Goal: Task Accomplishment & Management: Contribute content

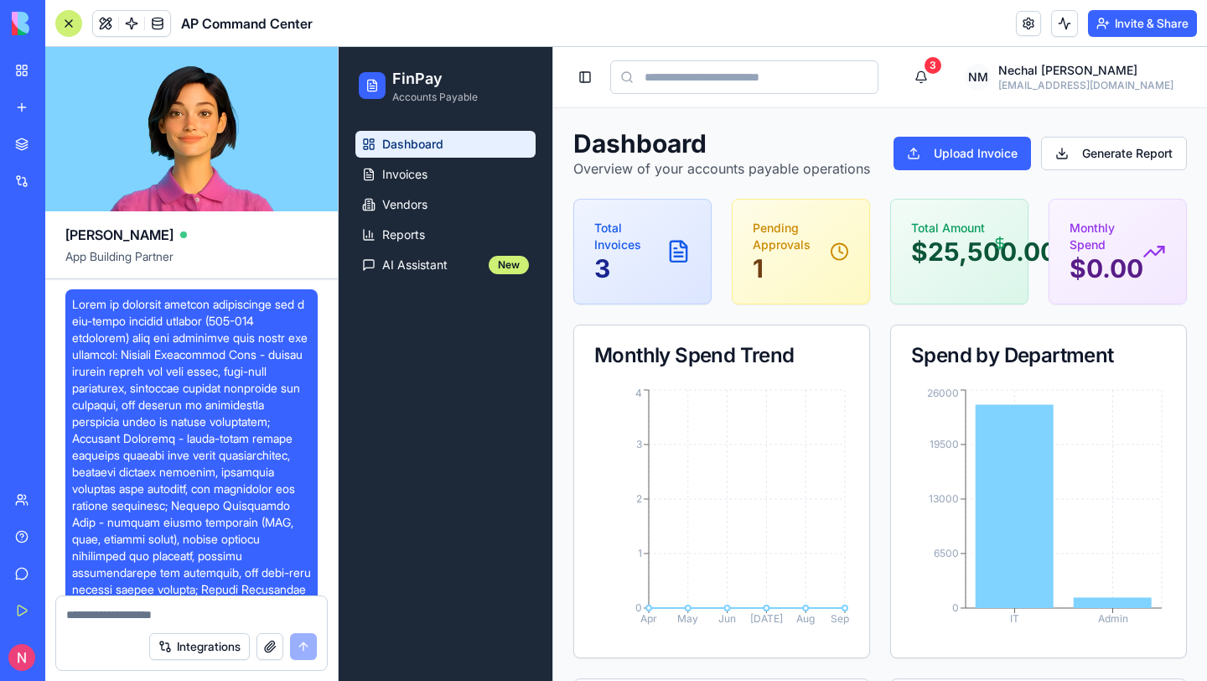
scroll to position [965, 0]
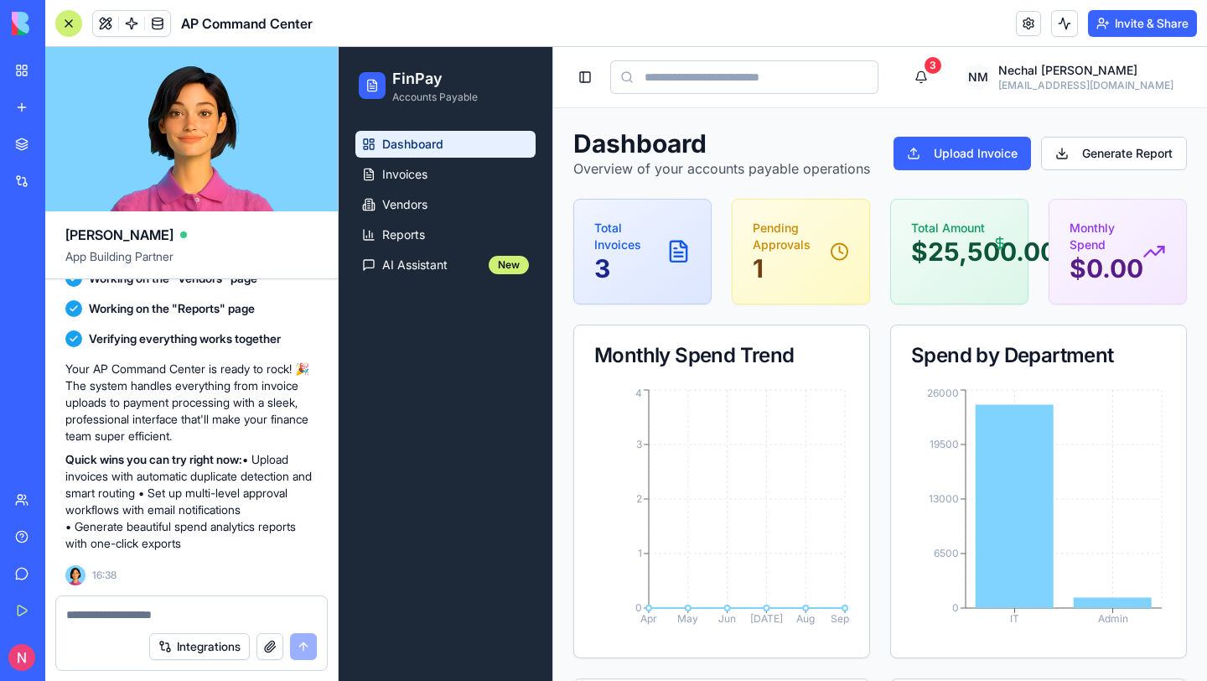
click at [18, 23] on img at bounding box center [64, 23] width 104 height 23
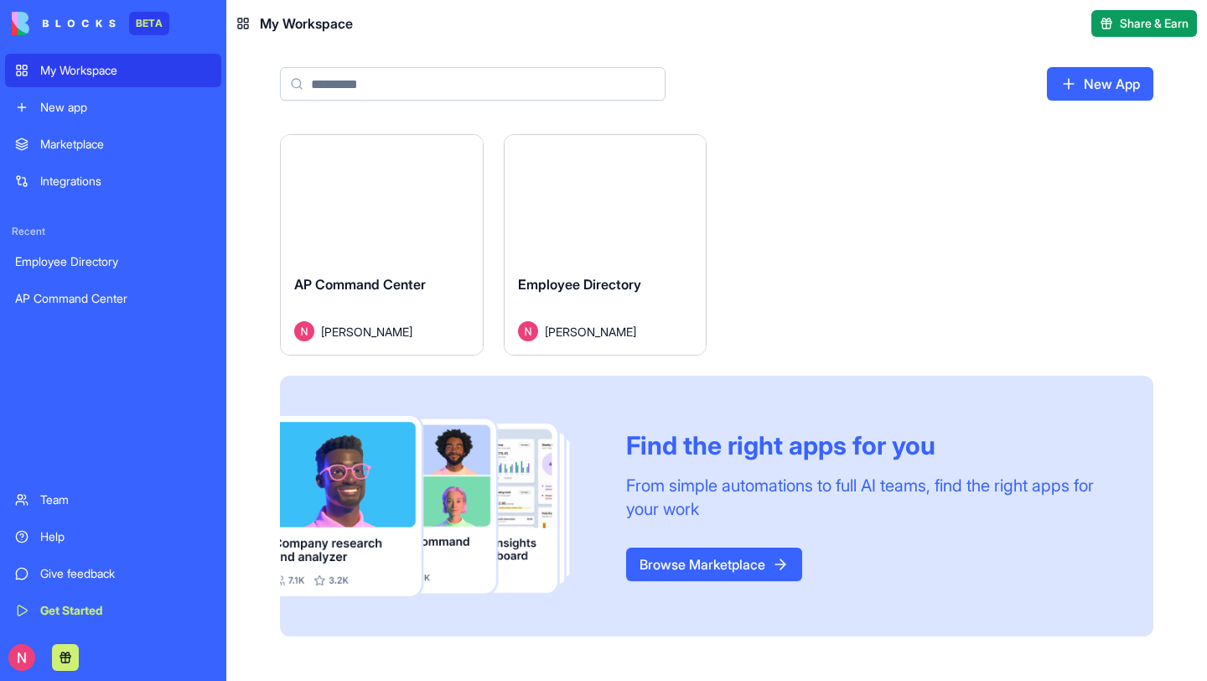
click at [838, 194] on div "Launch AP Command Center [PERSON_NAME] Launch Employee Directory [PERSON_NAME] …" at bounding box center [716, 385] width 873 height 502
click at [38, 63] on link "My Workspace" at bounding box center [113, 71] width 216 height 34
click at [671, 153] on div "Launch" at bounding box center [606, 198] width 202 height 126
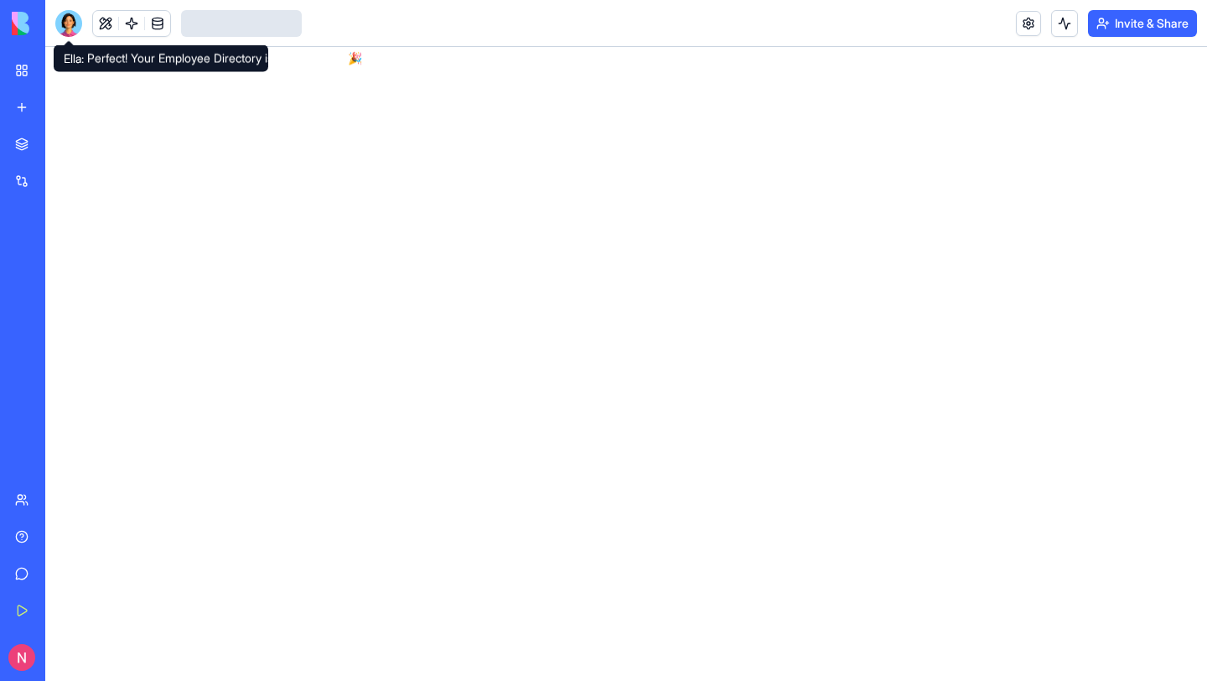
click at [20, 70] on link "My Workspace" at bounding box center [38, 71] width 67 height 34
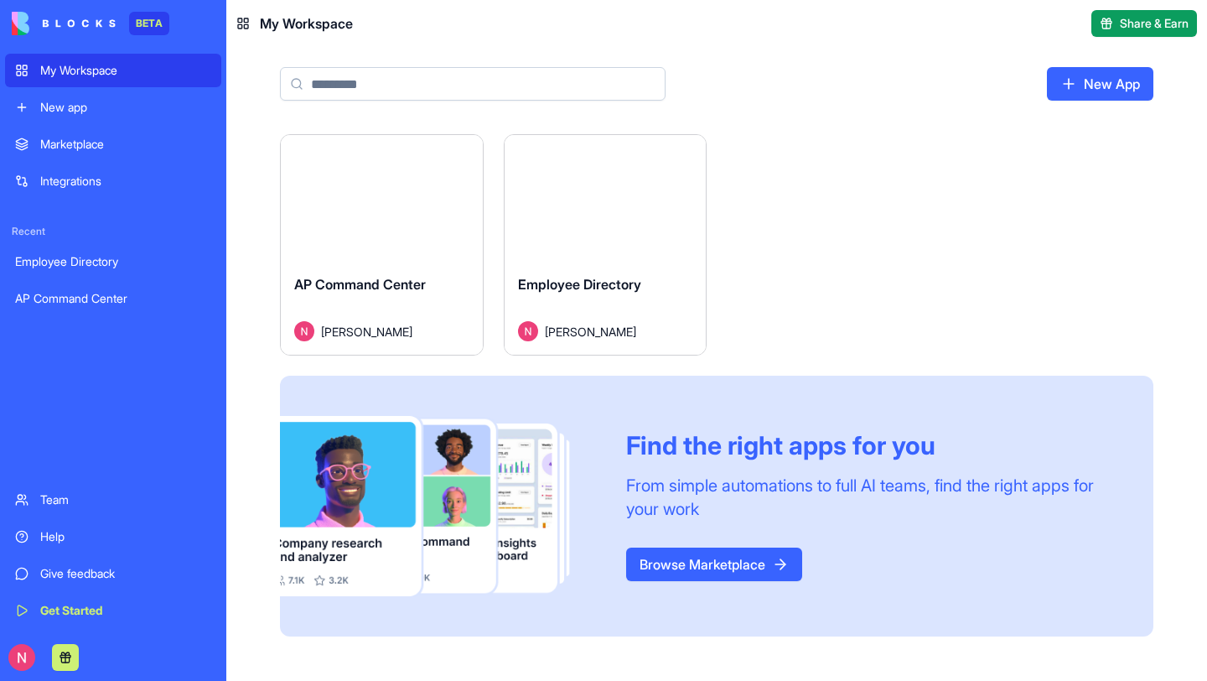
click at [1117, 91] on link "New App" at bounding box center [1100, 84] width 106 height 34
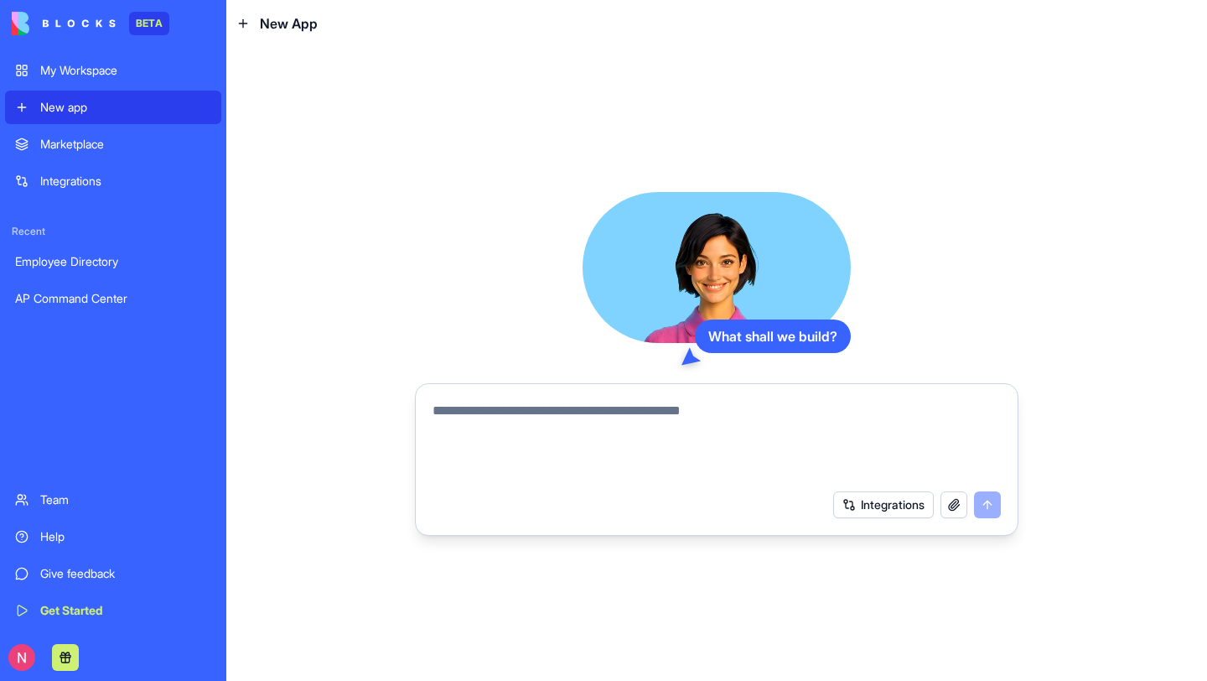
click at [400, 322] on div "What shall we build? Integrations" at bounding box center [716, 364] width 981 height 634
click at [495, 104] on div "What shall we build? Integrations" at bounding box center [716, 364] width 981 height 634
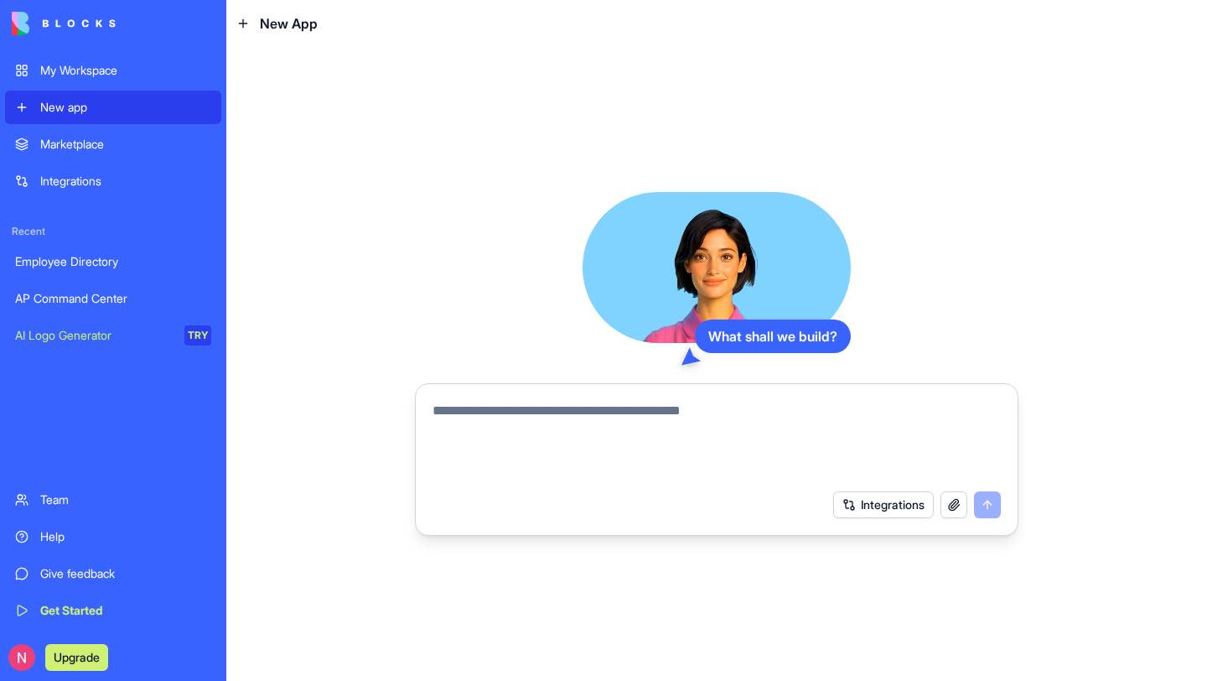
click at [484, 402] on textarea at bounding box center [717, 441] width 568 height 80
paste textarea "**********"
type textarea "**********"
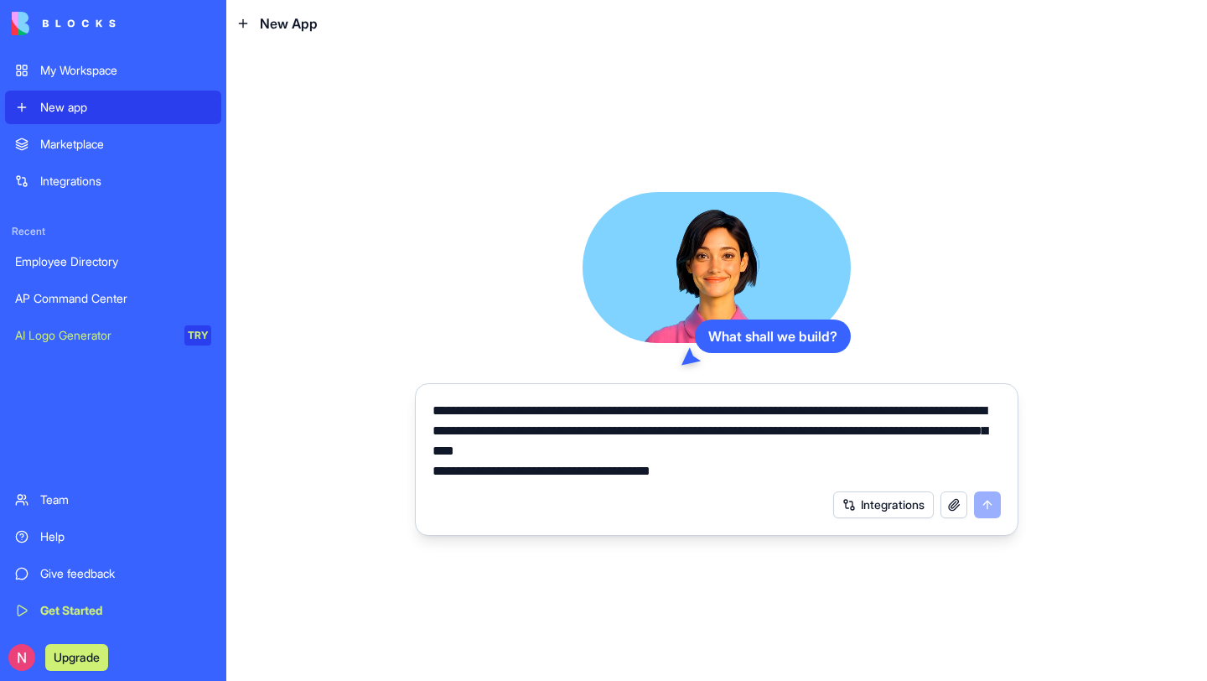
scroll to position [78, 0]
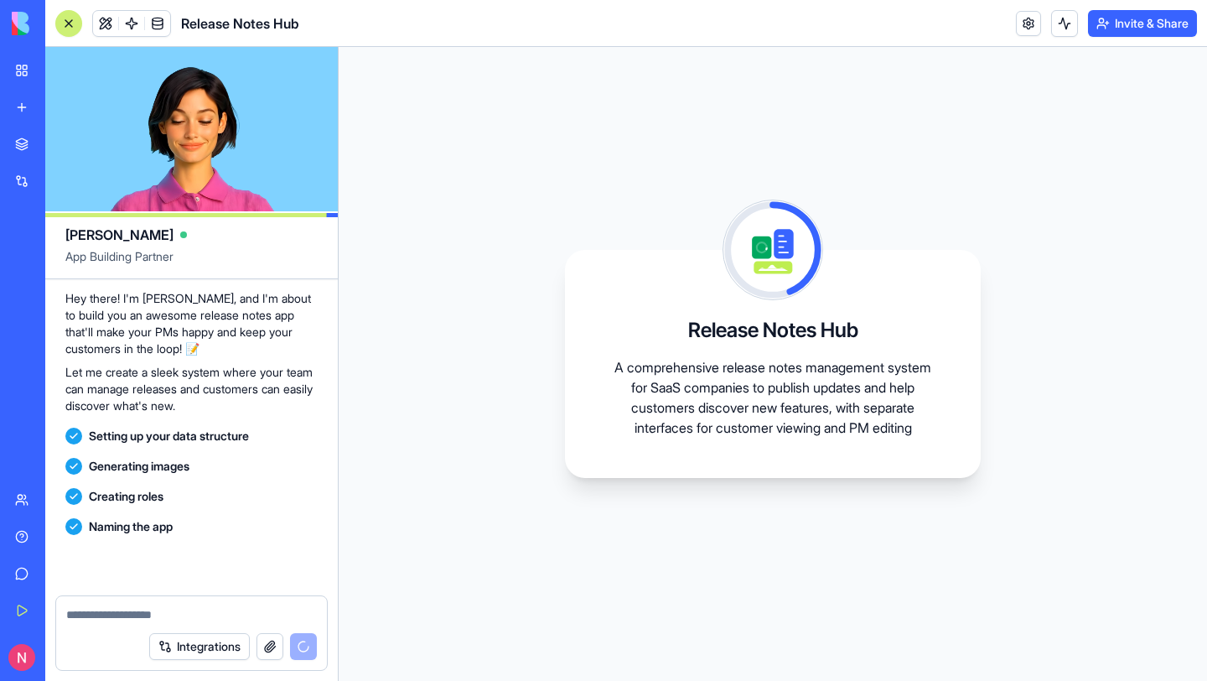
scroll to position [579, 0]
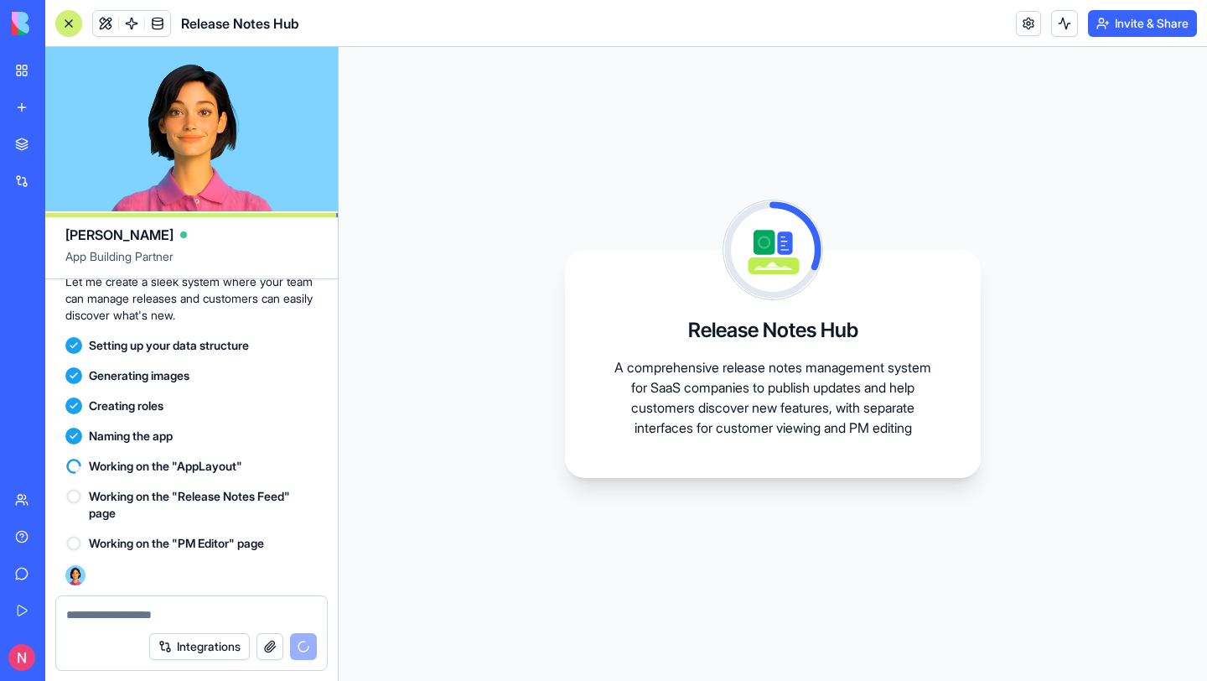
click at [437, 413] on div "Release Notes Hub A comprehensive release notes management system for SaaS comp…" at bounding box center [773, 364] width 868 height 634
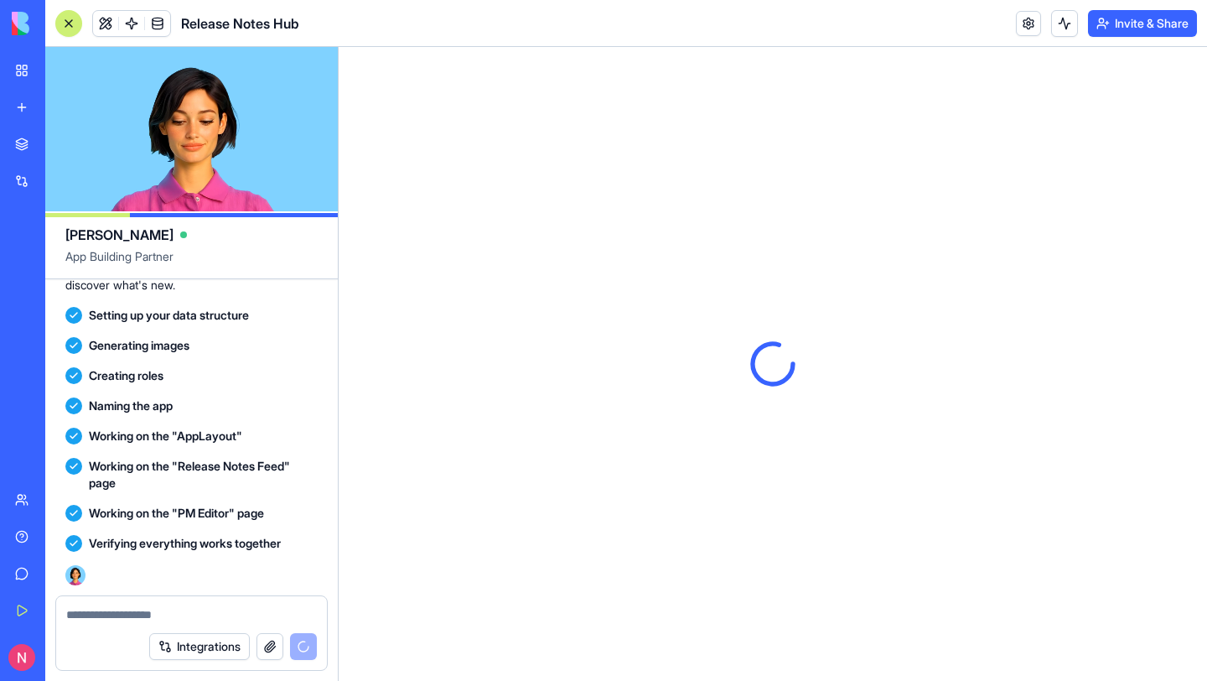
scroll to position [861, 0]
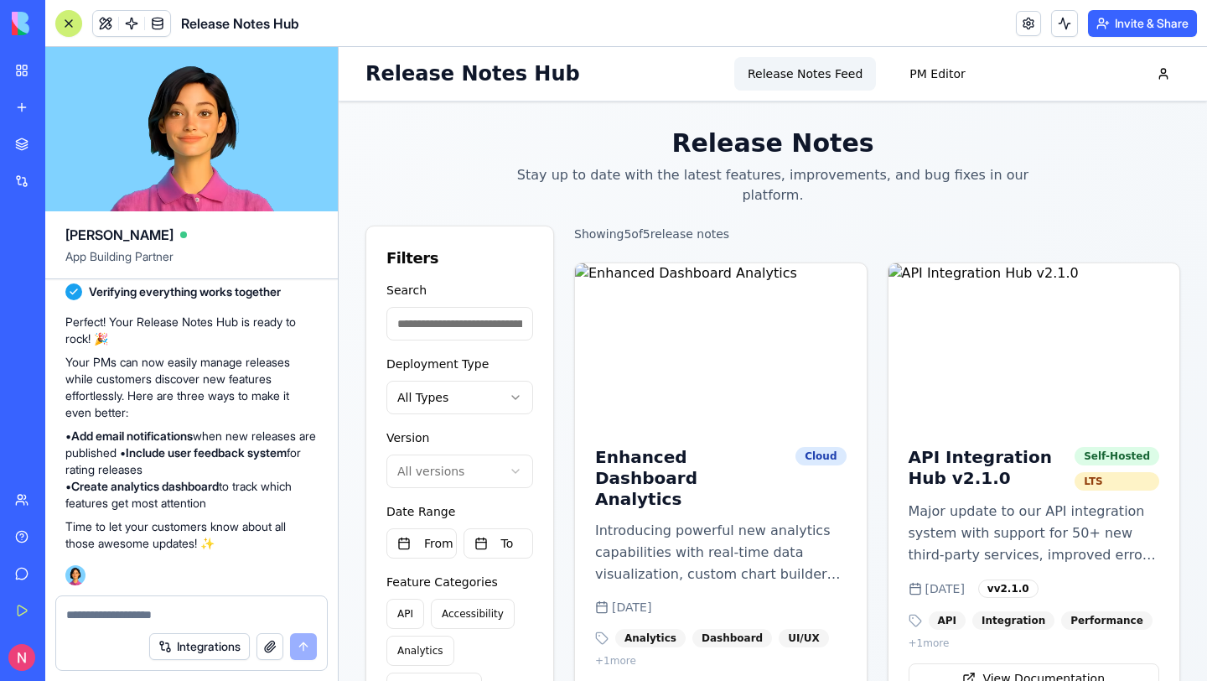
click at [640, 94] on div "Release Notes Hub Release Notes Feed PM Editor" at bounding box center [772, 74] width 815 height 54
click at [943, 67] on button "PM Editor" at bounding box center [937, 74] width 82 height 34
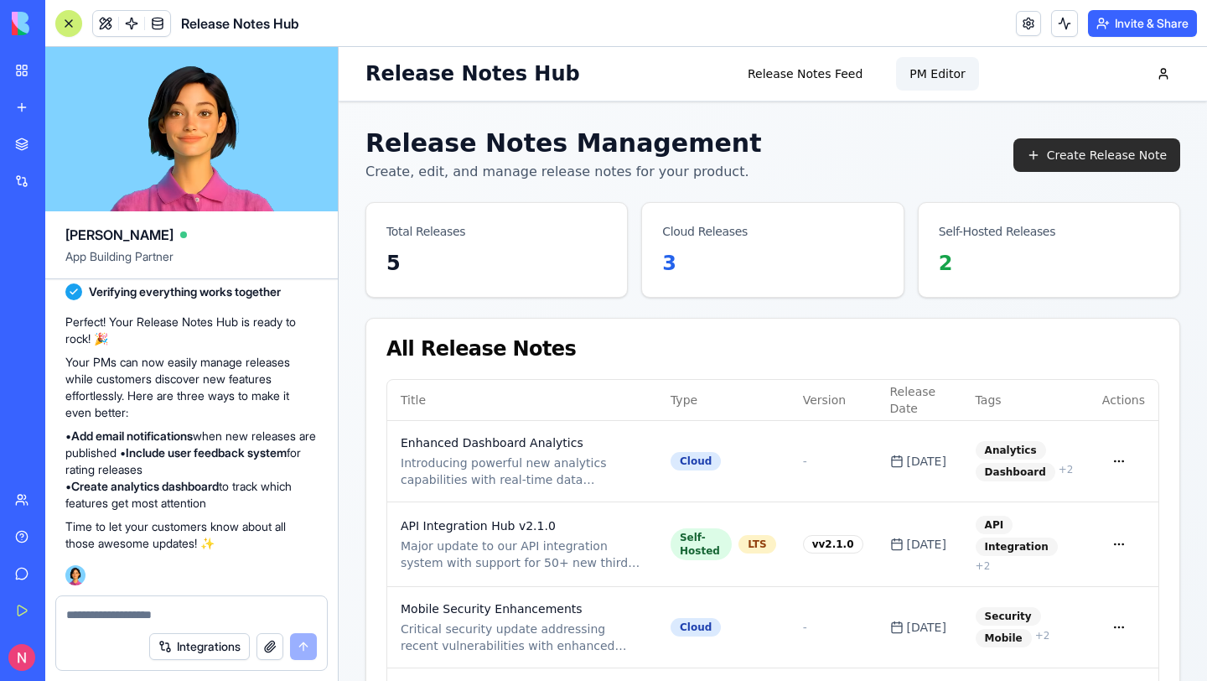
click at [1050, 153] on button "Create Release Note" at bounding box center [1096, 155] width 167 height 34
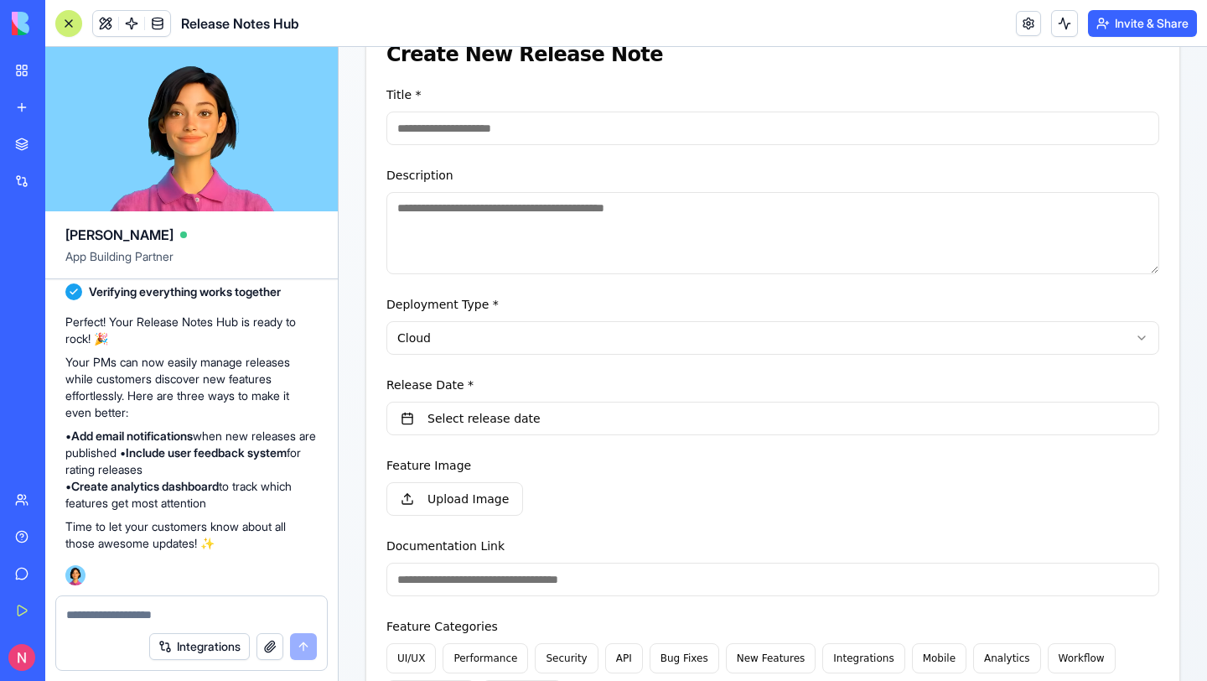
scroll to position [474, 0]
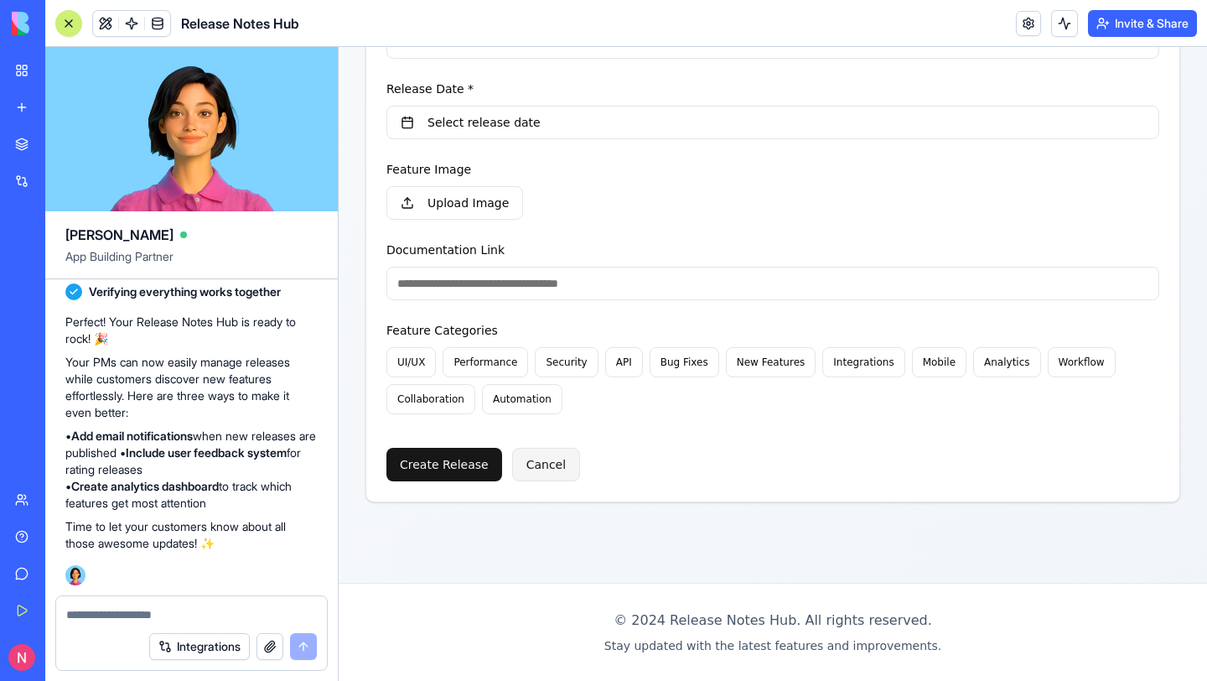
click at [553, 479] on button "Cancel" at bounding box center [546, 465] width 68 height 34
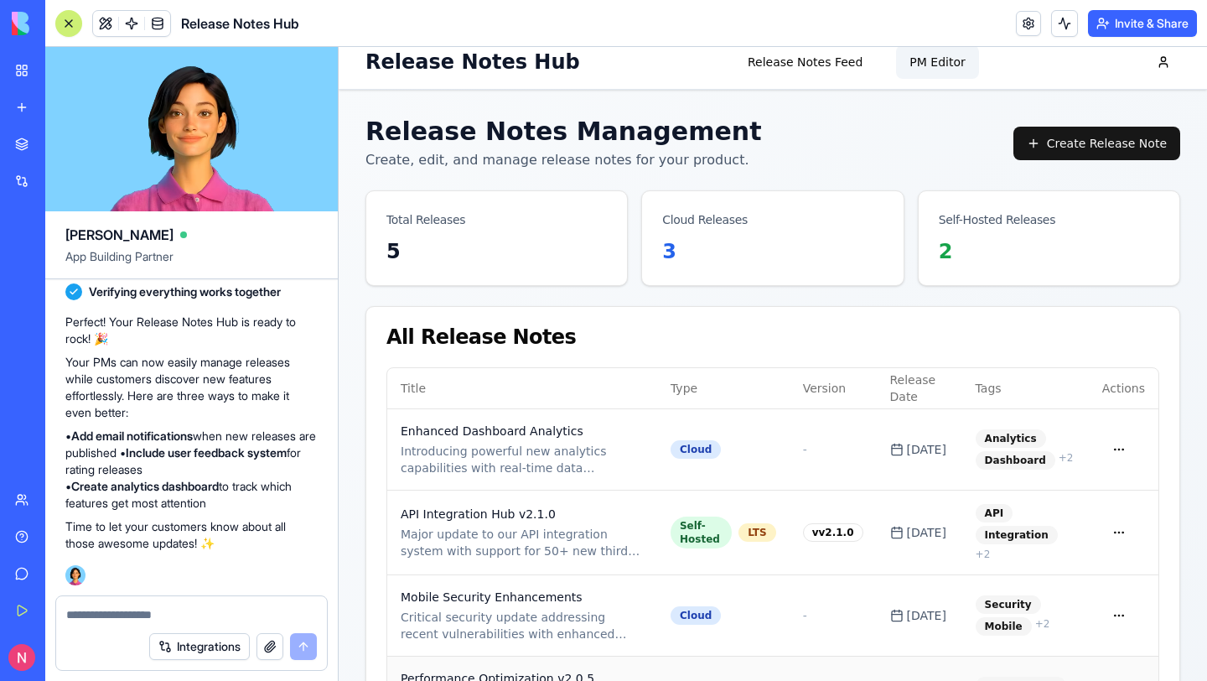
scroll to position [0, 0]
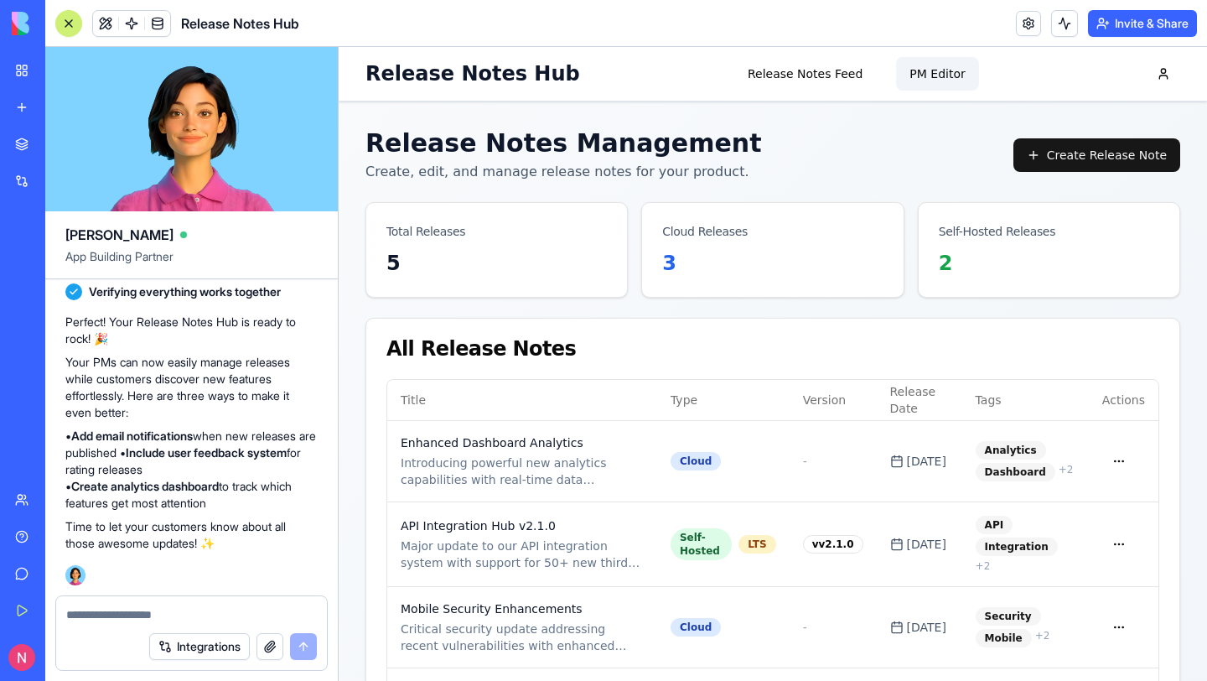
click at [1016, 23] on link at bounding box center [1028, 23] width 25 height 25
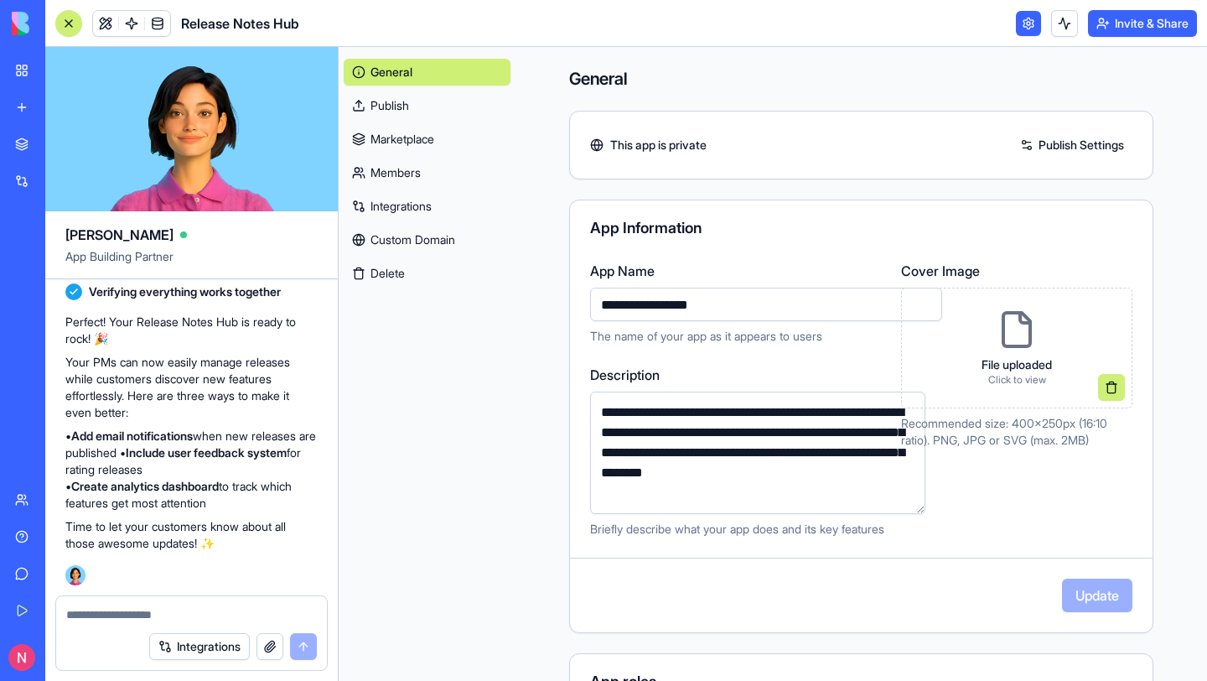
click at [432, 174] on link "Members" at bounding box center [427, 172] width 167 height 27
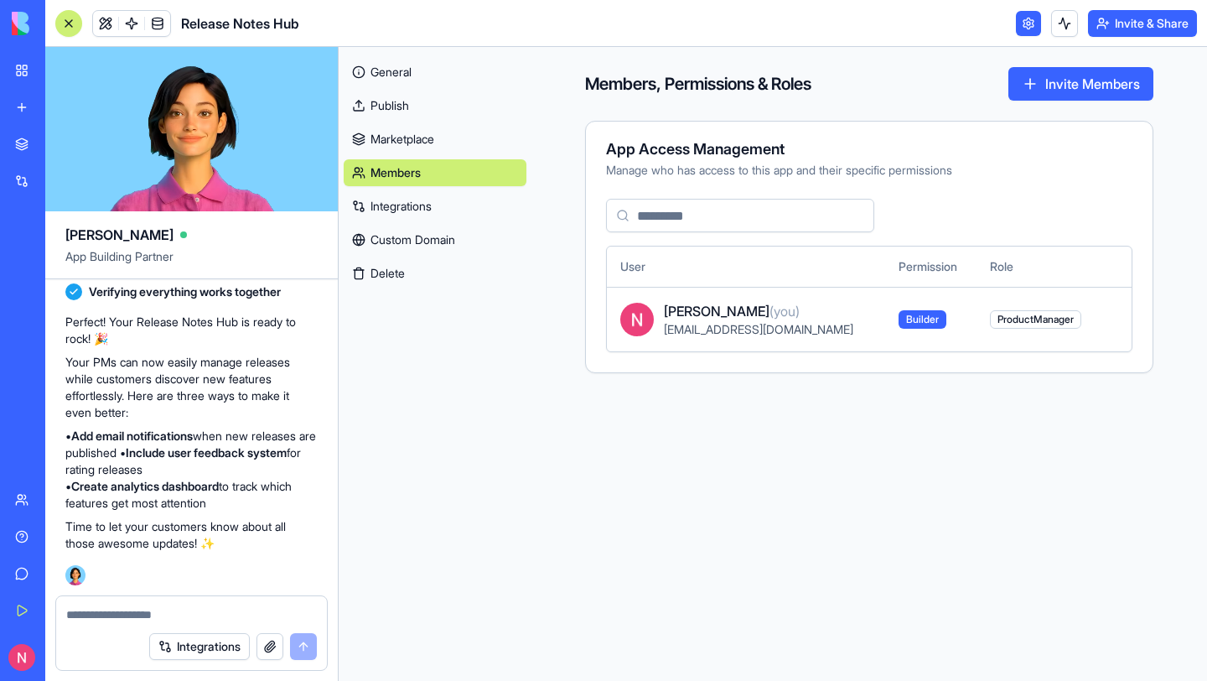
click at [392, 141] on link "Marketplace" at bounding box center [435, 139] width 183 height 27
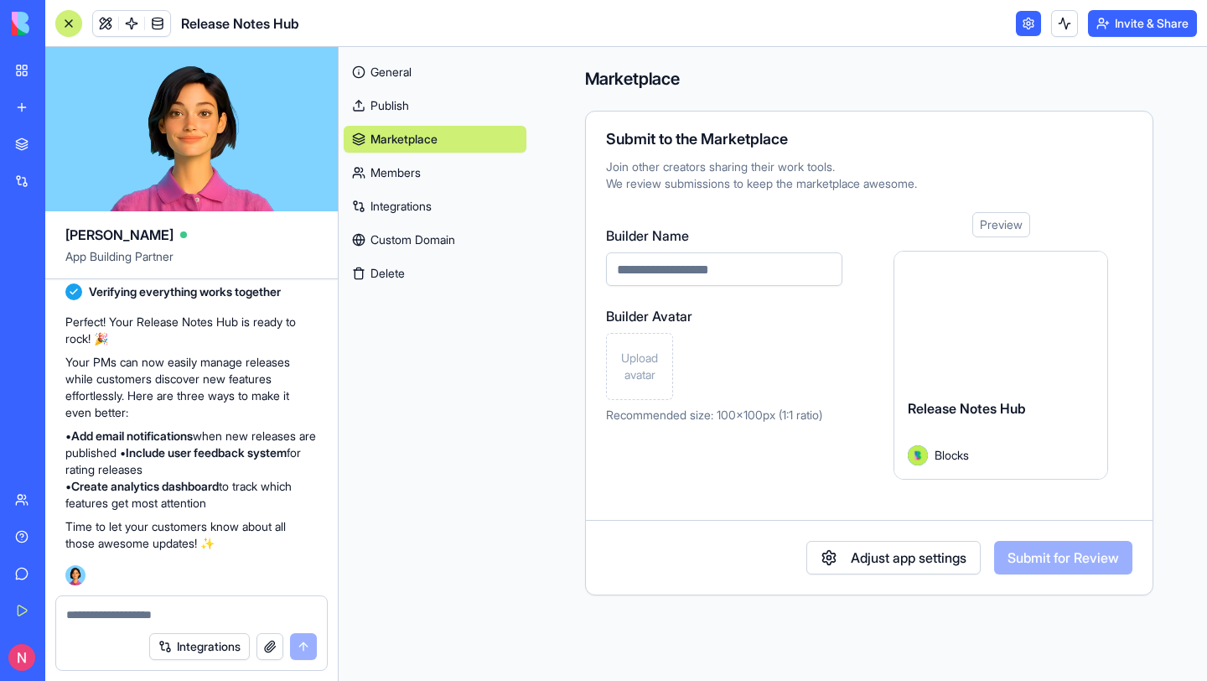
click at [404, 111] on link "Publish" at bounding box center [435, 105] width 183 height 27
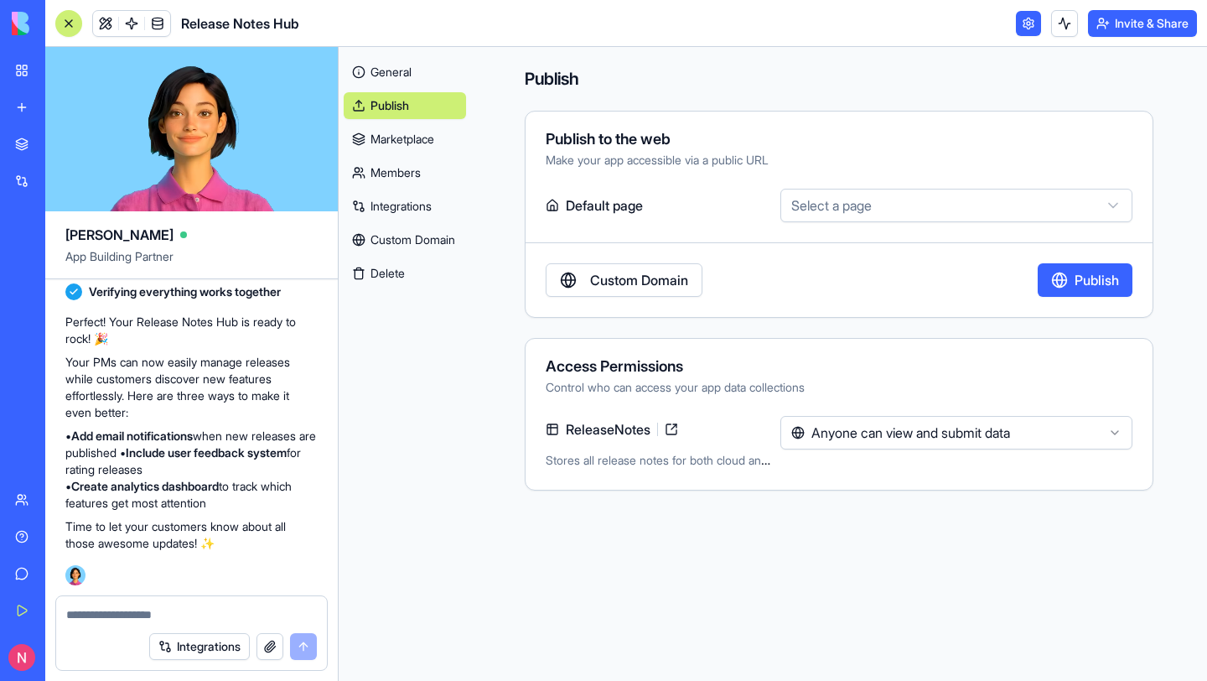
click at [418, 81] on link "General" at bounding box center [405, 72] width 122 height 27
click at [417, 238] on link "Custom Domain" at bounding box center [405, 239] width 122 height 27
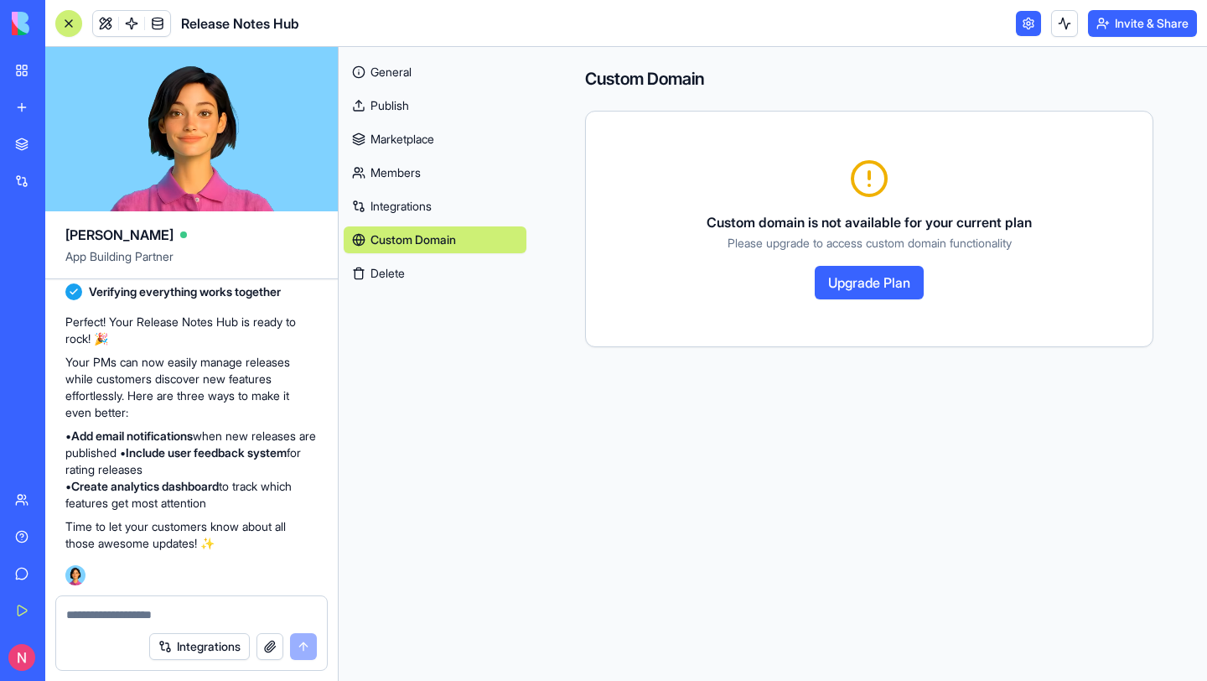
click at [441, 273] on button "Delete" at bounding box center [435, 273] width 183 height 27
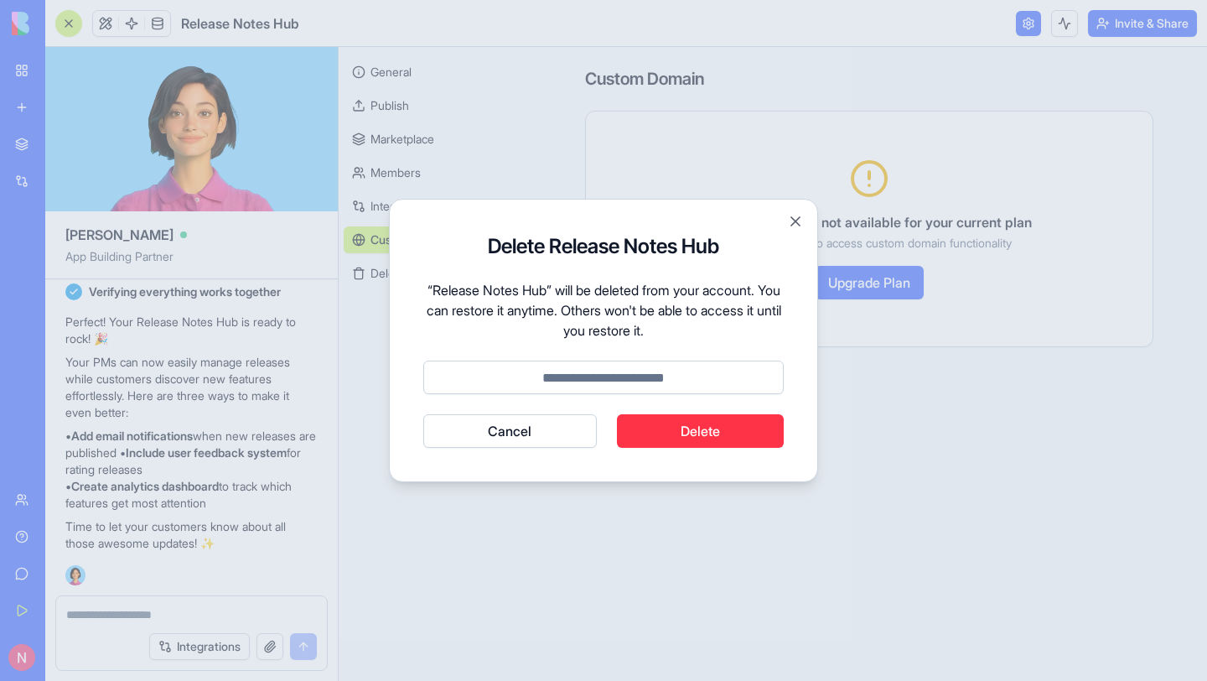
click at [785, 228] on div "Delete Release Notes Hub “Release Notes Hub” will be deleted from your account.…" at bounding box center [603, 340] width 429 height 283
click at [795, 221] on button "Close" at bounding box center [795, 221] width 17 height 17
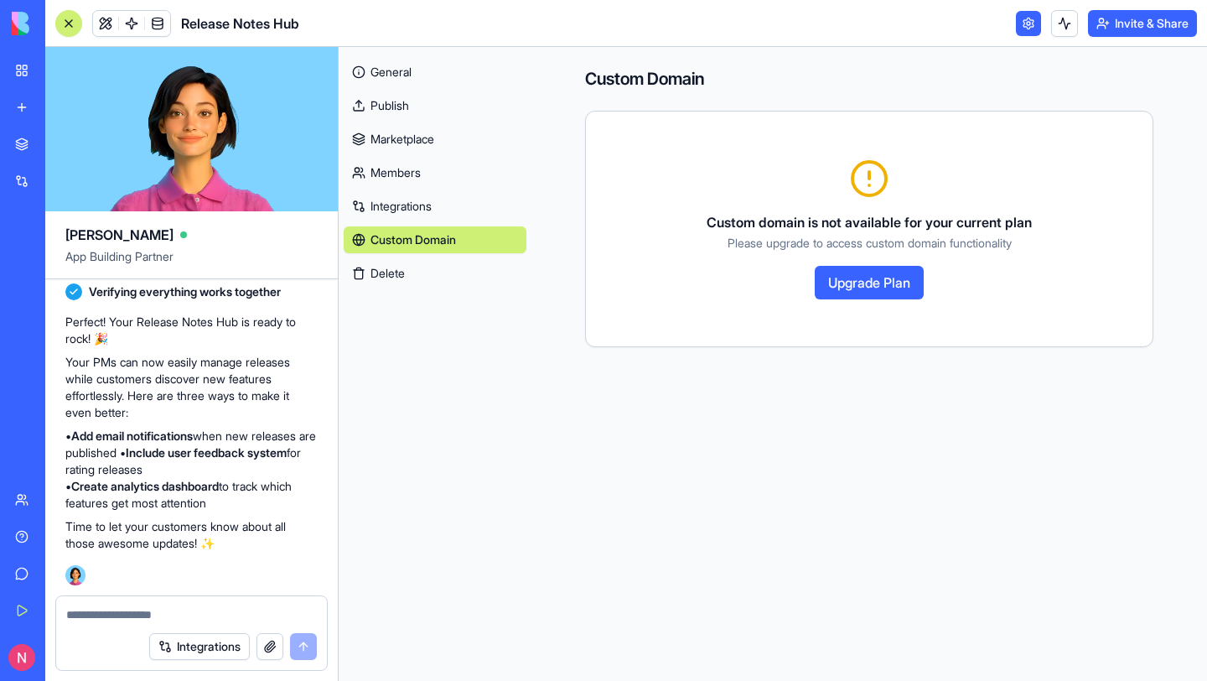
click at [407, 81] on link "General" at bounding box center [435, 72] width 183 height 27
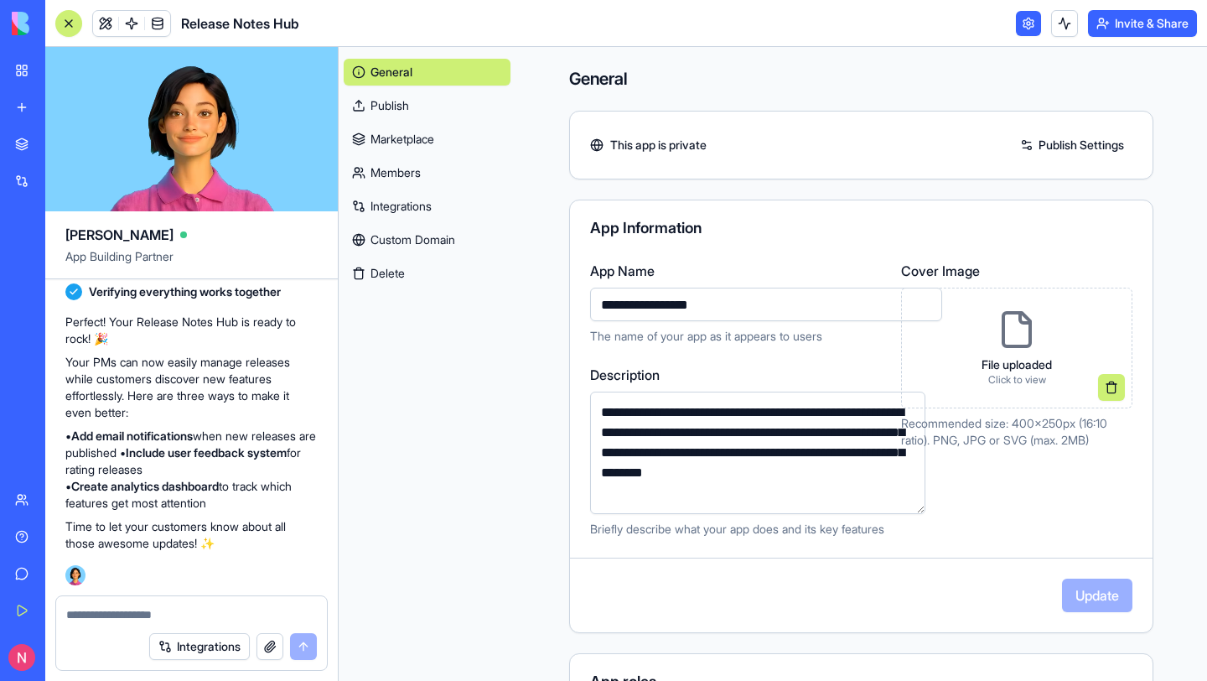
click at [1034, 27] on link at bounding box center [1028, 23] width 25 height 25
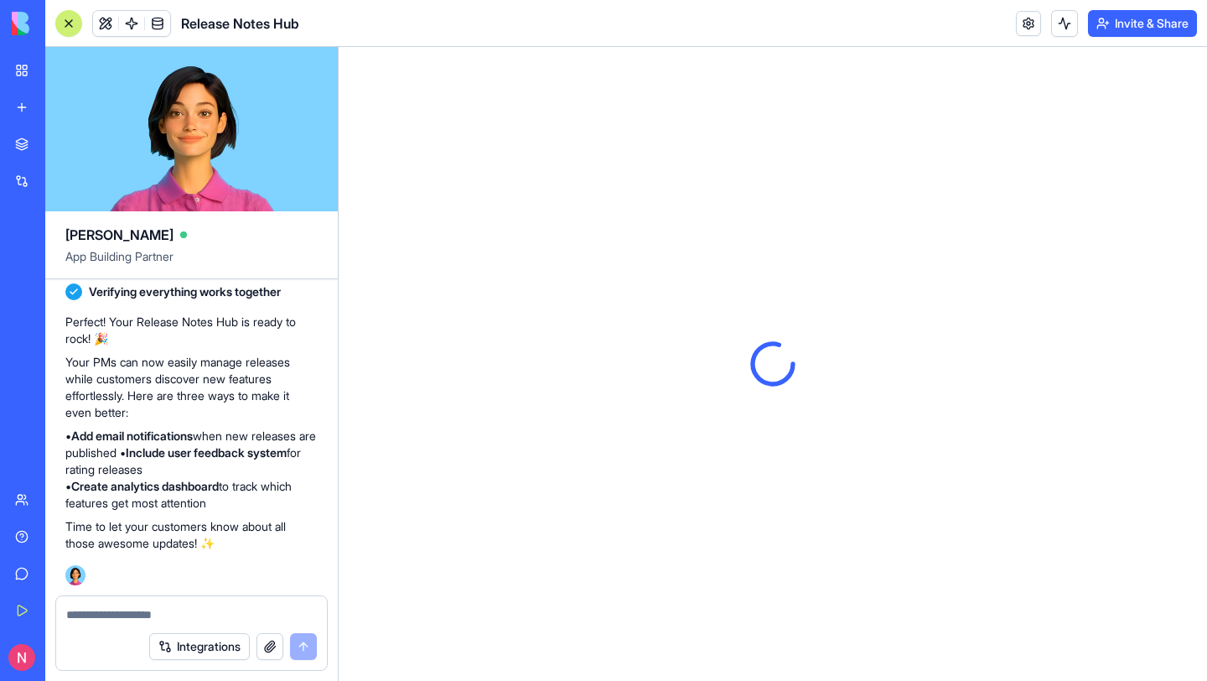
click at [914, 29] on header "Release Notes Hub Invite & Share" at bounding box center [626, 23] width 1162 height 47
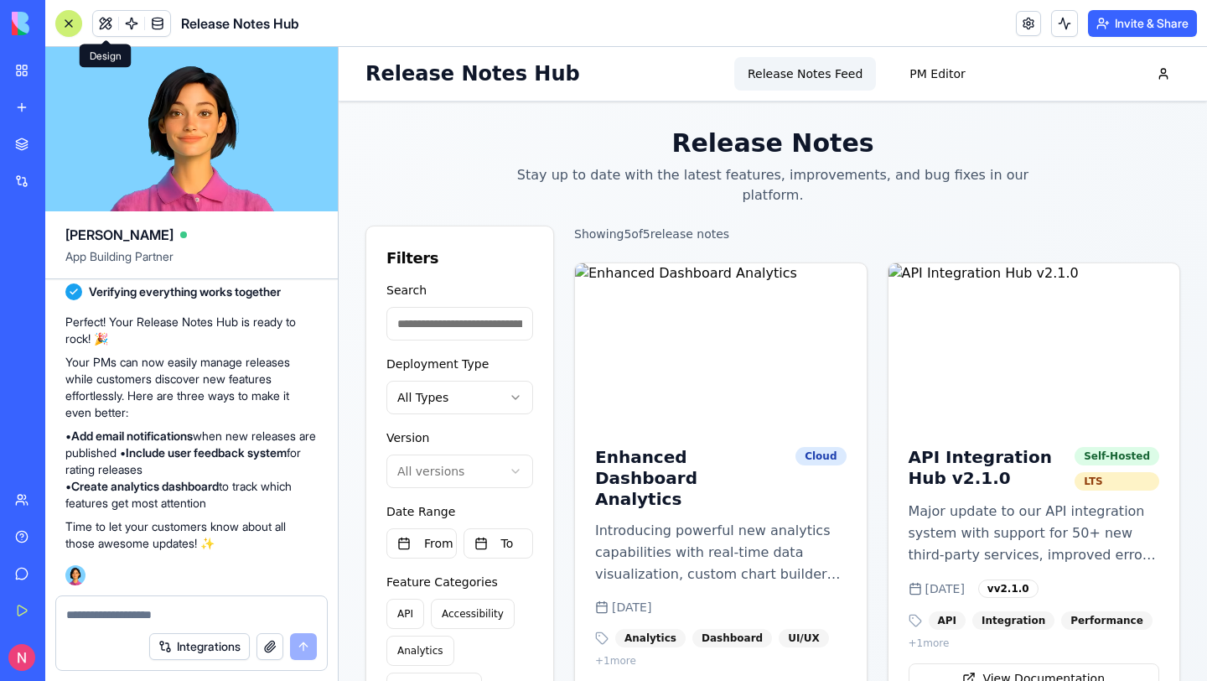
click at [104, 18] on button at bounding box center [105, 23] width 25 height 25
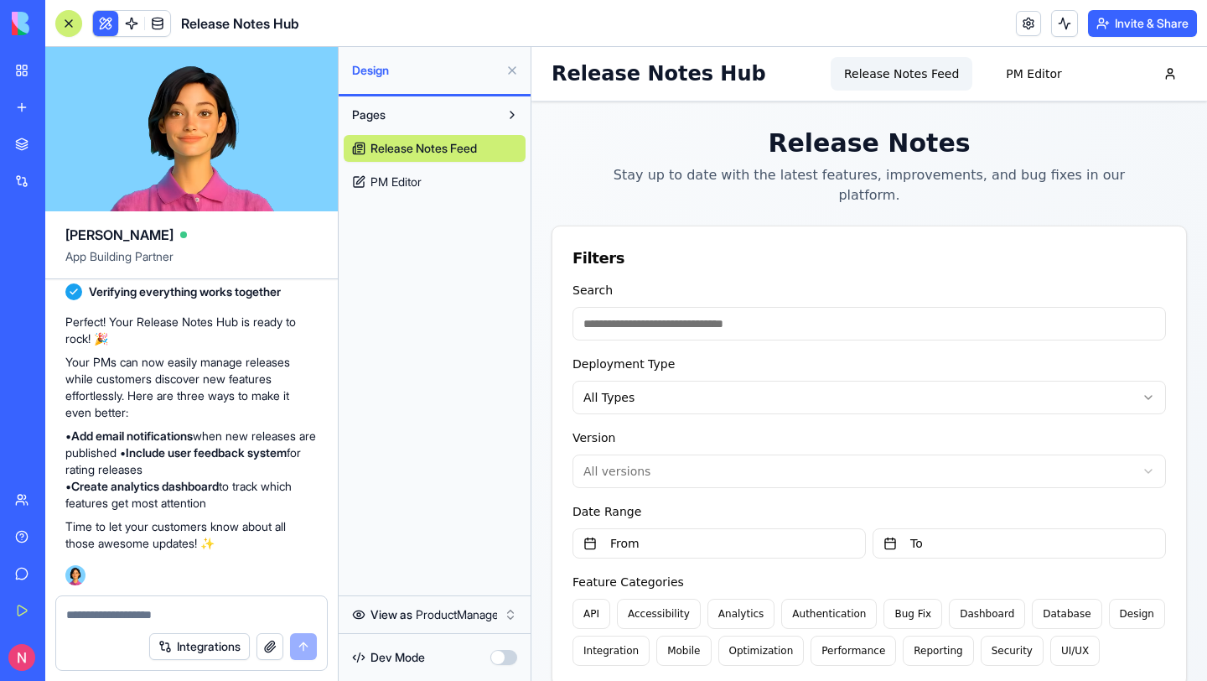
click at [104, 18] on button at bounding box center [105, 23] width 25 height 25
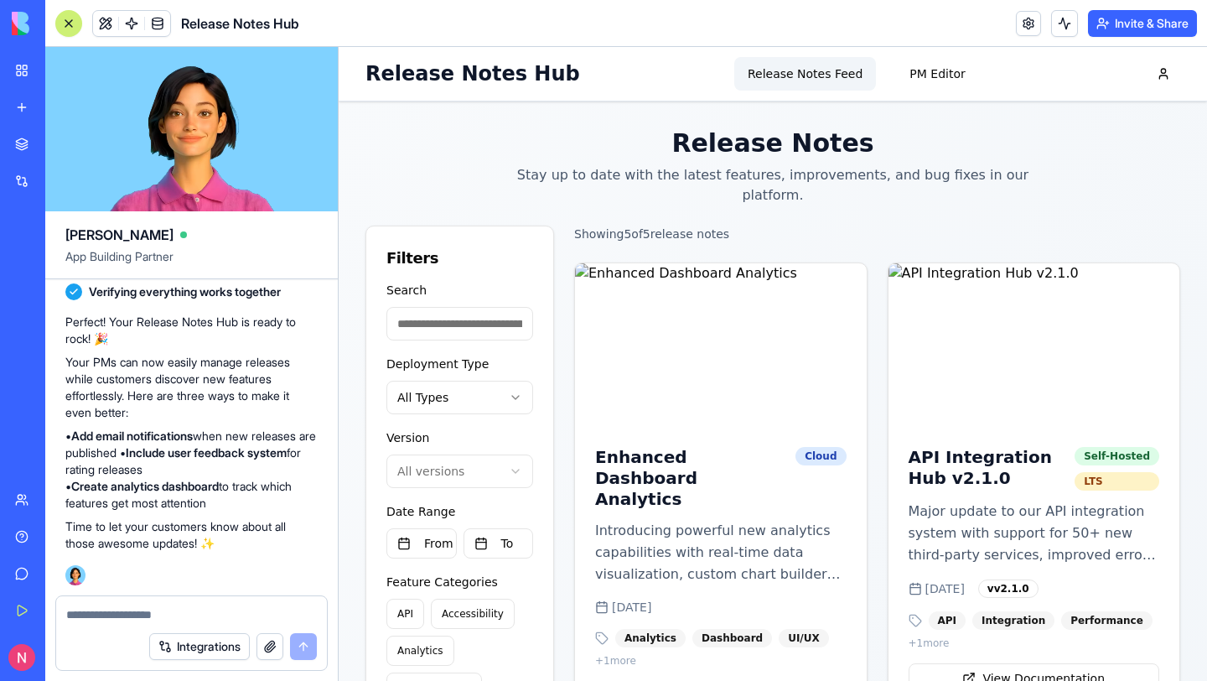
click at [104, 19] on button at bounding box center [105, 23] width 25 height 25
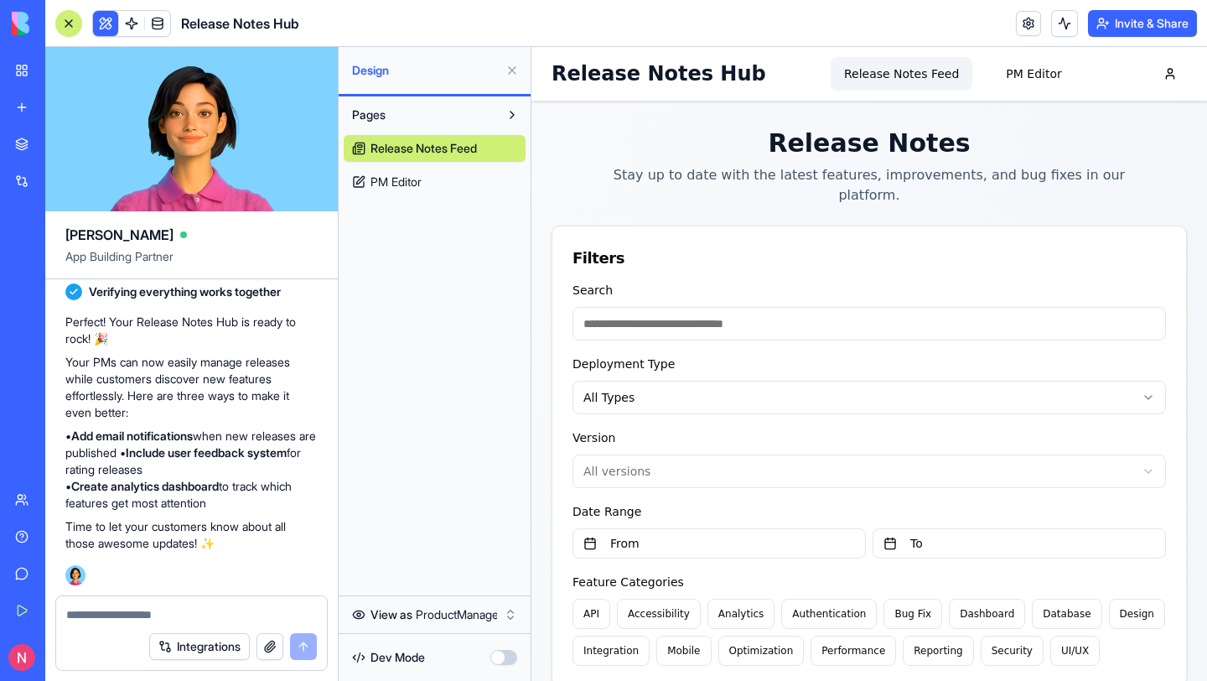
click at [404, 183] on span "PM Editor" at bounding box center [396, 182] width 51 height 17
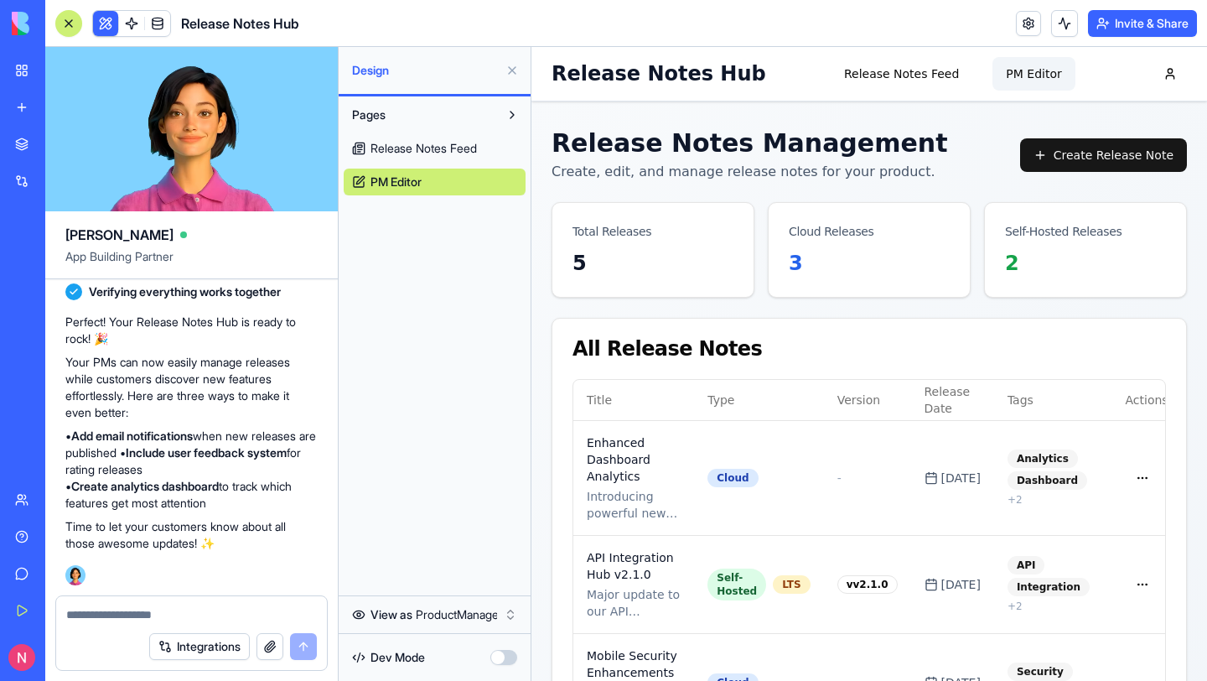
click at [657, 231] on div "Total Releases" at bounding box center [653, 231] width 161 height 17
click at [608, 231] on div "Total Releases" at bounding box center [653, 231] width 161 height 17
click at [896, 222] on div "Cloud Releases" at bounding box center [869, 226] width 201 height 47
click at [497, 153] on link "Release Notes Feed" at bounding box center [435, 148] width 182 height 27
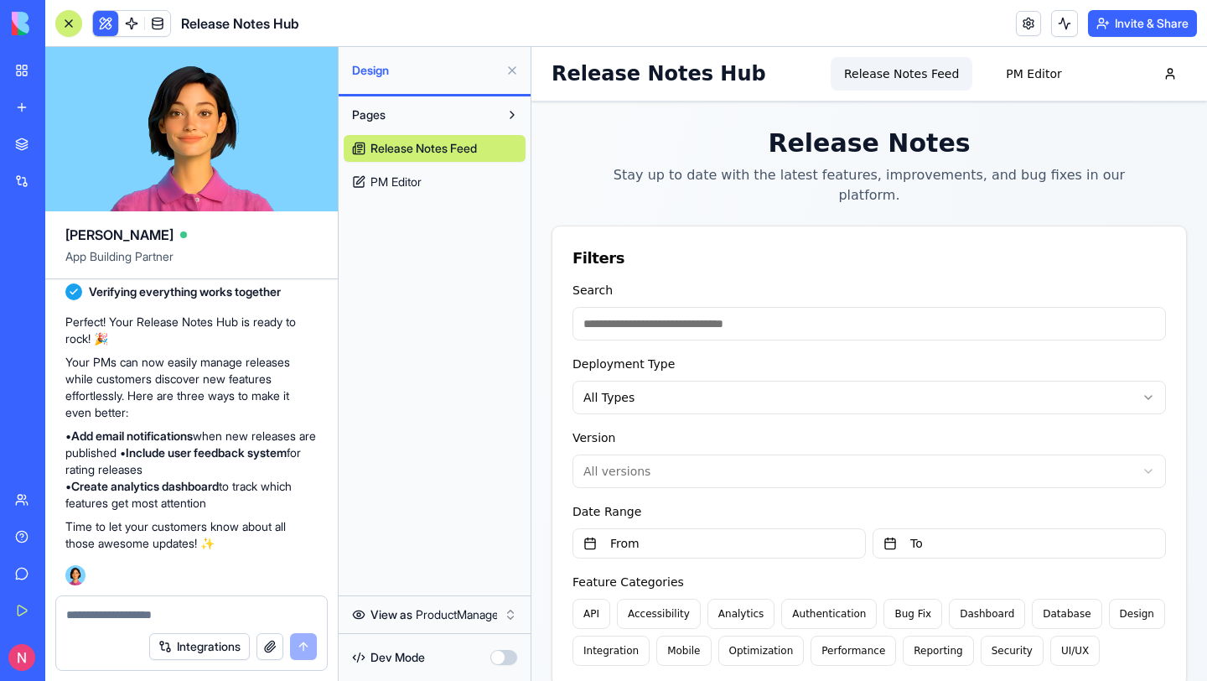
click at [511, 109] on button at bounding box center [512, 114] width 27 height 27
click at [460, 616] on html "My Workspace New app Marketplace Integrations Recent Employee Directory AP Comm…" at bounding box center [603, 340] width 1207 height 681
click at [423, 480] on html "My Workspace New app Marketplace Integrations Recent Employee Directory AP Comm…" at bounding box center [603, 340] width 1207 height 681
click at [508, 655] on button "button" at bounding box center [503, 657] width 27 height 15
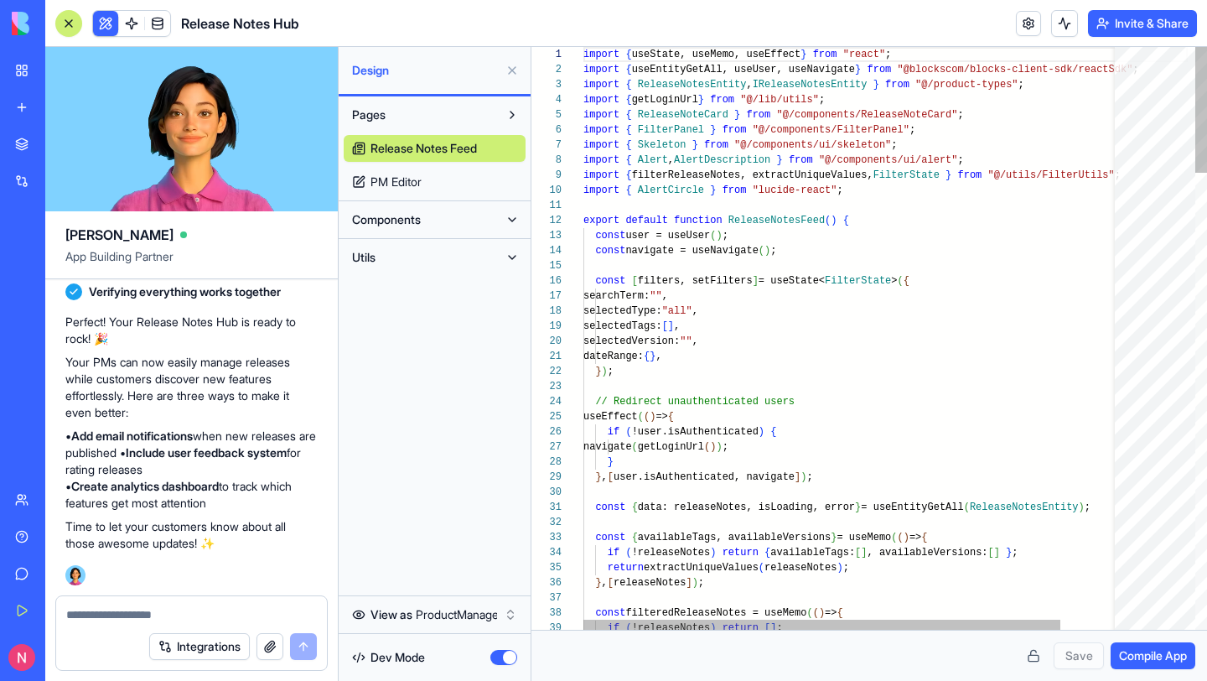
scroll to position [106, 0]
click at [509, 655] on button "button" at bounding box center [503, 657] width 27 height 15
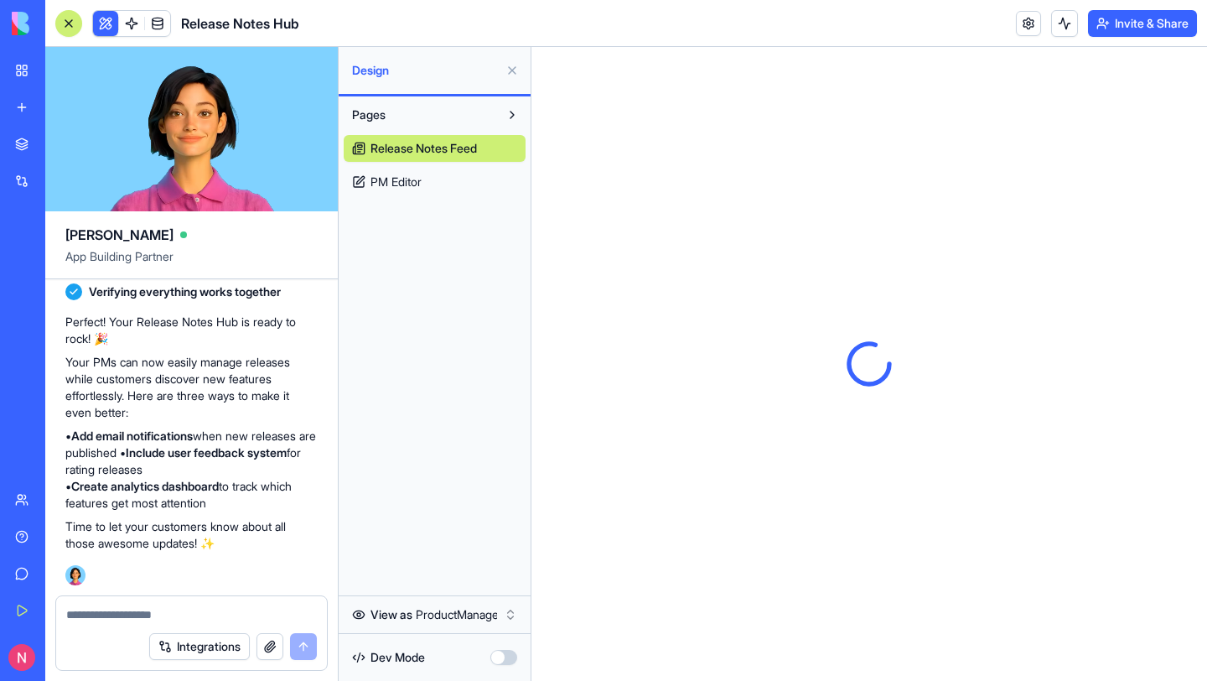
scroll to position [0, 0]
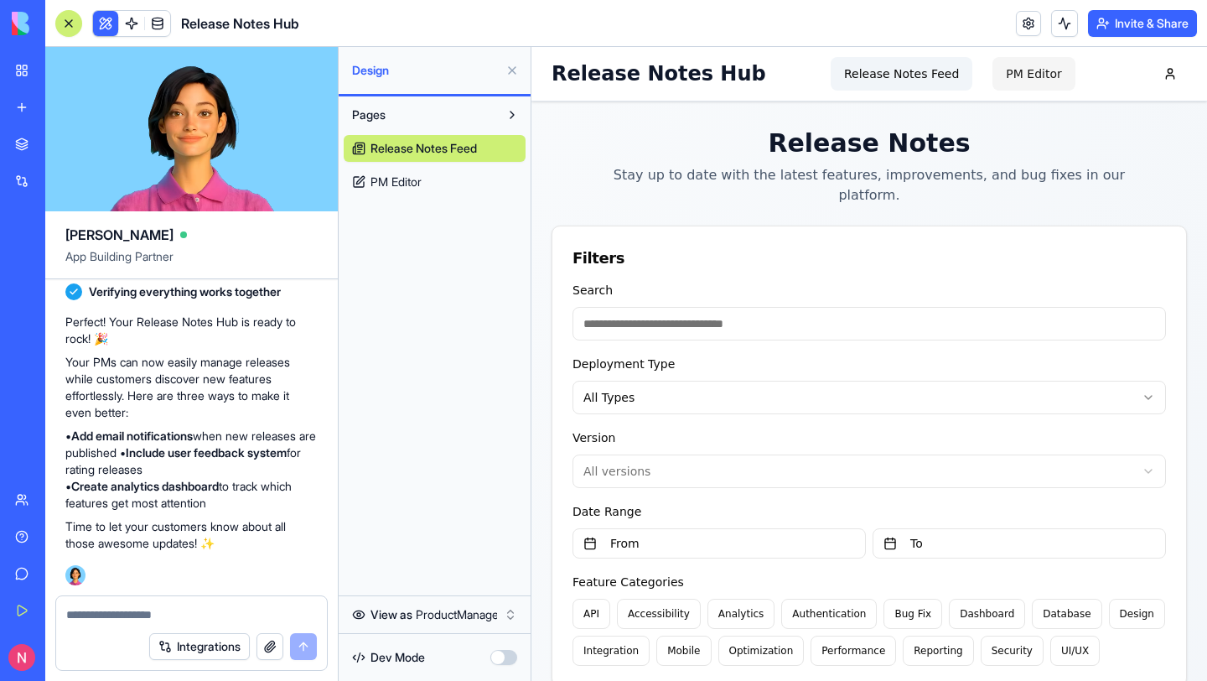
click at [1014, 69] on button "PM Editor" at bounding box center [1034, 74] width 82 height 34
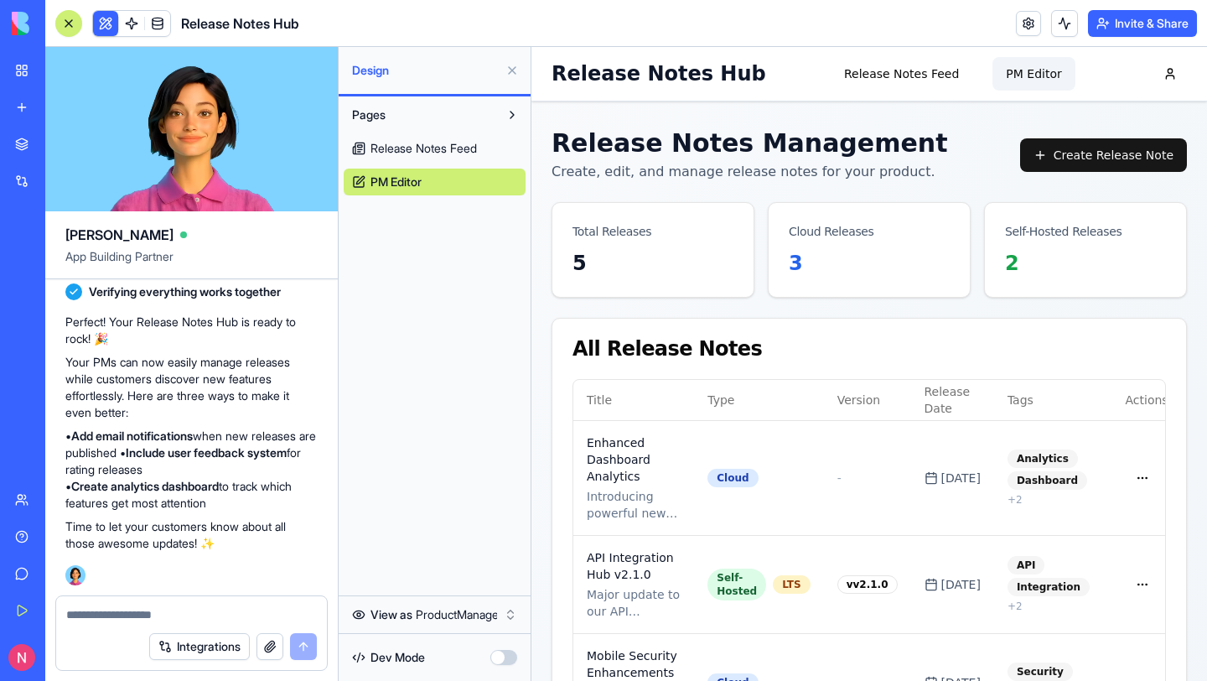
click at [543, 165] on main "Release Notes Management Create, edit, and manage release notes for your produc…" at bounding box center [869, 555] width 676 height 908
click at [420, 604] on html "My Workspace New app Marketplace Integrations Recent Employee Directory AP Comm…" at bounding box center [603, 340] width 1207 height 681
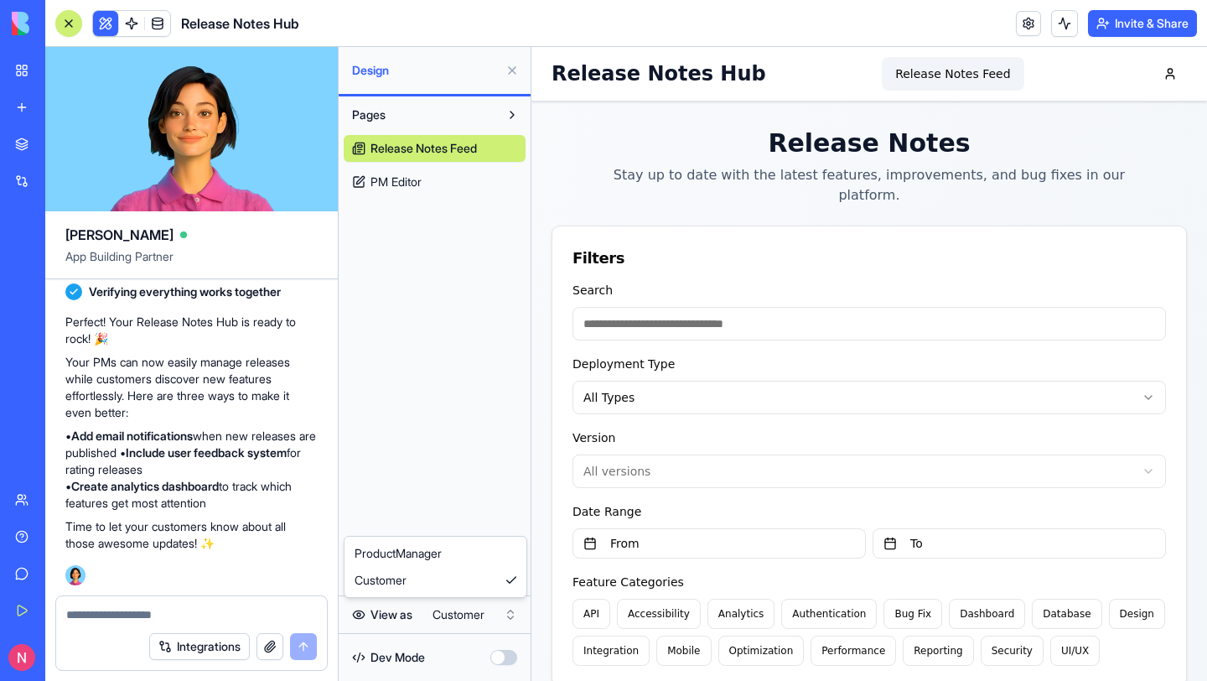
click at [449, 619] on html "My Workspace New app Marketplace Integrations Recent Employee Directory AP Comm…" at bounding box center [603, 340] width 1207 height 681
click at [997, 65] on button "PM Editor" at bounding box center [1034, 74] width 82 height 34
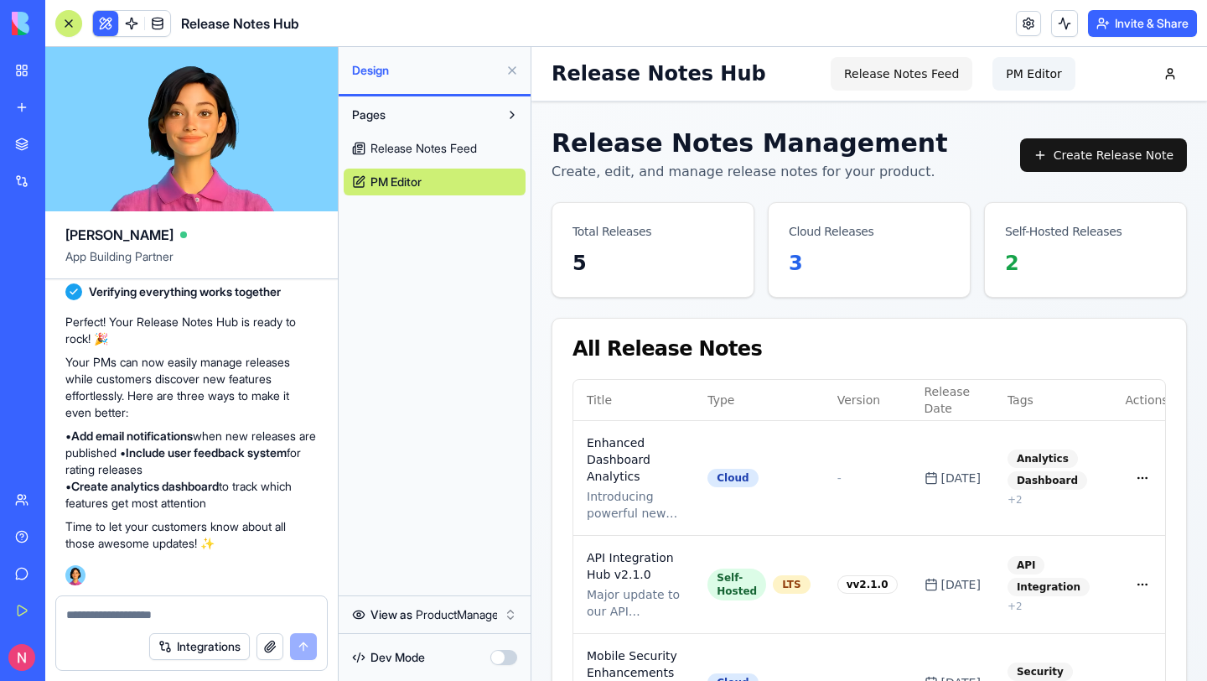
click at [863, 84] on button "Release Notes Feed" at bounding box center [902, 74] width 142 height 34
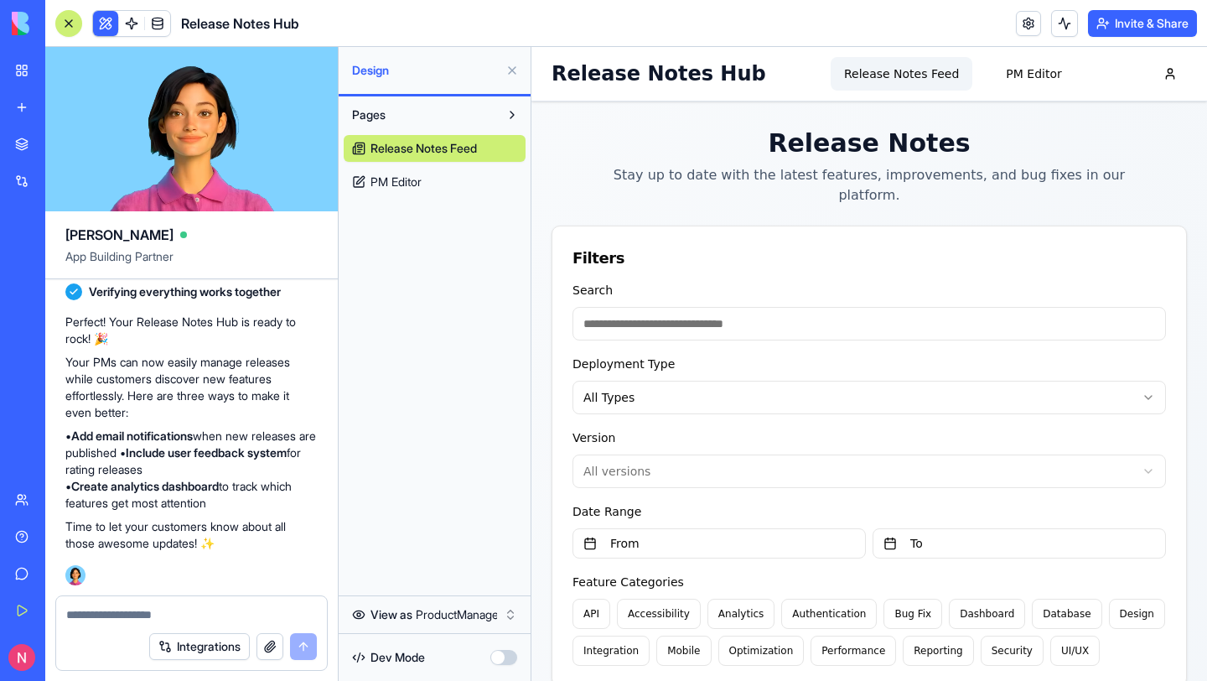
click at [422, 613] on html "My Workspace New app Marketplace Integrations Recent Employee Directory AP Comm…" at bounding box center [603, 340] width 1207 height 681
click at [427, 601] on html "My Workspace New app Marketplace Integrations Recent Employee Directory AP Comm…" at bounding box center [603, 340] width 1207 height 681
click at [425, 184] on link "PM Editor" at bounding box center [435, 181] width 182 height 27
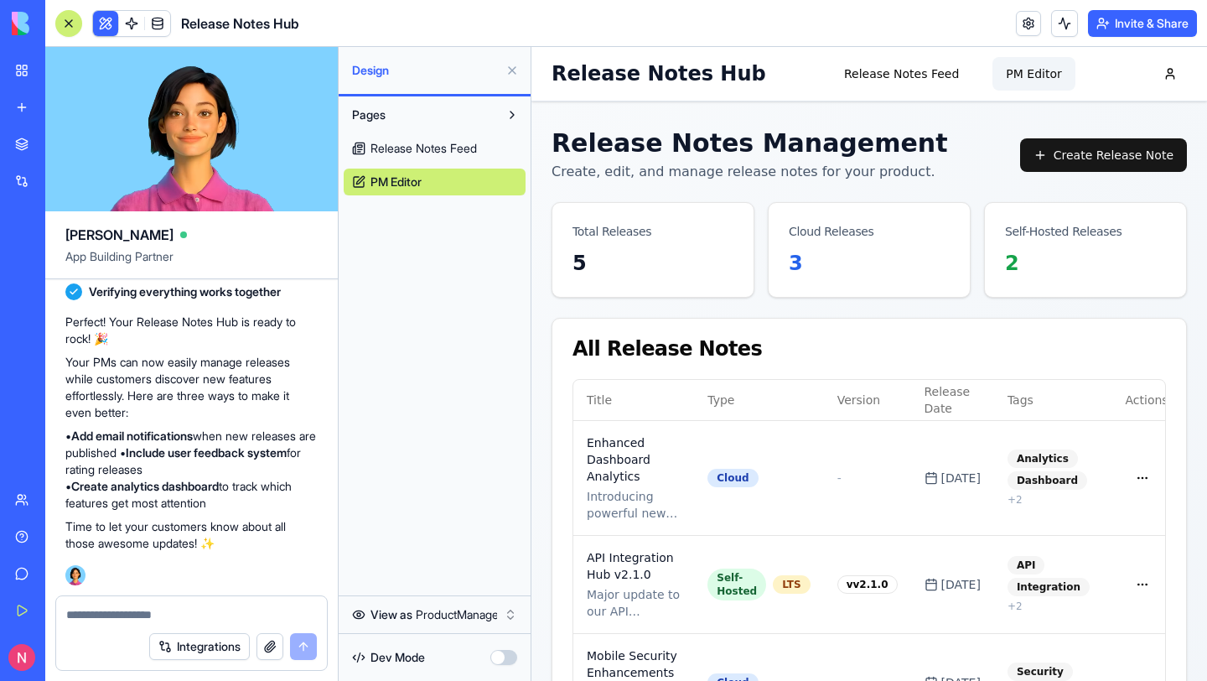
click at [512, 68] on button at bounding box center [512, 70] width 27 height 27
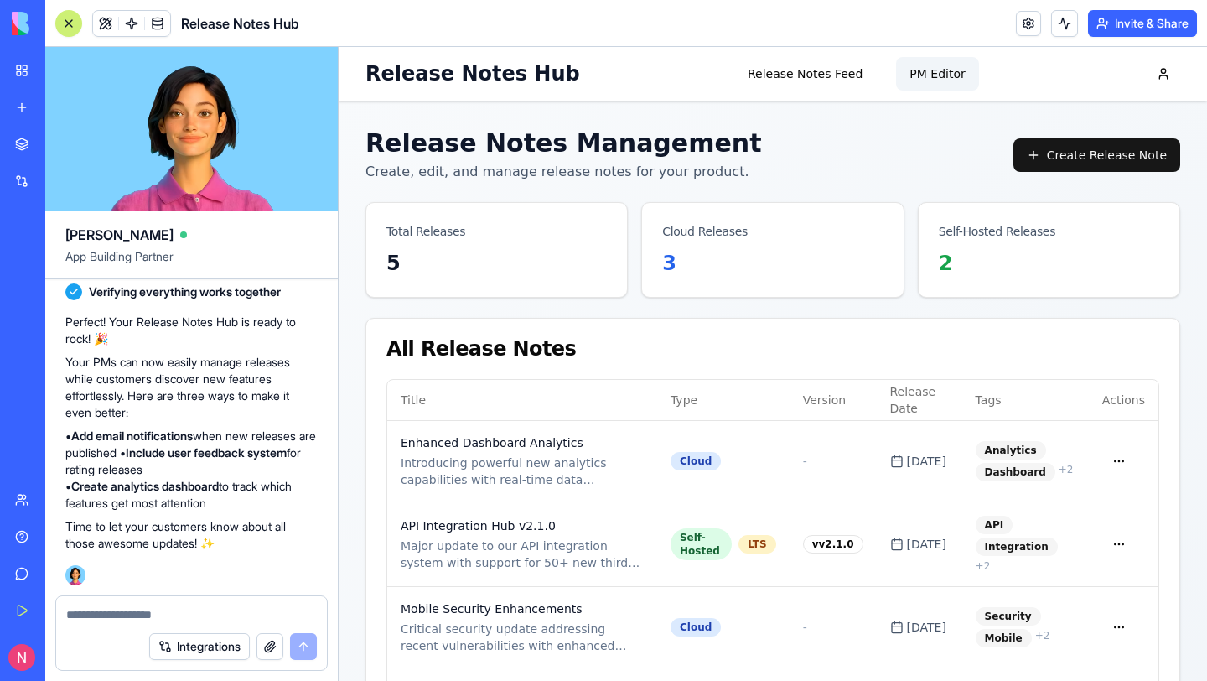
click at [103, 22] on button at bounding box center [105, 23] width 25 height 25
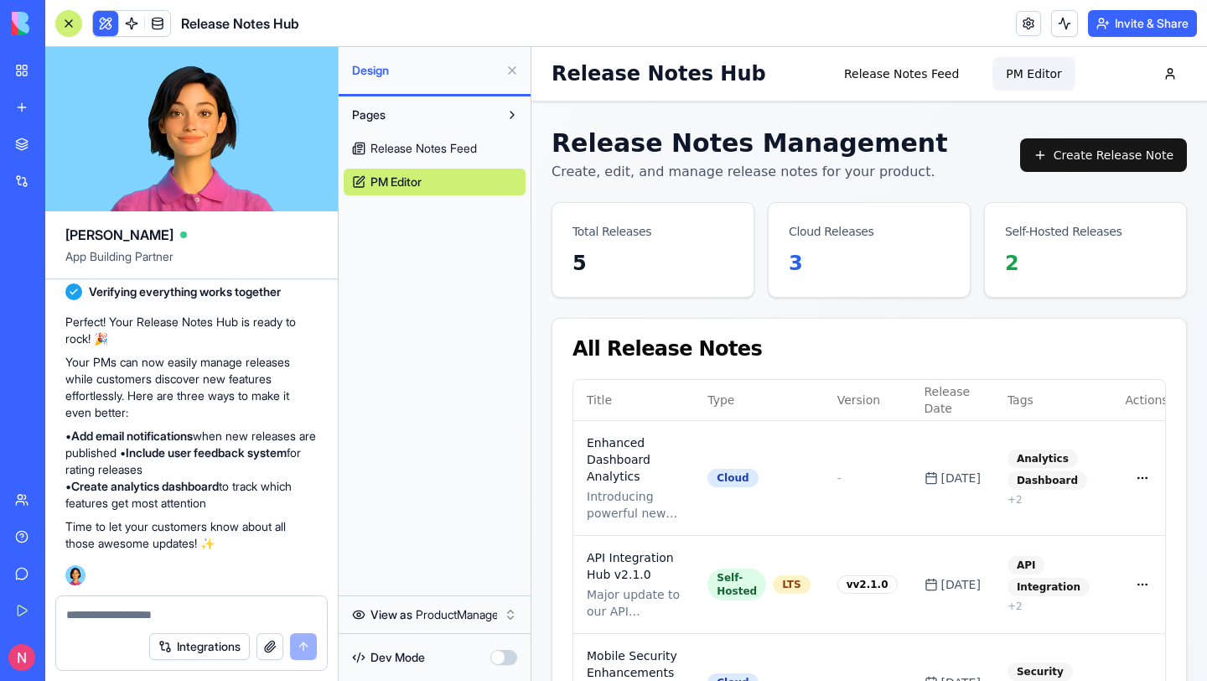
click at [475, 157] on link "Release Notes Feed" at bounding box center [435, 148] width 182 height 27
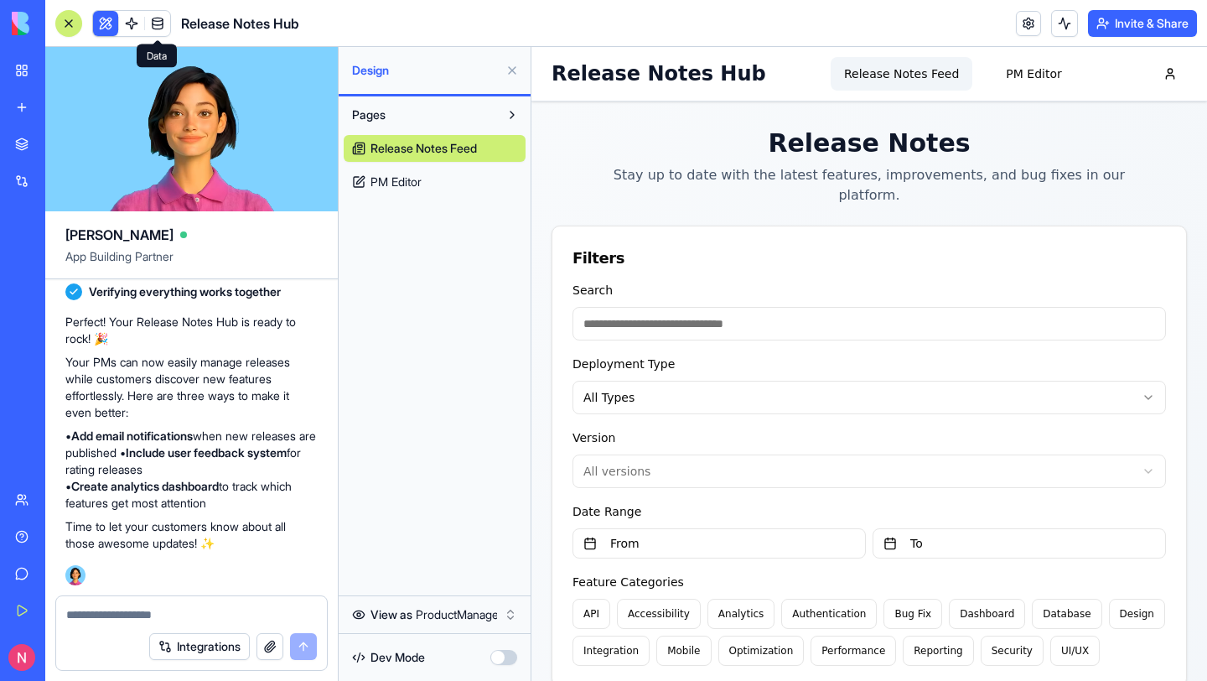
click at [142, 19] on span at bounding box center [157, 23] width 47 height 47
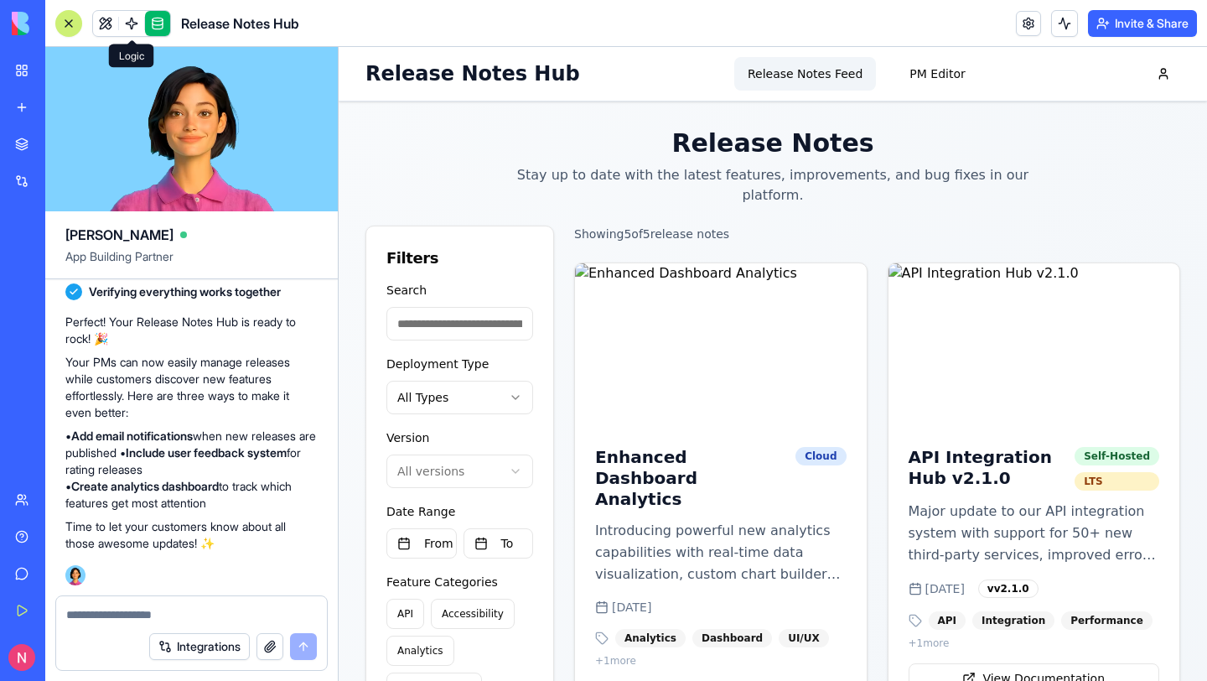
click at [127, 23] on span at bounding box center [131, 23] width 47 height 47
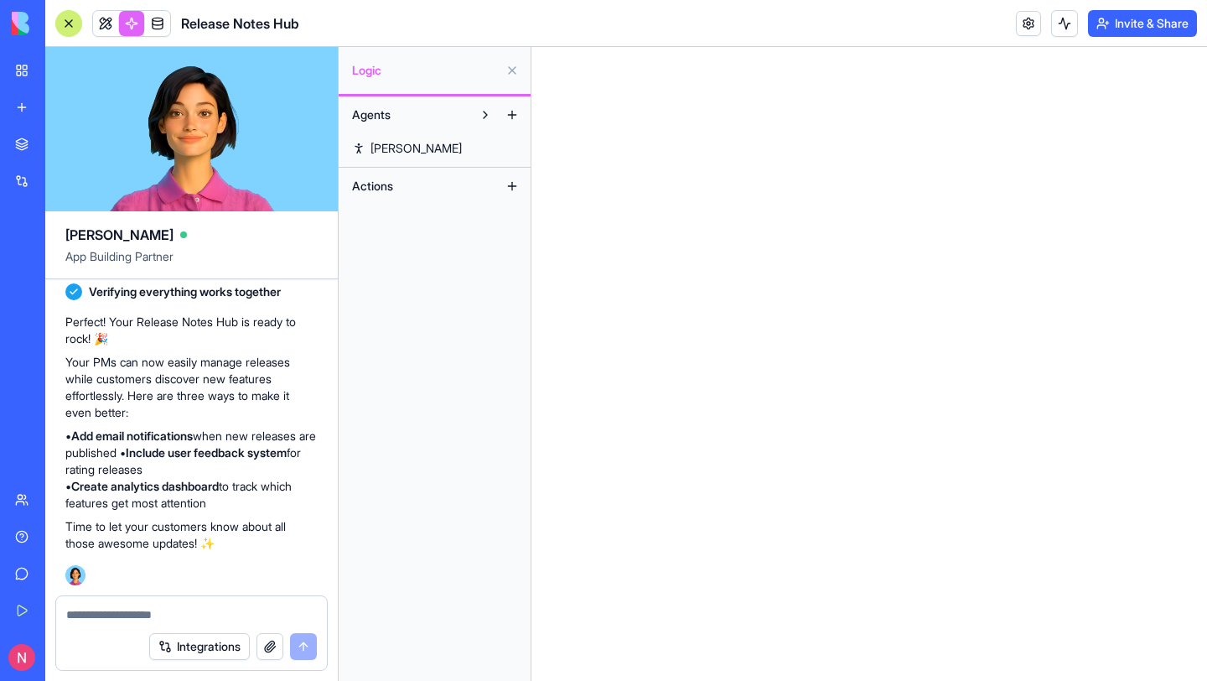
click at [163, 23] on link at bounding box center [157, 23] width 25 height 25
click at [125, 23] on link at bounding box center [131, 23] width 25 height 25
click at [420, 143] on link "[PERSON_NAME]" at bounding box center [435, 148] width 182 height 27
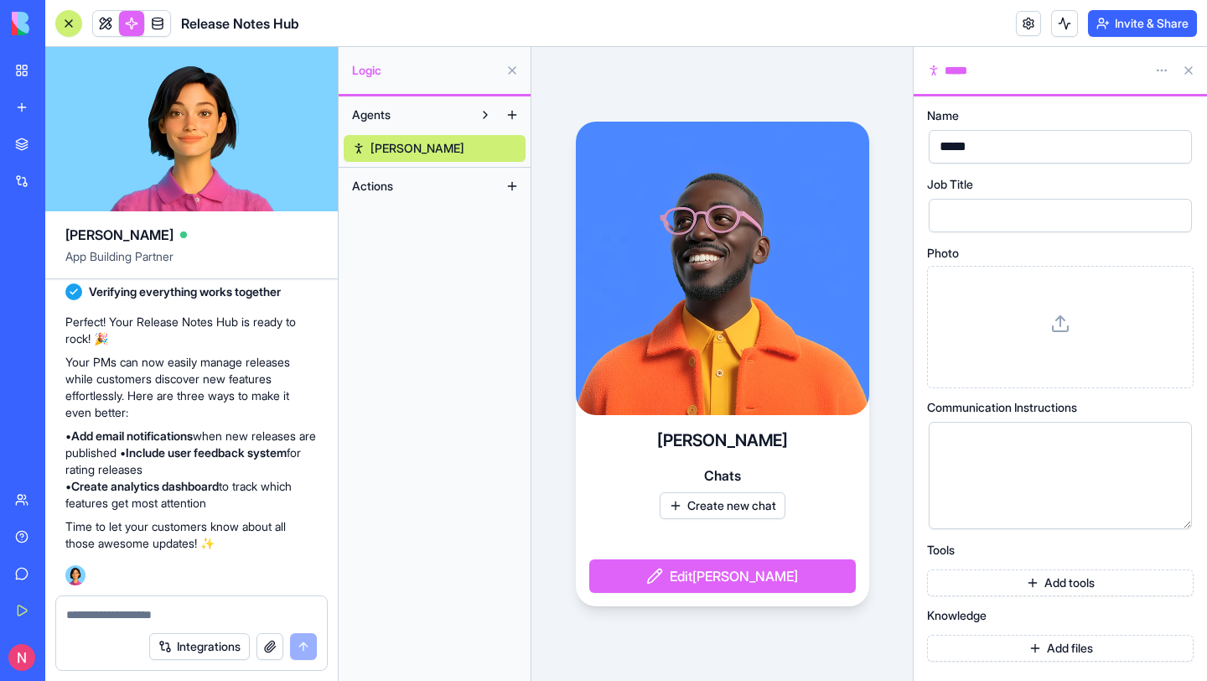
click at [516, 180] on button at bounding box center [512, 186] width 27 height 27
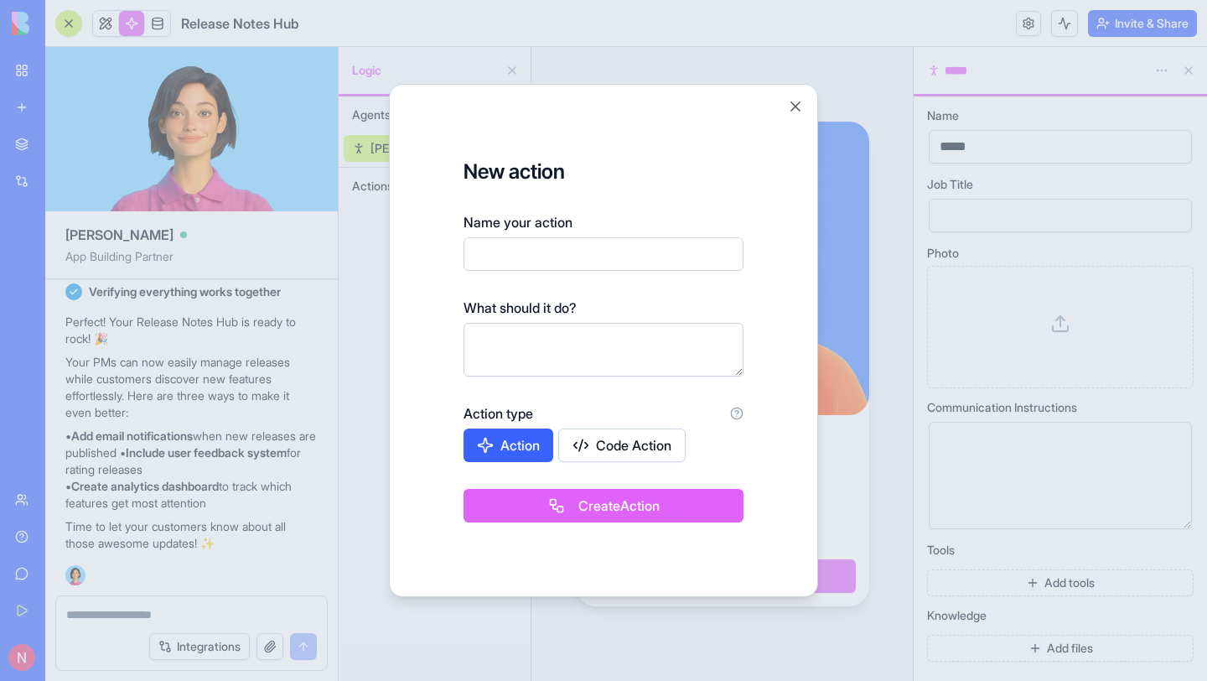
click at [785, 111] on form "New action Name your action What should it do? Action type Action Code Action C…" at bounding box center [603, 340] width 387 height 471
click at [791, 111] on button "Close" at bounding box center [795, 106] width 17 height 17
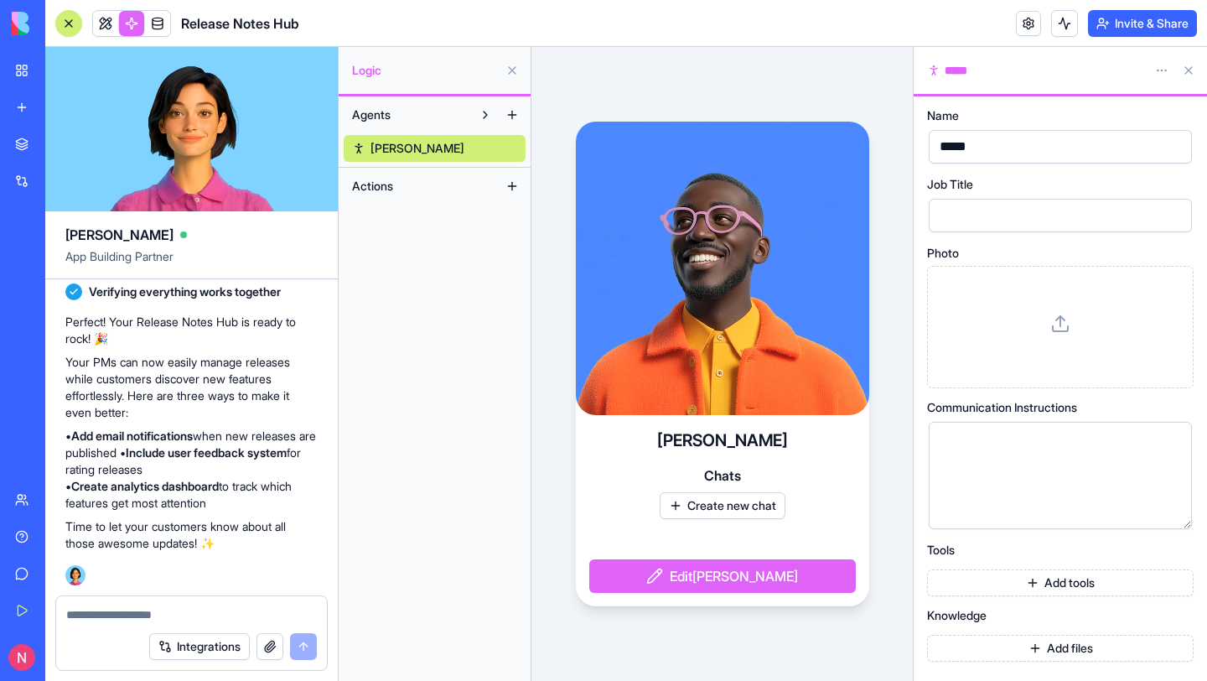
click at [713, 505] on button "Create new chat" at bounding box center [723, 505] width 126 height 27
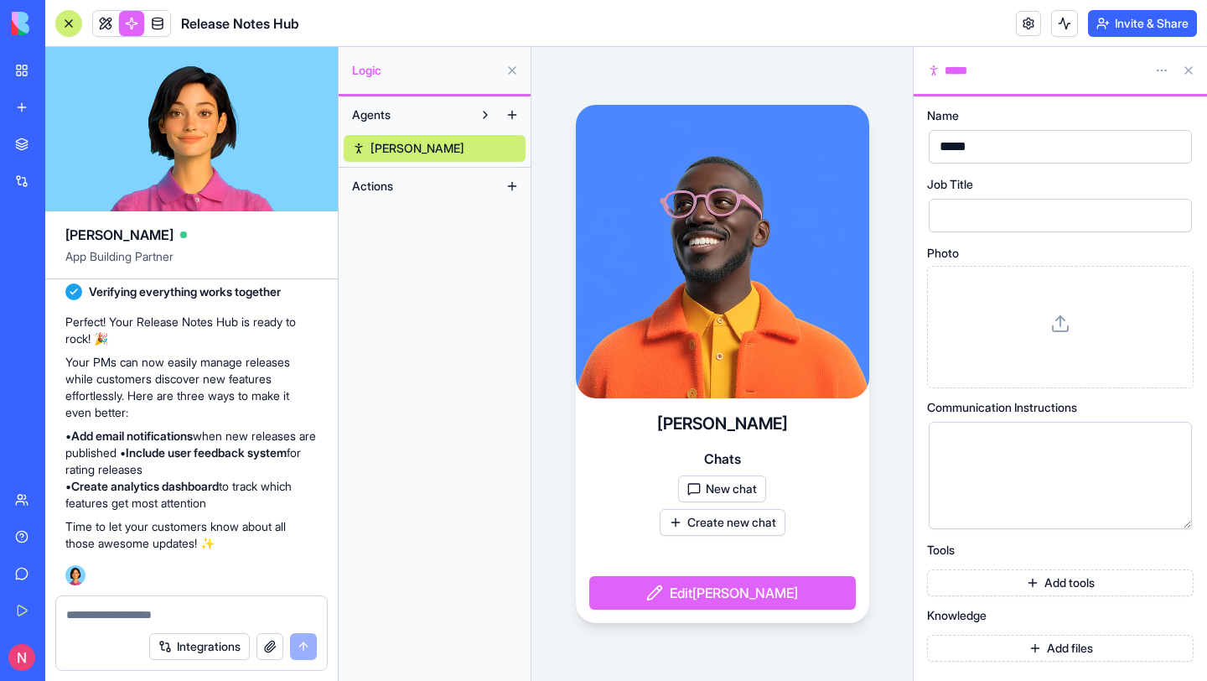
click at [710, 483] on button "New chat" at bounding box center [722, 488] width 88 height 27
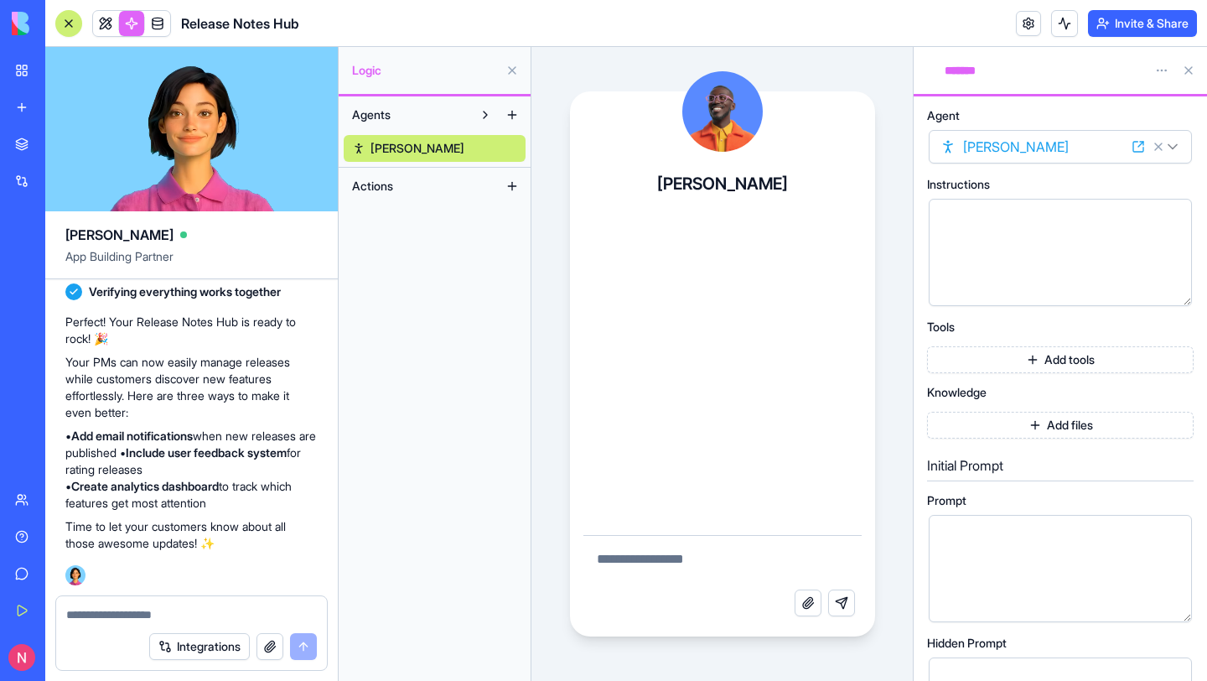
click at [1188, 68] on button at bounding box center [1188, 70] width 27 height 27
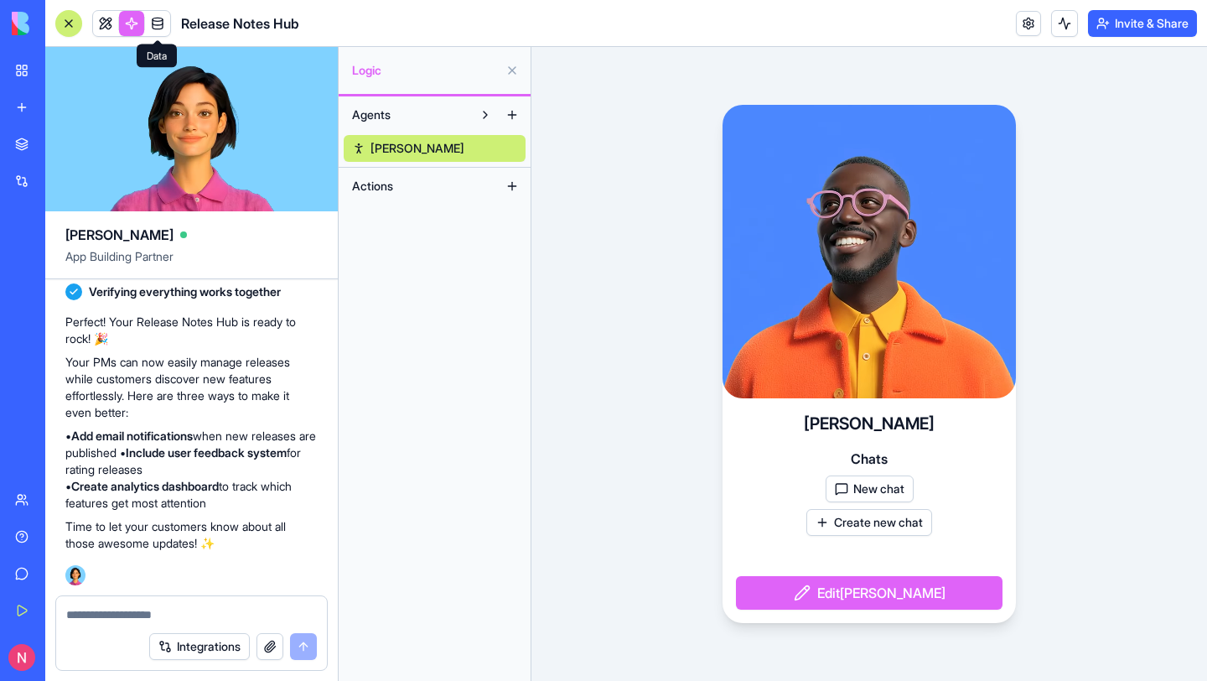
click at [153, 23] on link at bounding box center [157, 23] width 25 height 25
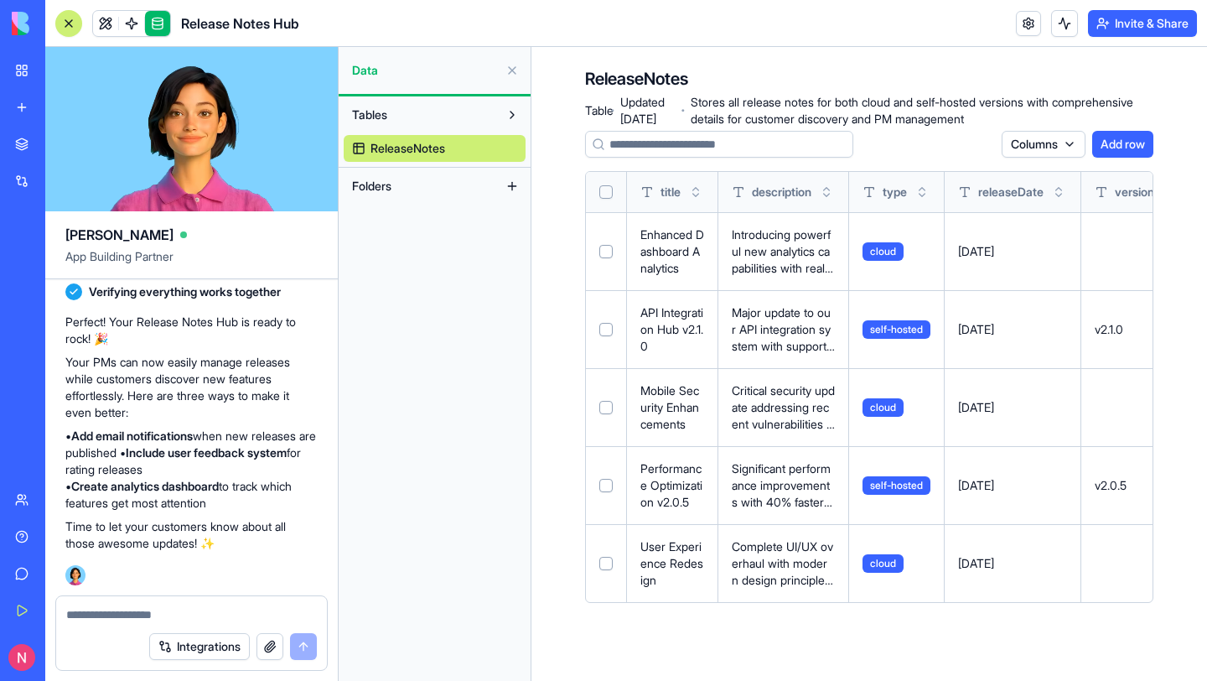
click at [559, 128] on div "ReleaseNotes Table · Updated [DATE] · Stores all release notes for both cloud a…" at bounding box center [869, 341] width 676 height 589
click at [511, 69] on button at bounding box center [512, 70] width 27 height 27
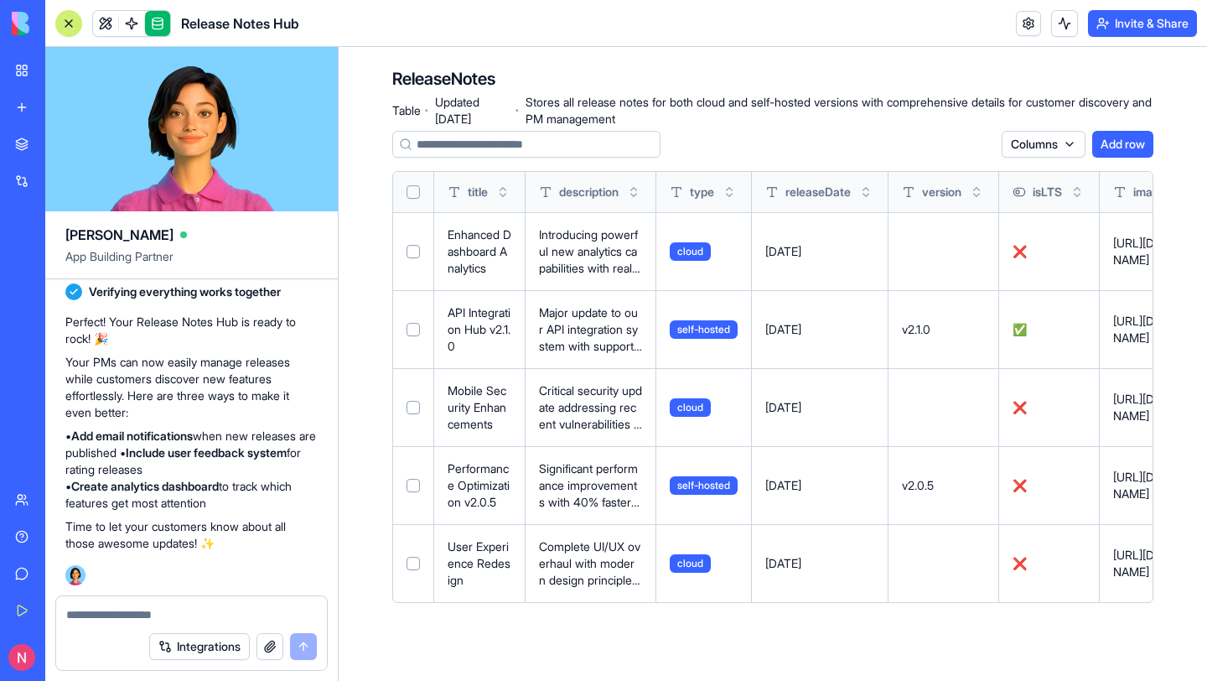
click at [75, 25] on button at bounding box center [68, 23] width 27 height 27
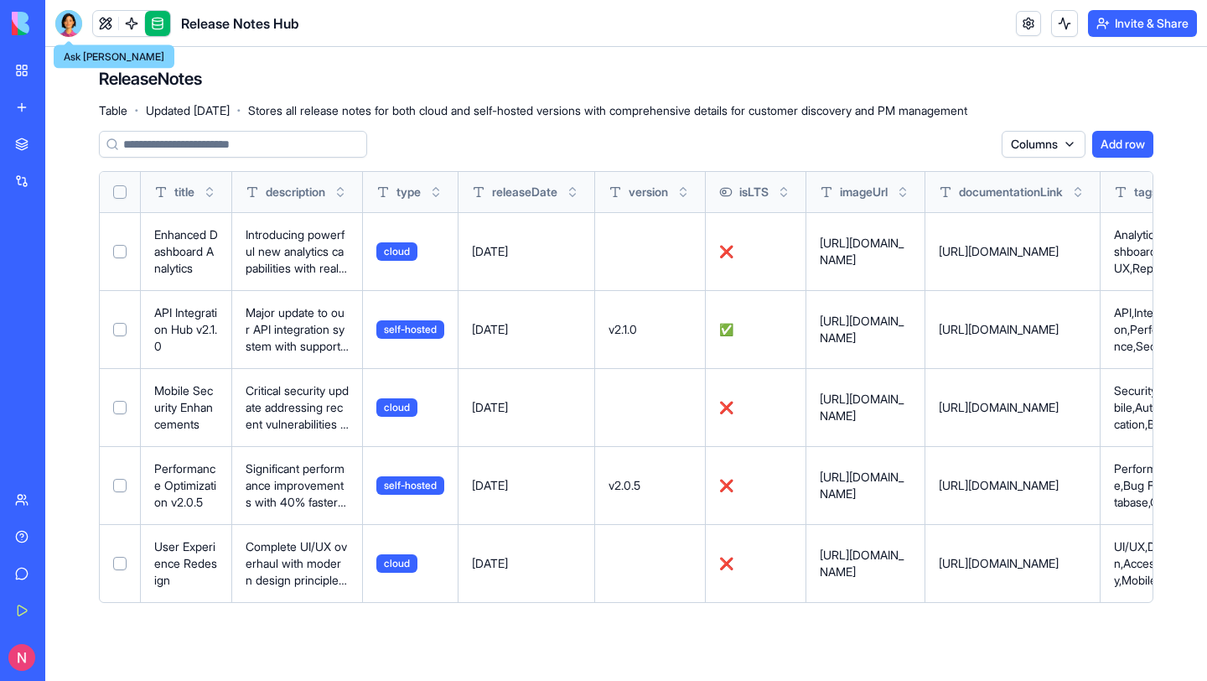
click at [65, 26] on div at bounding box center [68, 23] width 27 height 27
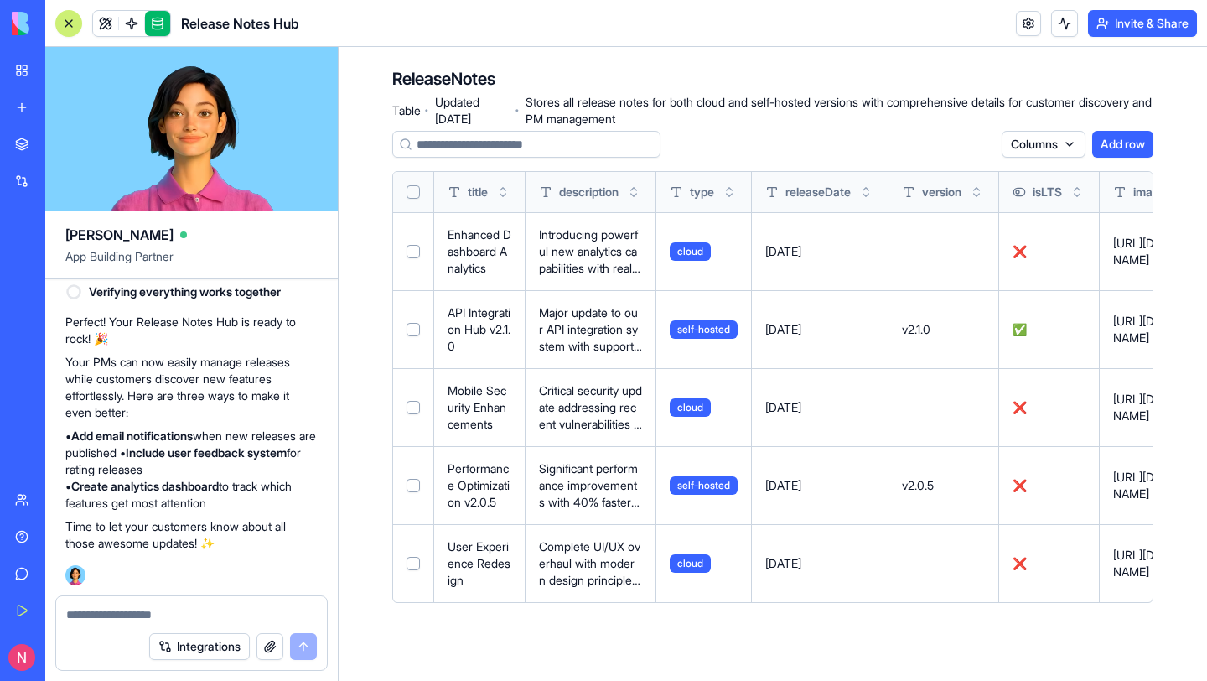
click at [65, 25] on div at bounding box center [68, 23] width 13 height 13
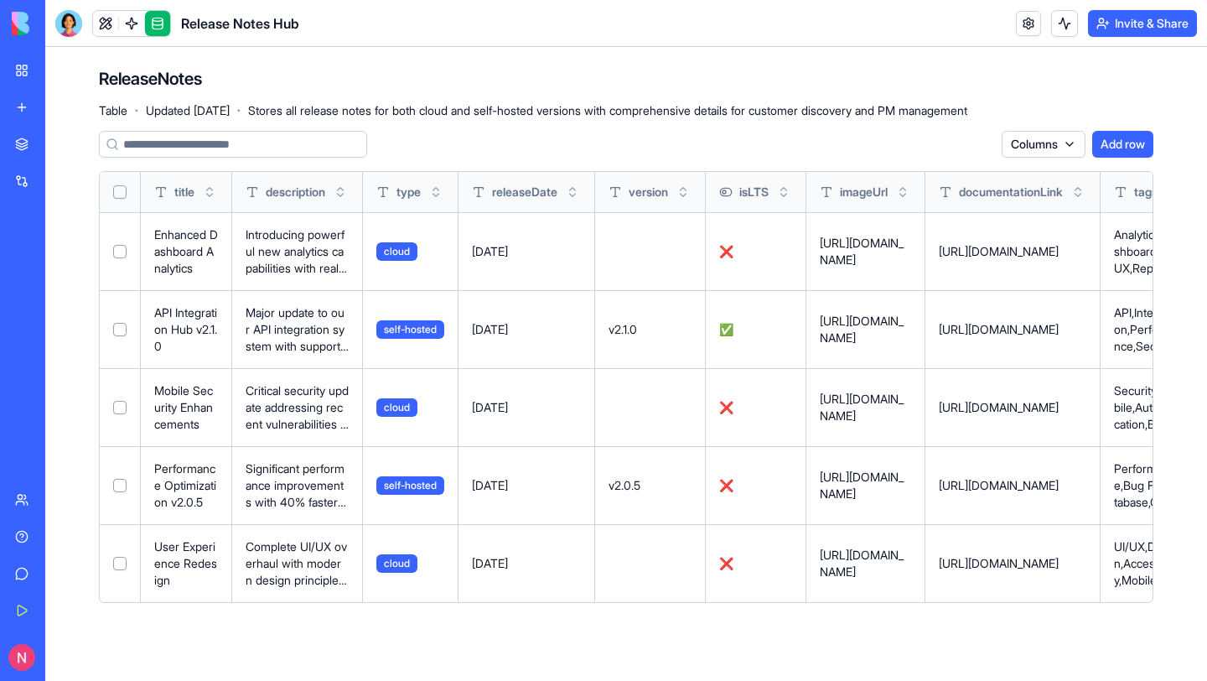
click at [65, 25] on div at bounding box center [68, 23] width 27 height 27
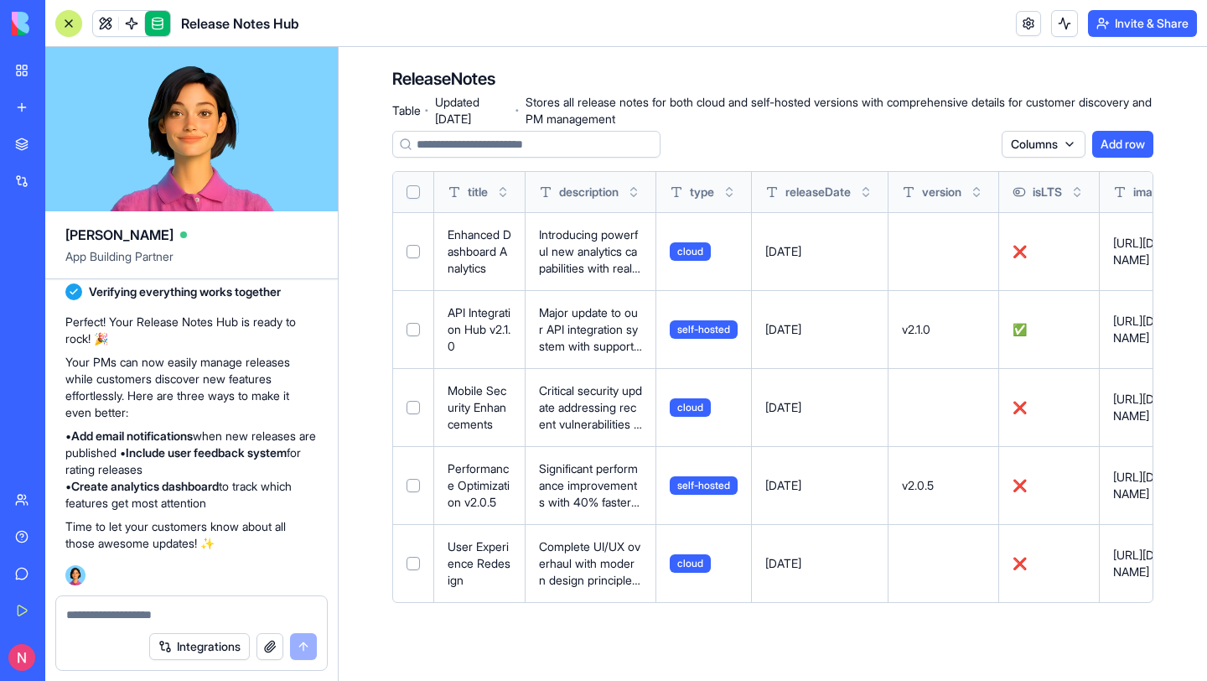
click at [113, 20] on link at bounding box center [105, 23] width 25 height 25
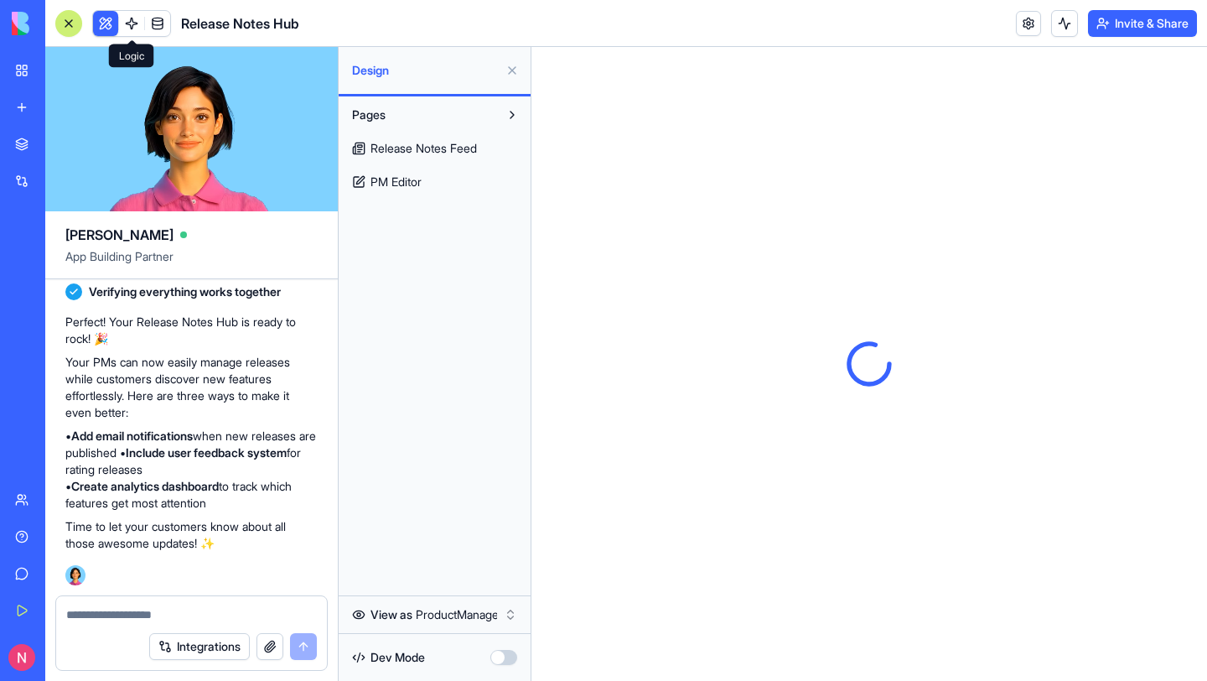
click at [143, 23] on link at bounding box center [131, 23] width 25 height 25
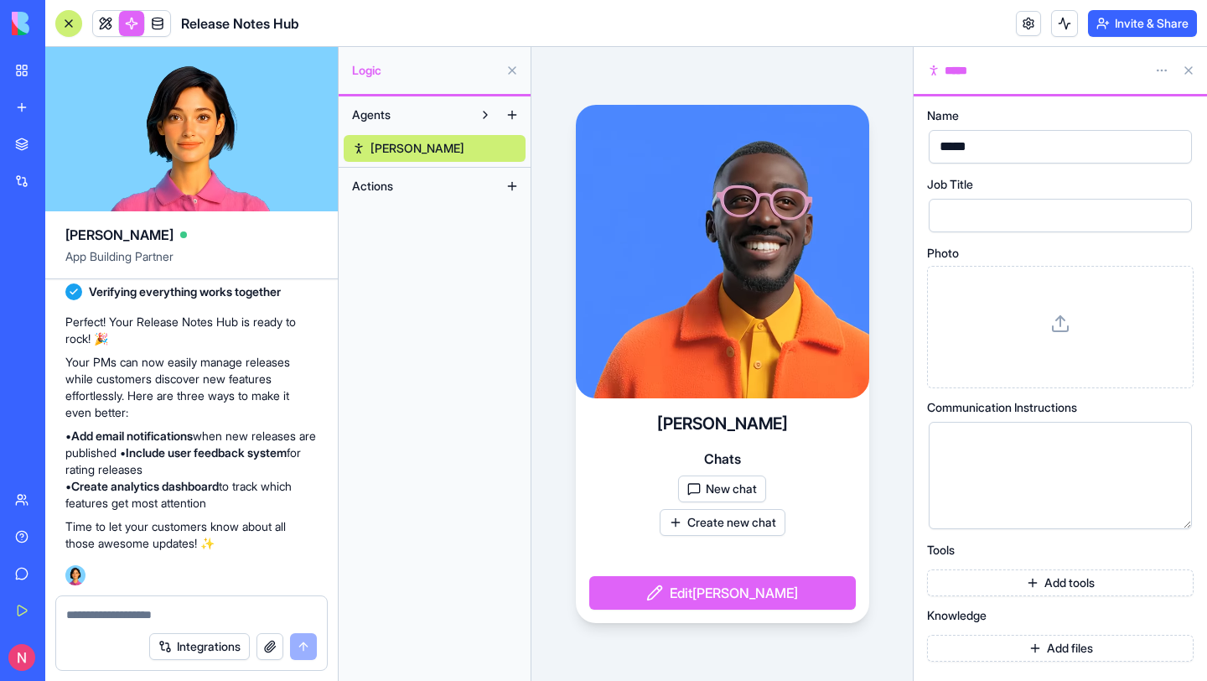
click at [1190, 70] on button at bounding box center [1188, 70] width 27 height 27
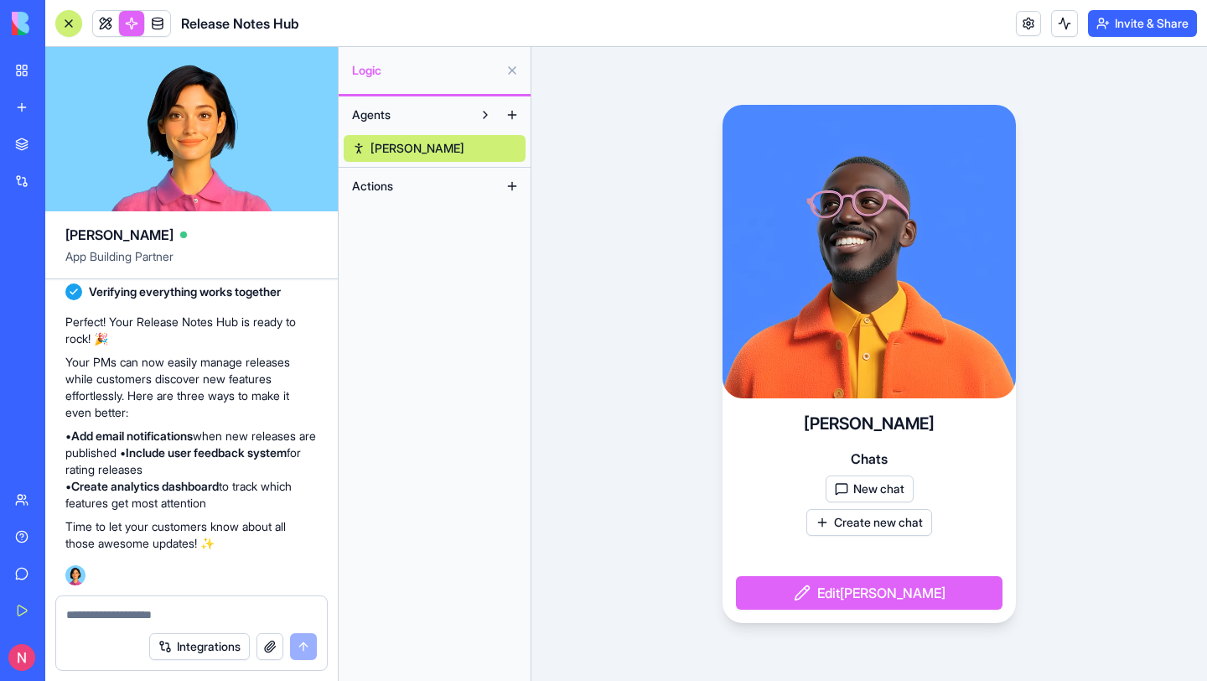
click at [488, 117] on button at bounding box center [485, 114] width 27 height 27
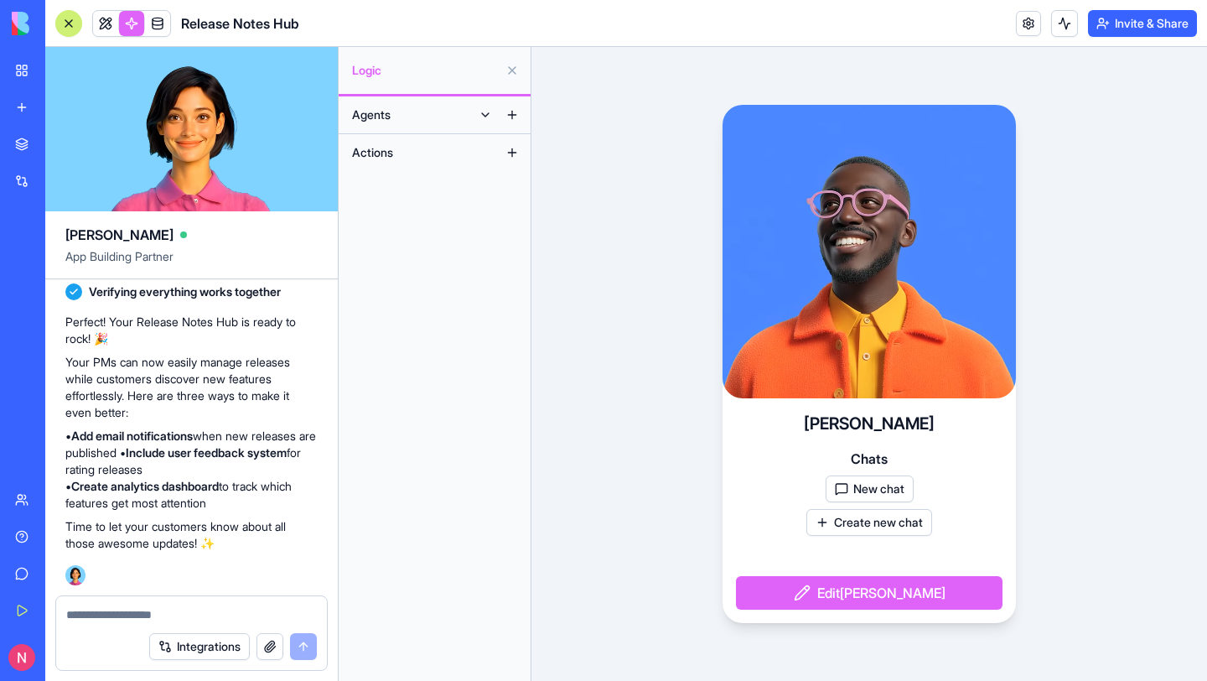
click at [488, 117] on button at bounding box center [485, 114] width 27 height 27
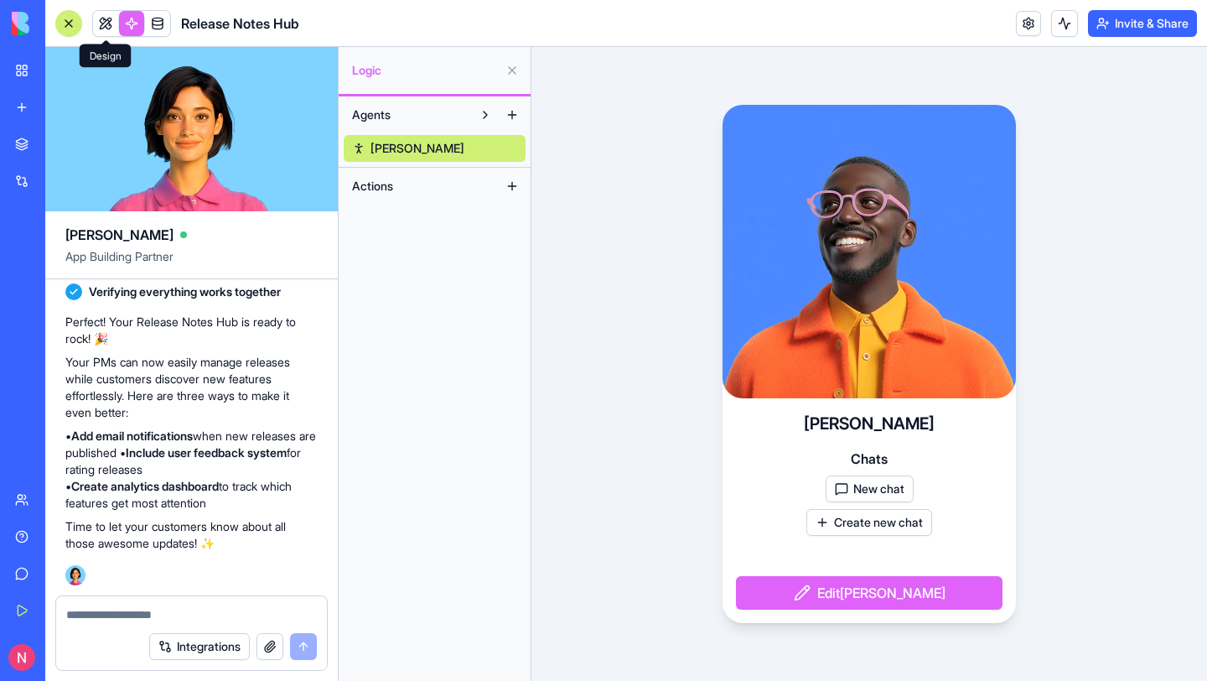
click at [108, 26] on link at bounding box center [105, 23] width 25 height 25
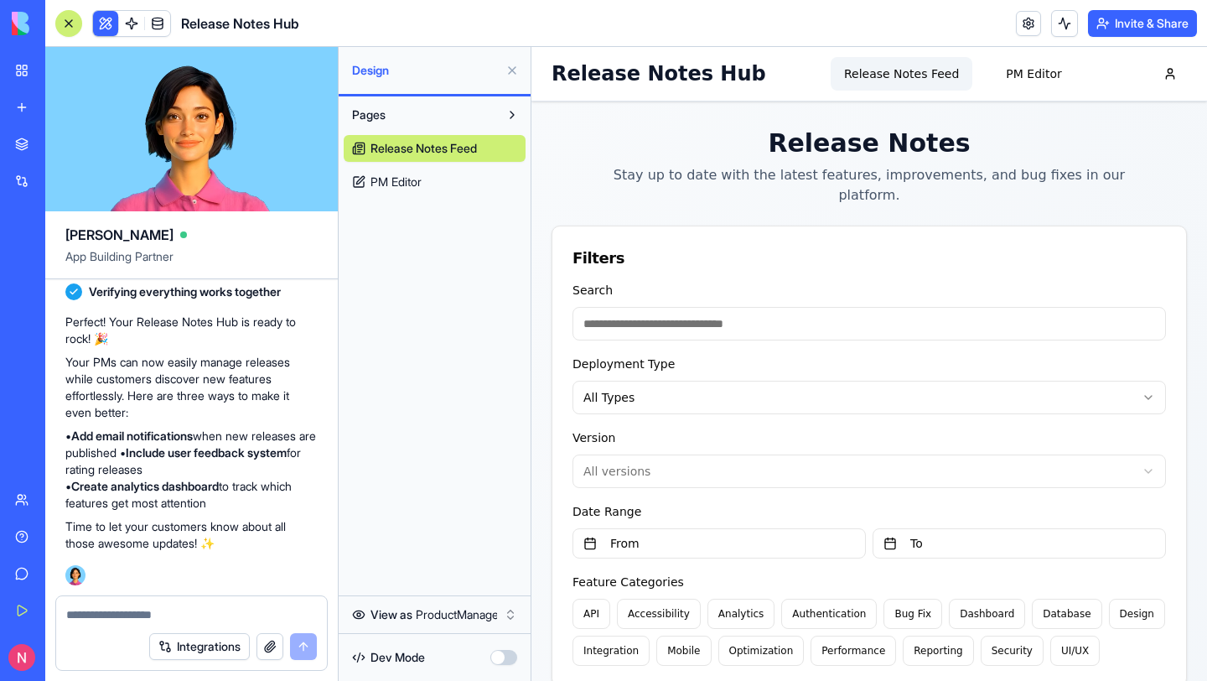
click at [65, 25] on div at bounding box center [68, 23] width 13 height 13
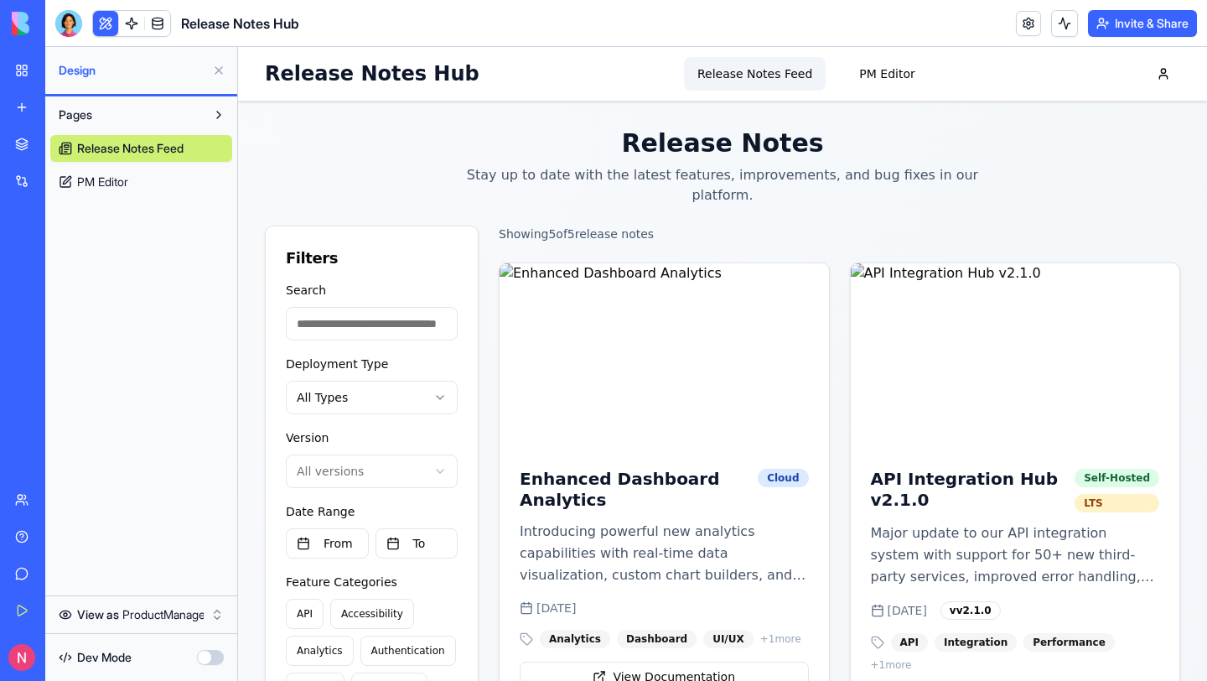
click at [220, 75] on button at bounding box center [218, 70] width 27 height 27
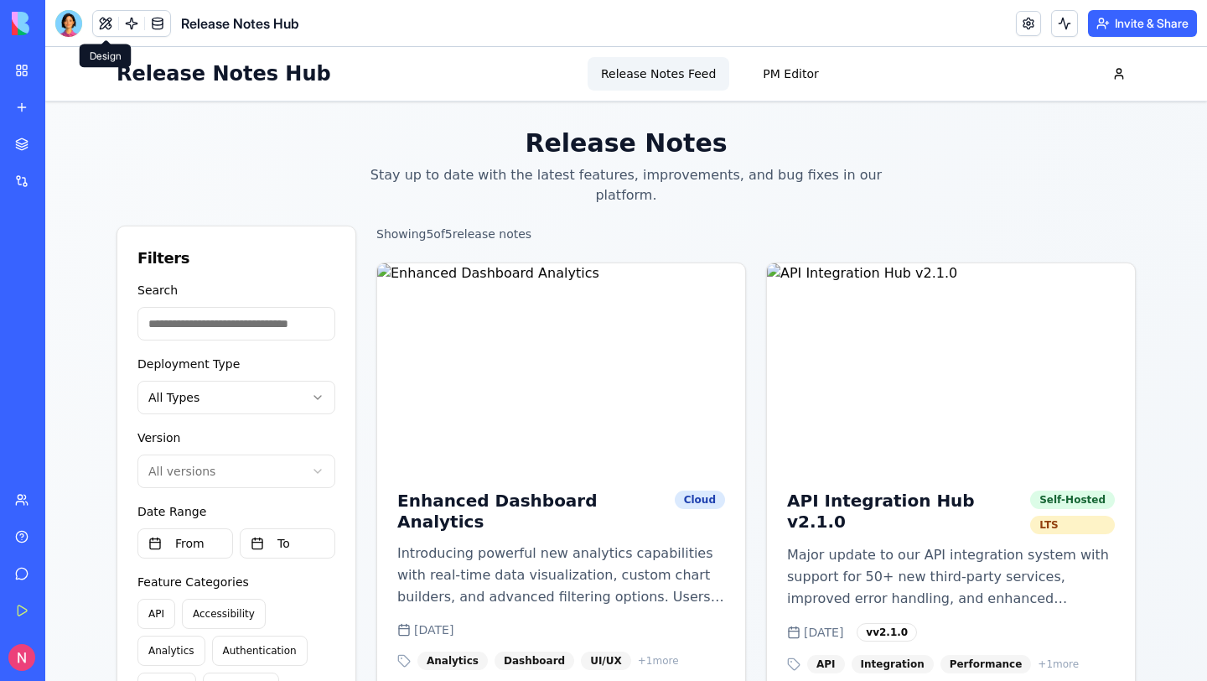
click at [795, 70] on button "PM Editor" at bounding box center [790, 74] width 82 height 34
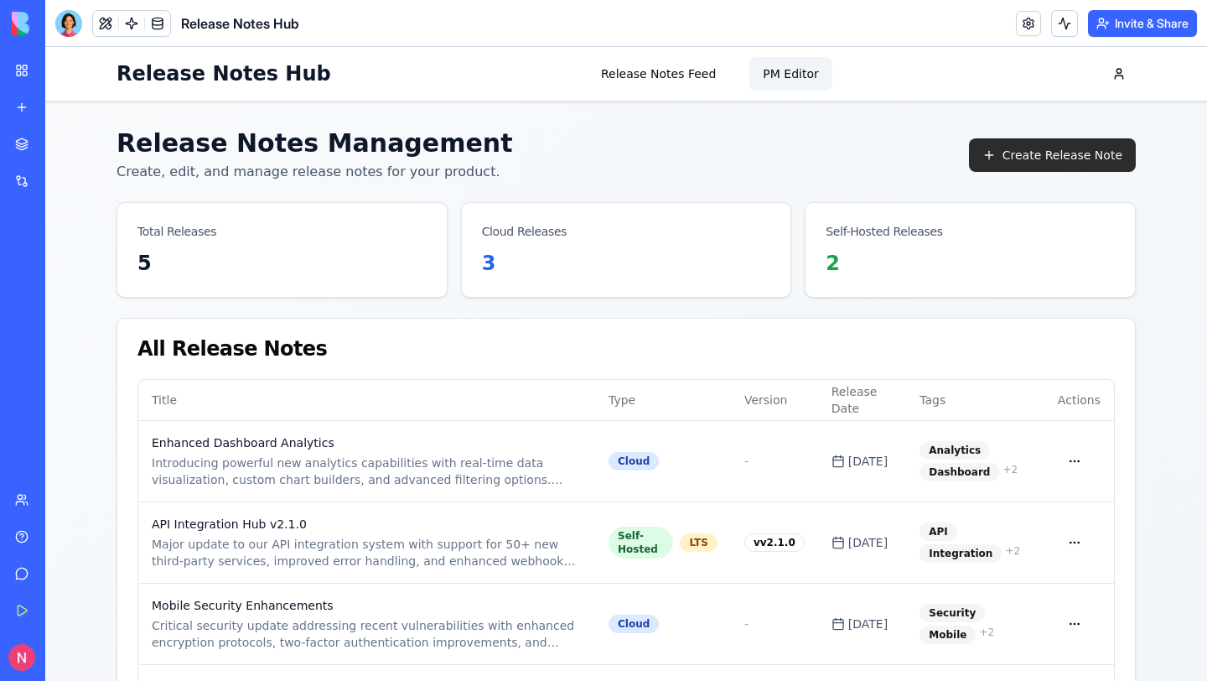
click at [1024, 163] on button "Create Release Note" at bounding box center [1052, 155] width 167 height 34
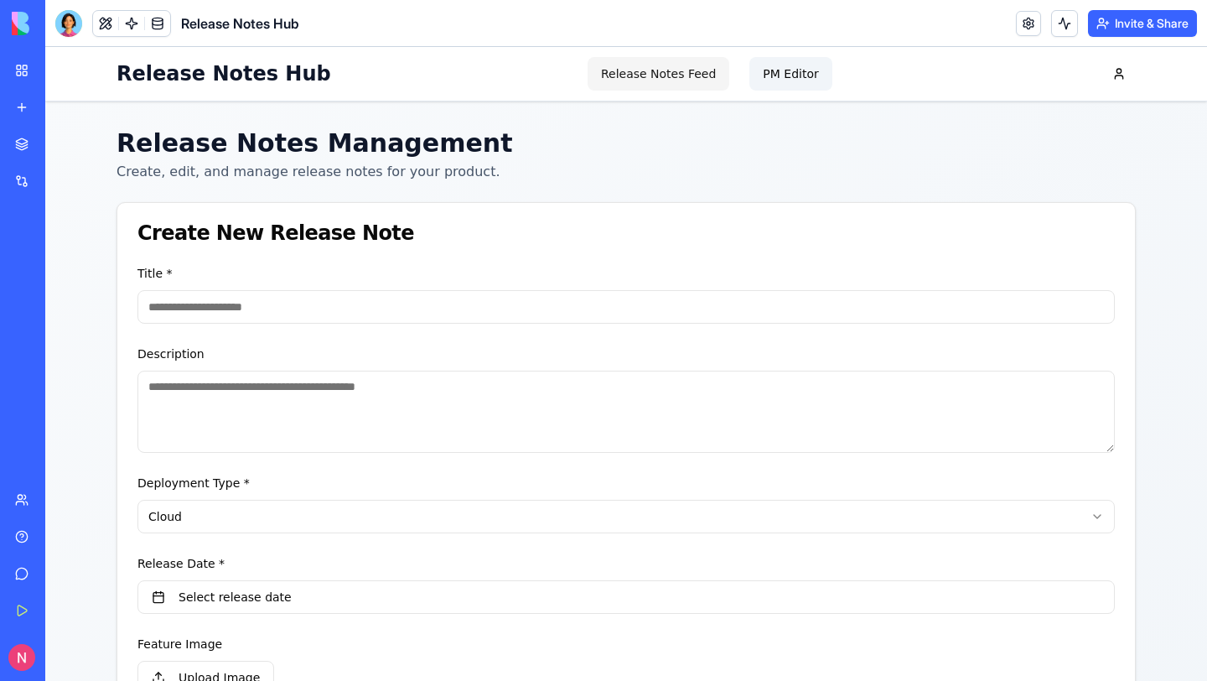
click at [650, 85] on button "Release Notes Feed" at bounding box center [659, 74] width 142 height 34
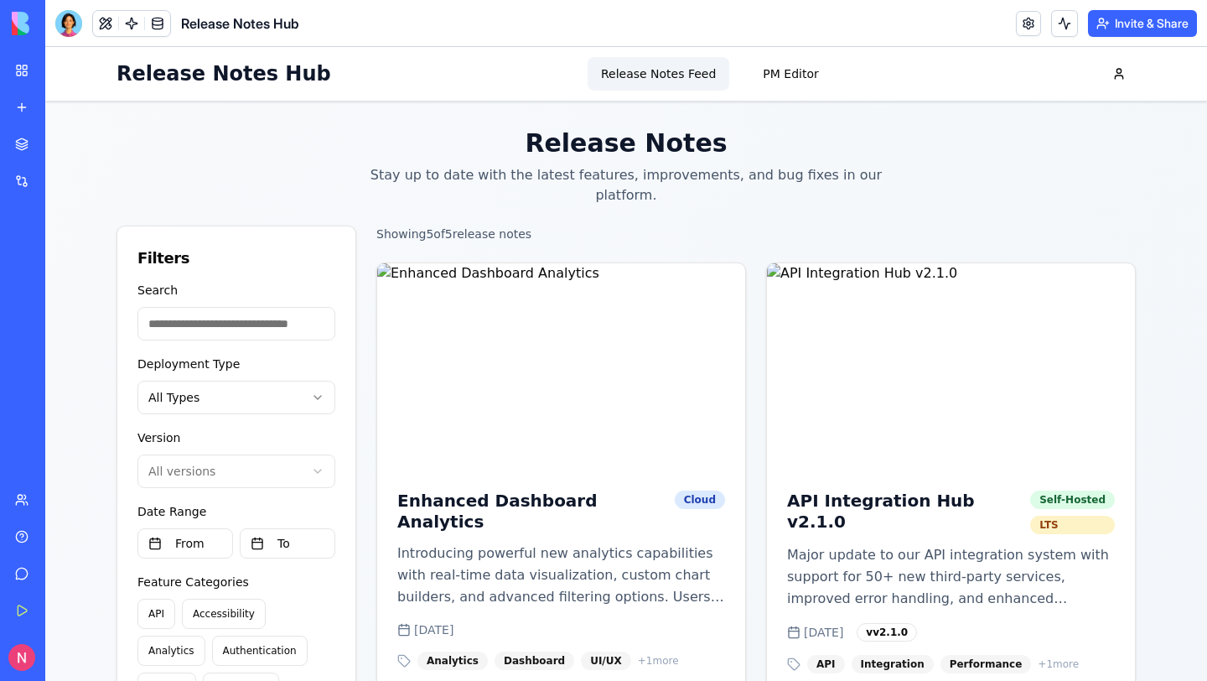
click at [792, 72] on button "PM Editor" at bounding box center [790, 74] width 82 height 34
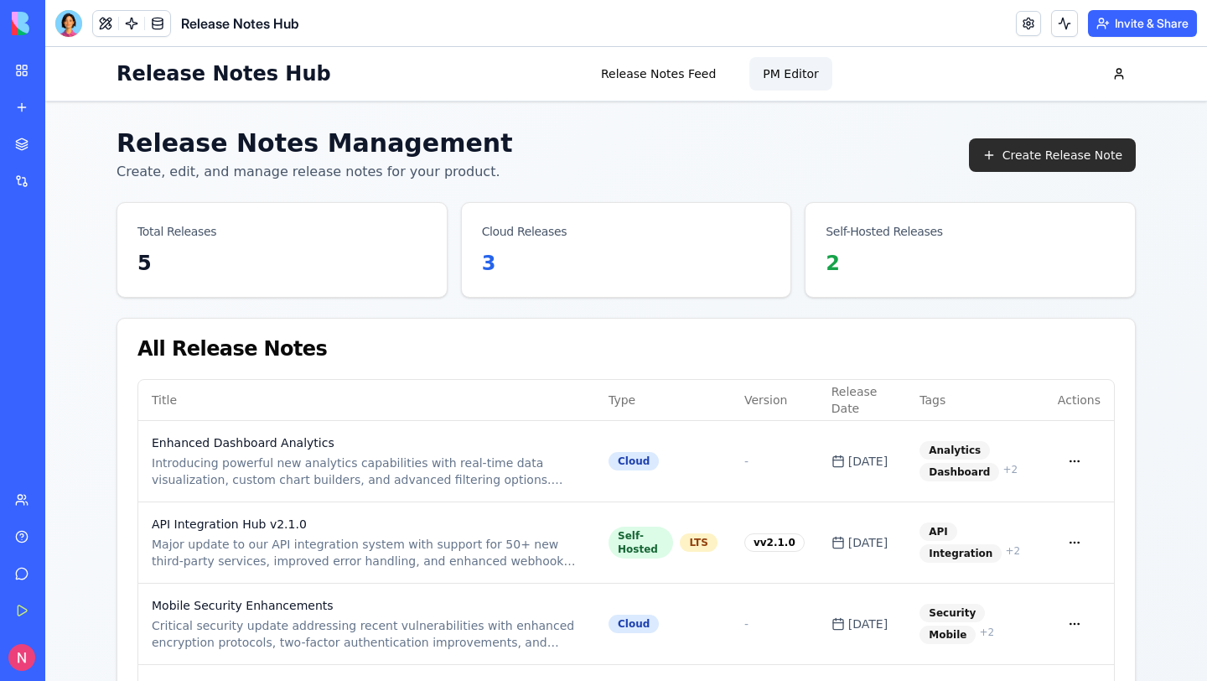
click at [1032, 149] on button "Create Release Note" at bounding box center [1052, 155] width 167 height 34
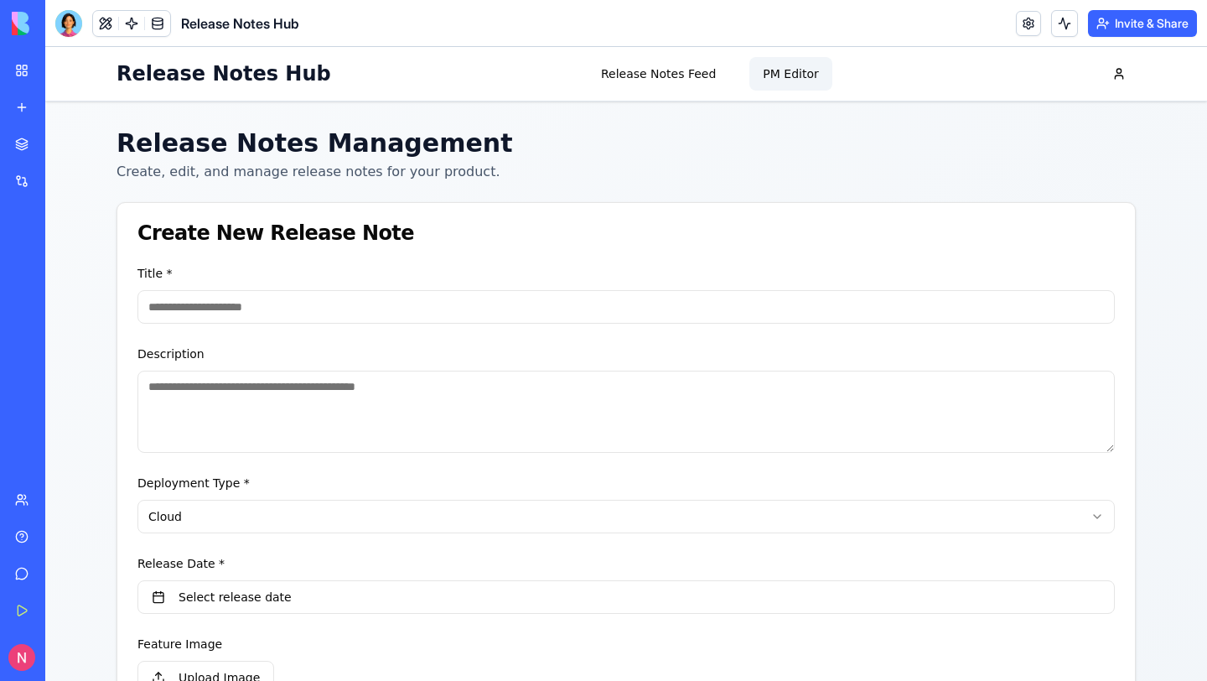
click at [226, 308] on input "Title *" at bounding box center [625, 307] width 977 height 34
paste input "**********"
type input "**********"
click at [275, 391] on textarea "Description" at bounding box center [625, 412] width 977 height 82
click at [224, 397] on textarea "Description" at bounding box center [625, 412] width 977 height 82
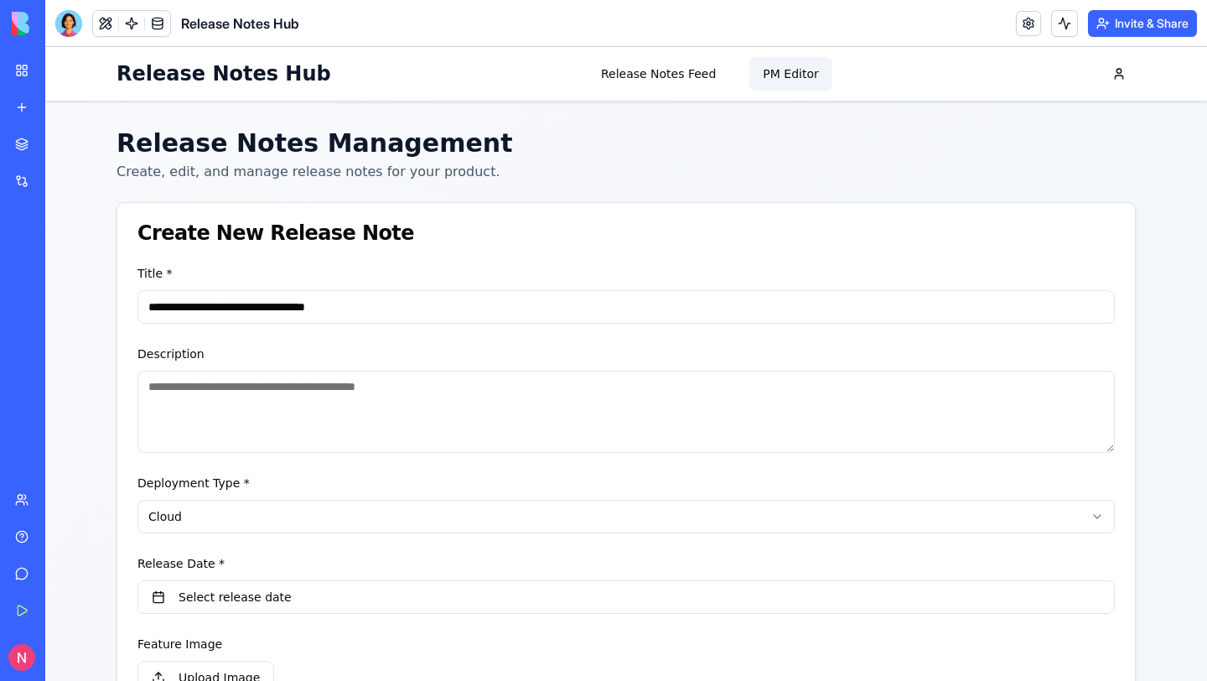
paste textarea "**********"
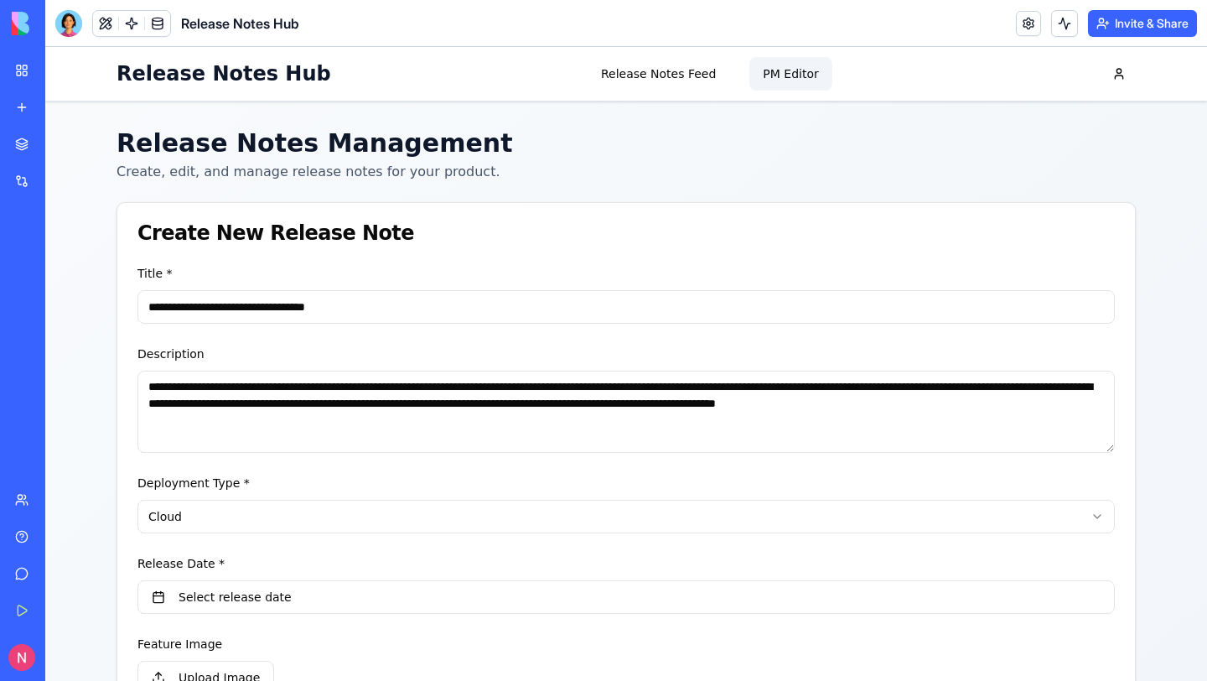
scroll to position [25, 0]
type textarea "**********"
click at [261, 528] on html "**********" at bounding box center [626, 582] width 1162 height 1071
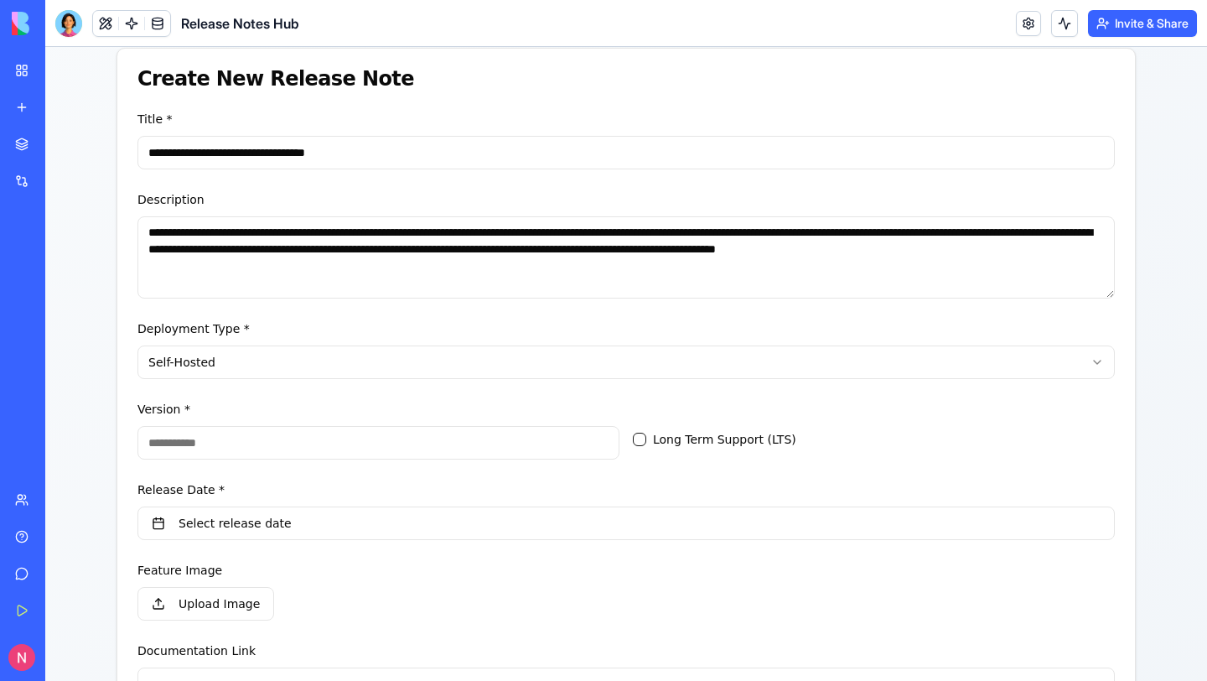
scroll to position [177, 0]
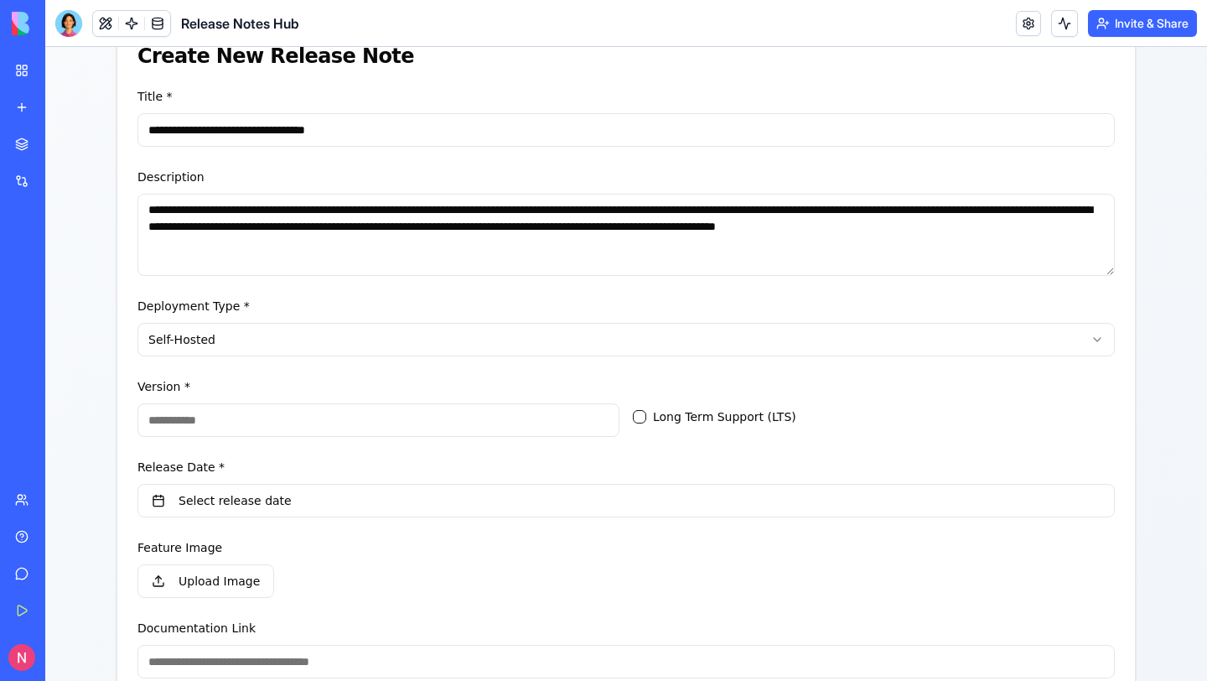
click at [265, 431] on input "Version *" at bounding box center [378, 420] width 482 height 34
type input "******"
click at [643, 417] on button "Long Term Support (LTS)" at bounding box center [639, 416] width 13 height 13
click at [451, 512] on button "Select release date" at bounding box center [625, 501] width 977 height 34
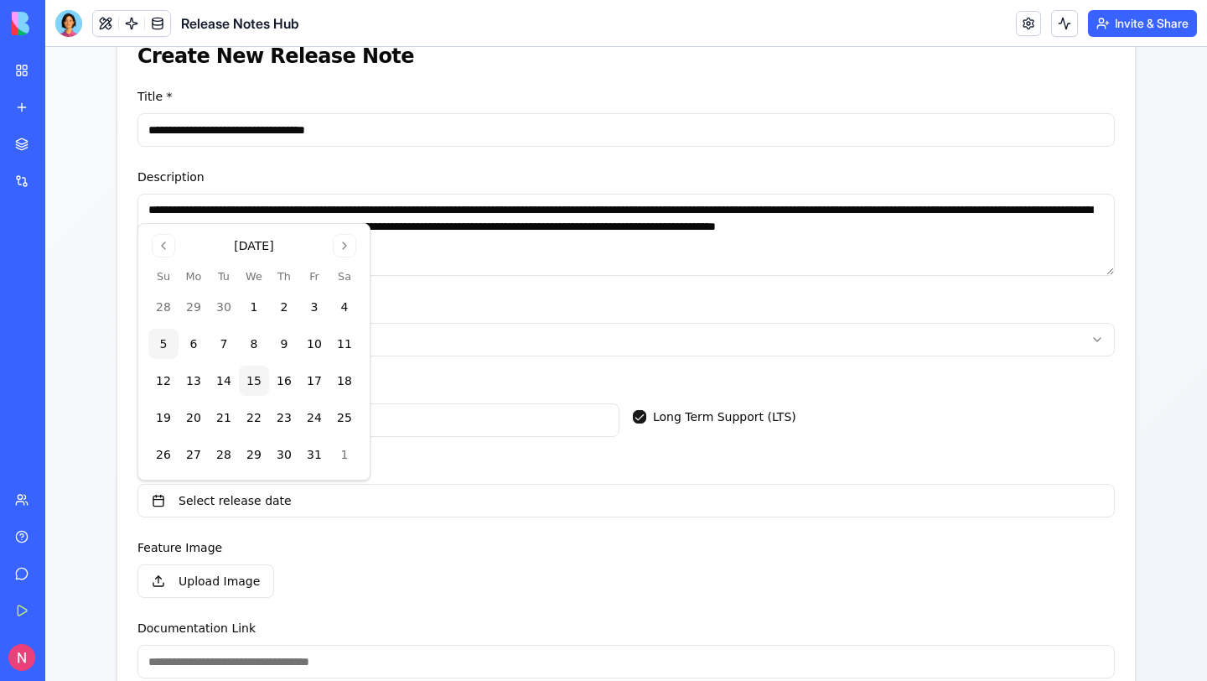
click at [249, 381] on button "15" at bounding box center [254, 380] width 30 height 30
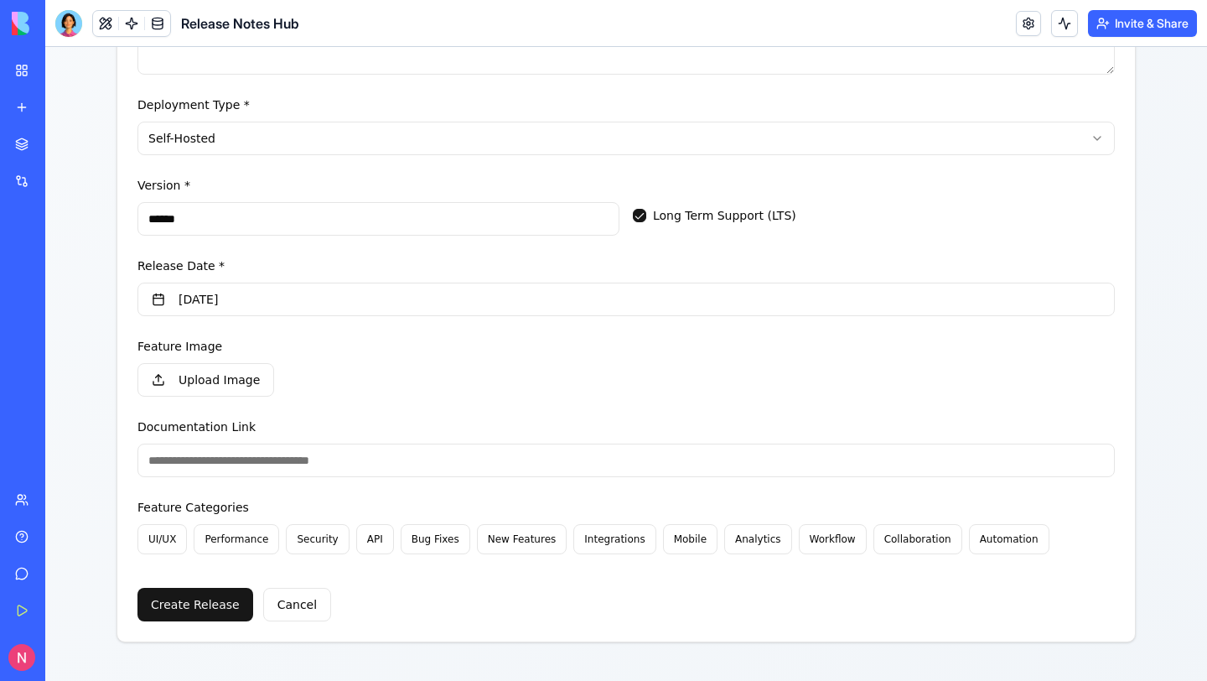
scroll to position [382, 0]
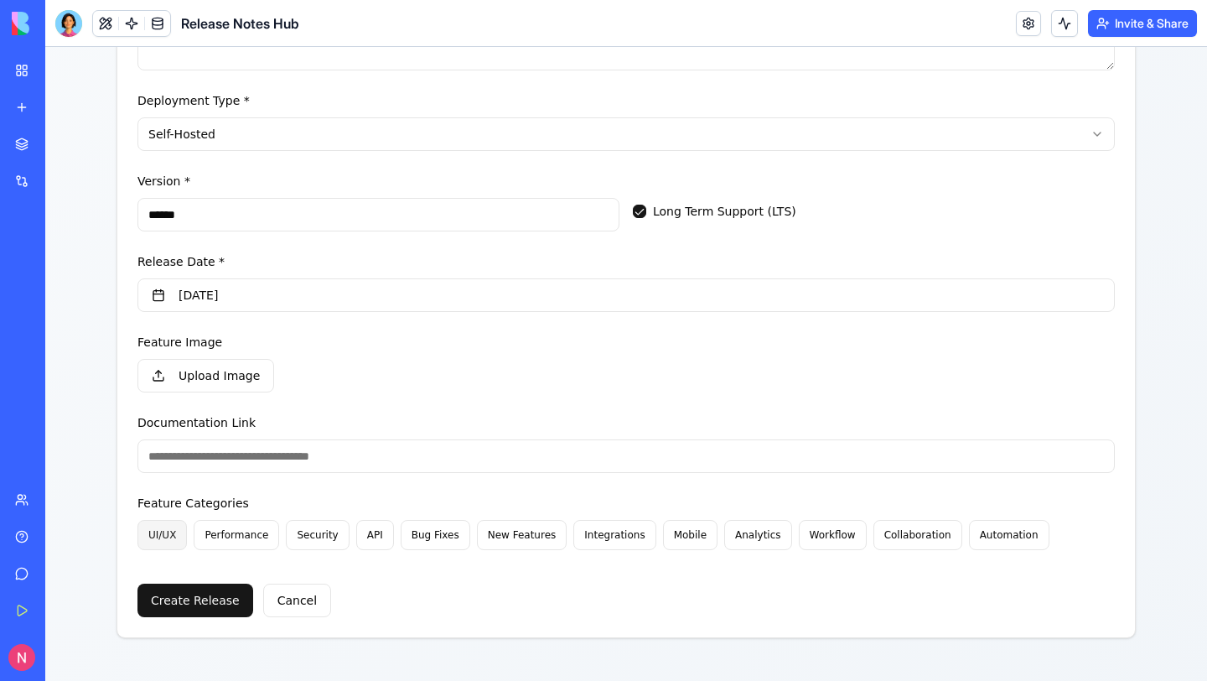
click at [168, 526] on button "UI/UX" at bounding box center [161, 535] width 49 height 30
click at [482, 526] on button "New Features" at bounding box center [520, 535] width 91 height 30
click at [220, 594] on button "Create Release" at bounding box center [195, 600] width 116 height 34
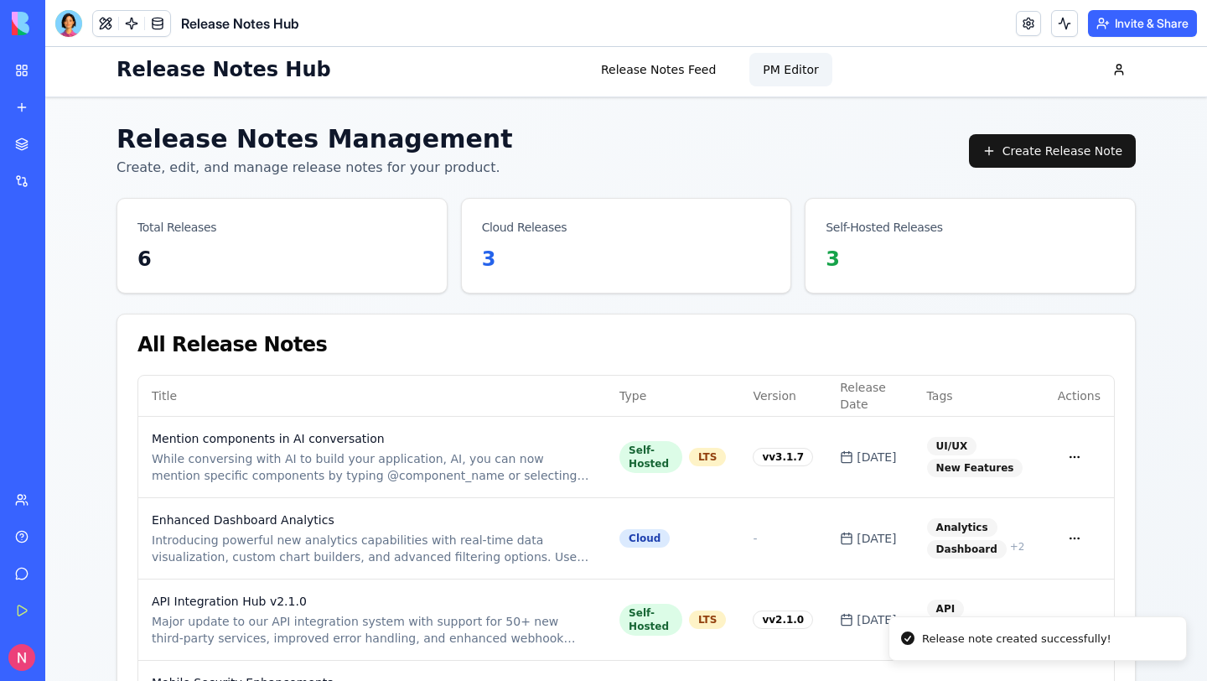
scroll to position [0, 0]
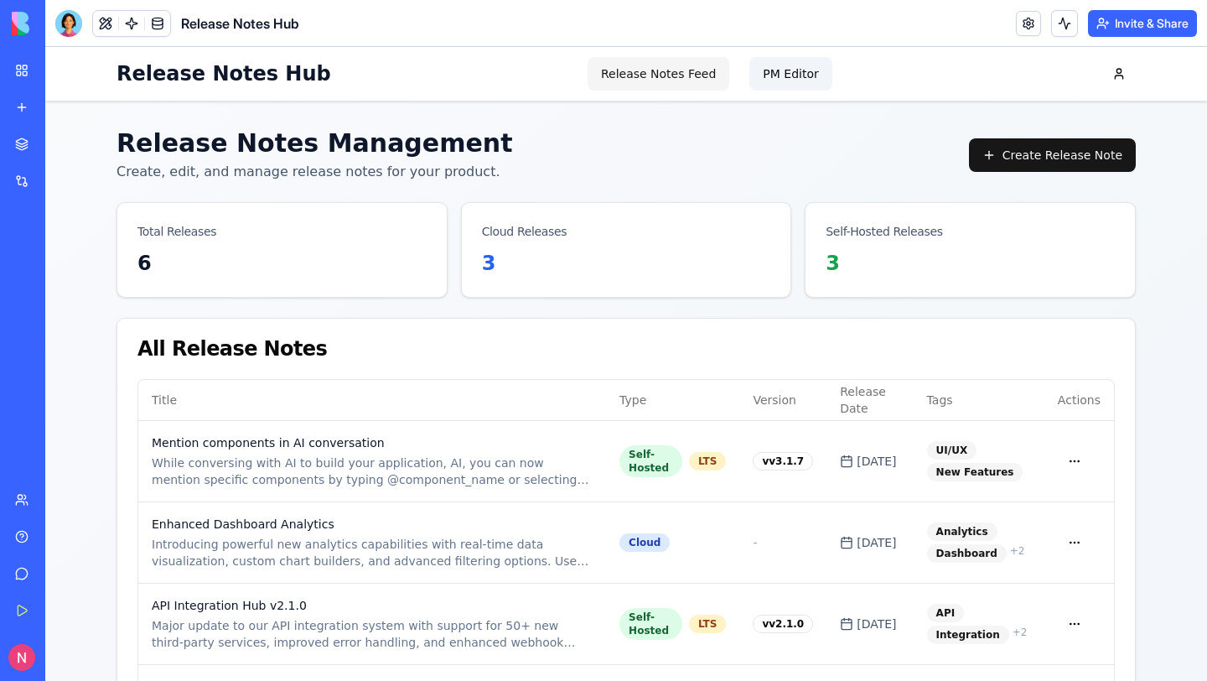
click at [637, 82] on button "Release Notes Feed" at bounding box center [659, 74] width 142 height 34
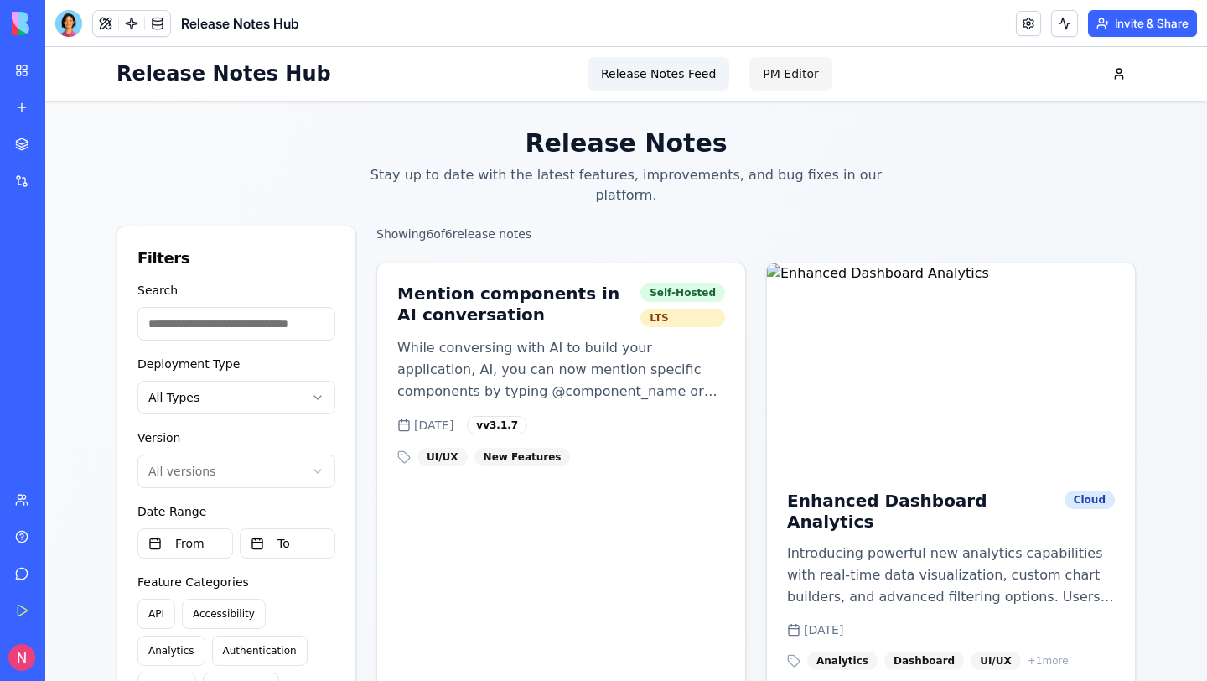
click at [766, 70] on button "PM Editor" at bounding box center [790, 74] width 82 height 34
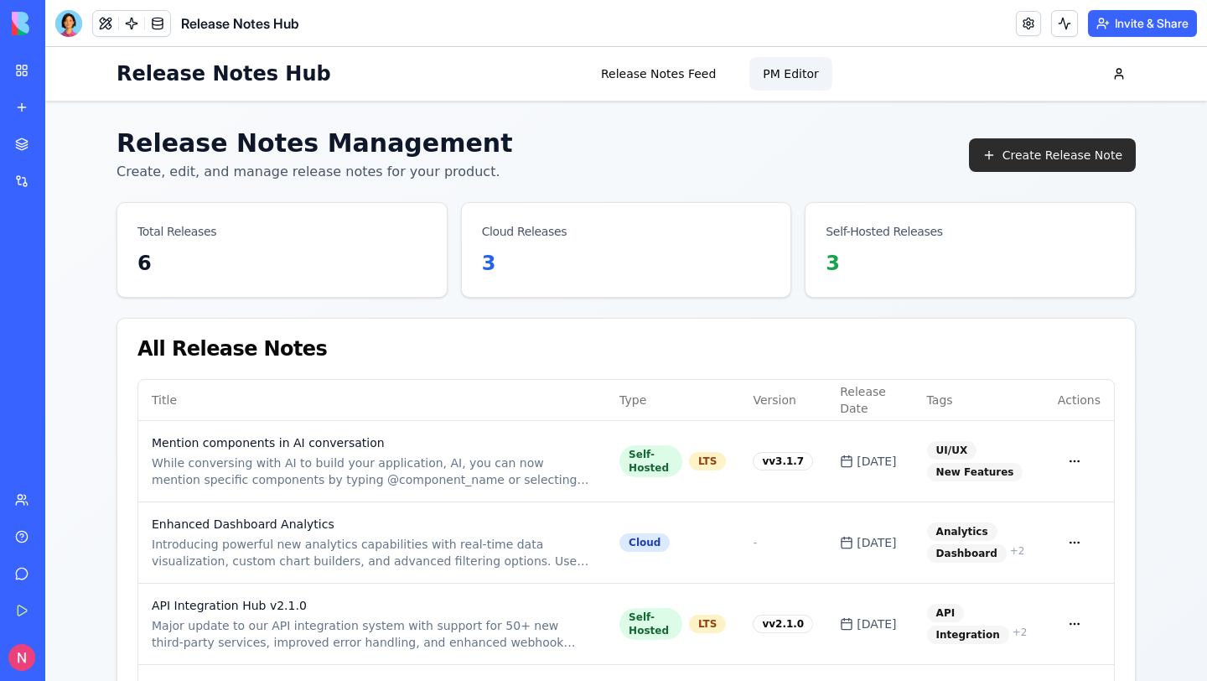
click at [1047, 153] on button "Create Release Note" at bounding box center [1052, 155] width 167 height 34
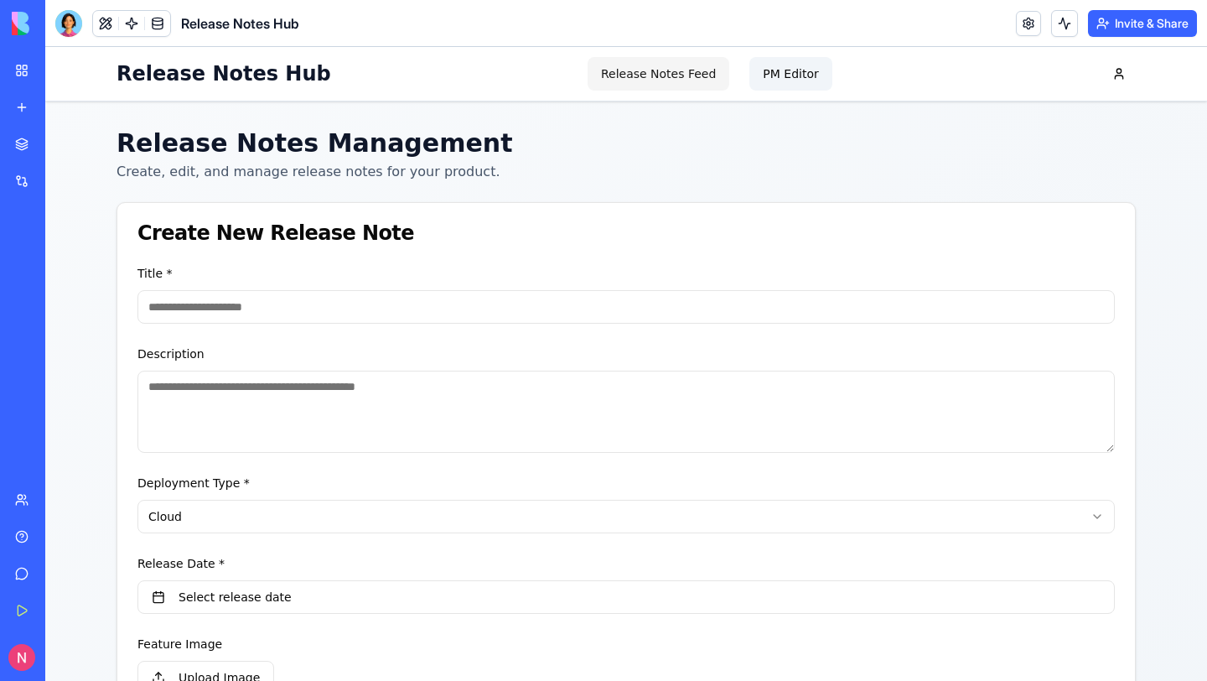
click at [678, 79] on button "Release Notes Feed" at bounding box center [659, 74] width 142 height 34
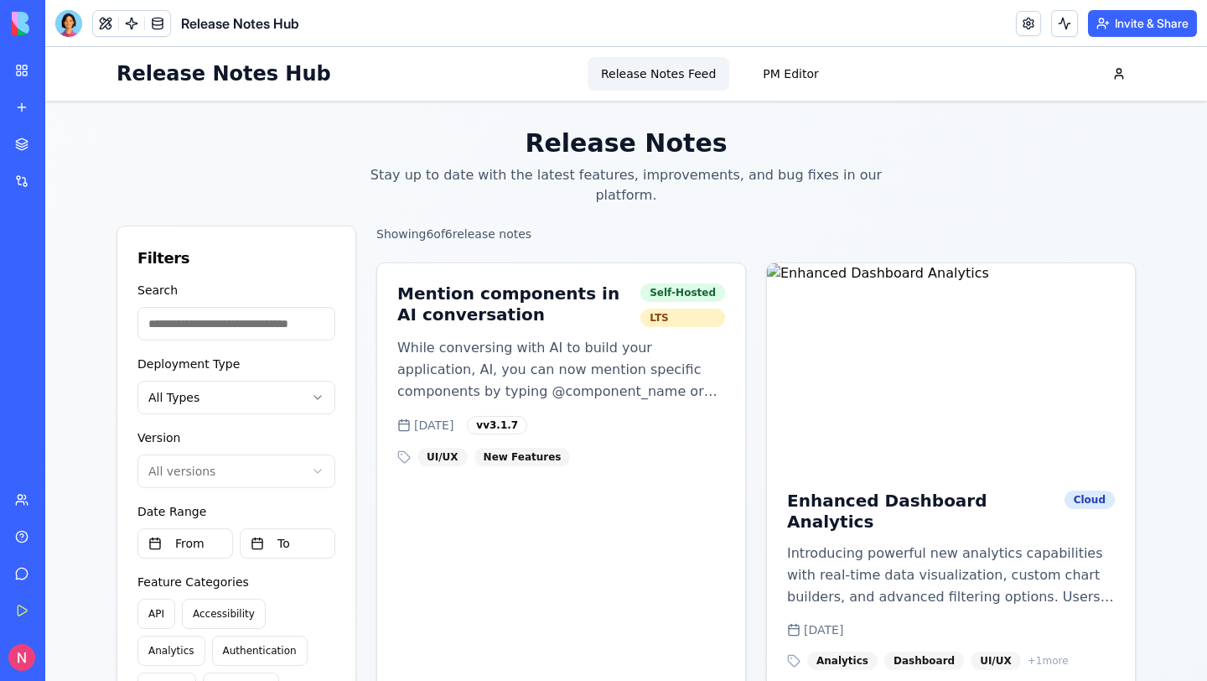
click at [245, 246] on div "Filters" at bounding box center [236, 257] width 198 height 23
click at [180, 307] on input "Search" at bounding box center [236, 324] width 198 height 34
click at [278, 246] on div "Filters" at bounding box center [236, 257] width 198 height 23
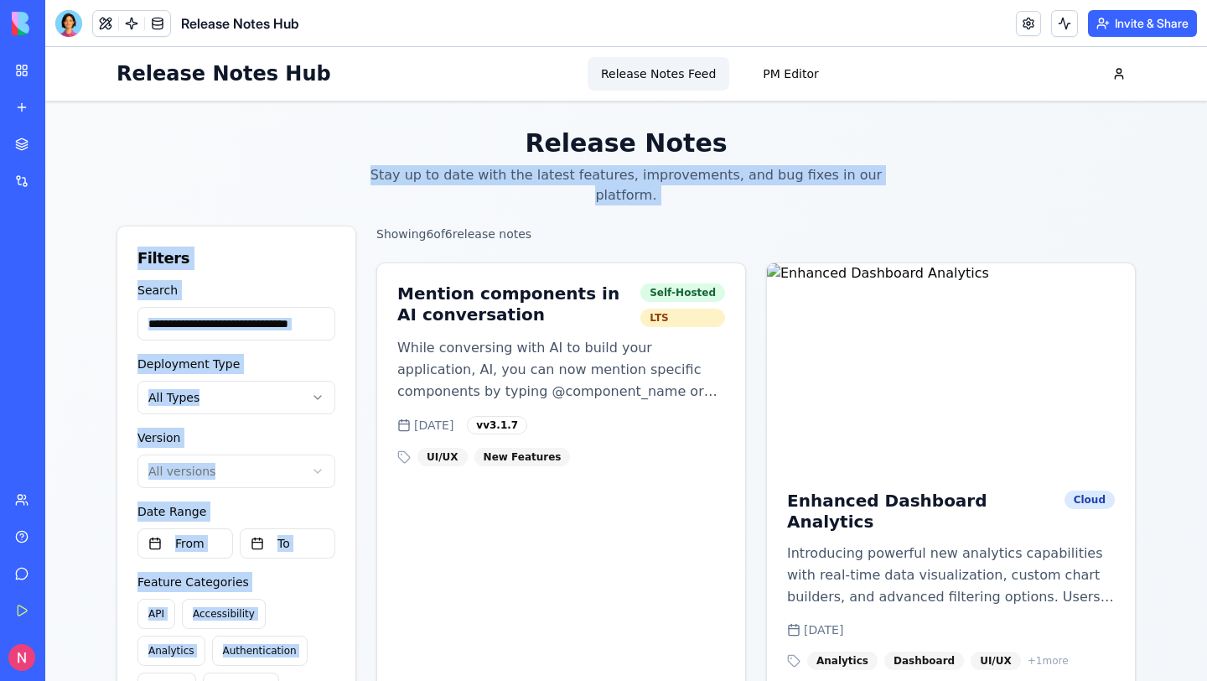
drag, startPoint x: 695, startPoint y: 158, endPoint x: 806, endPoint y: 185, distance: 113.9
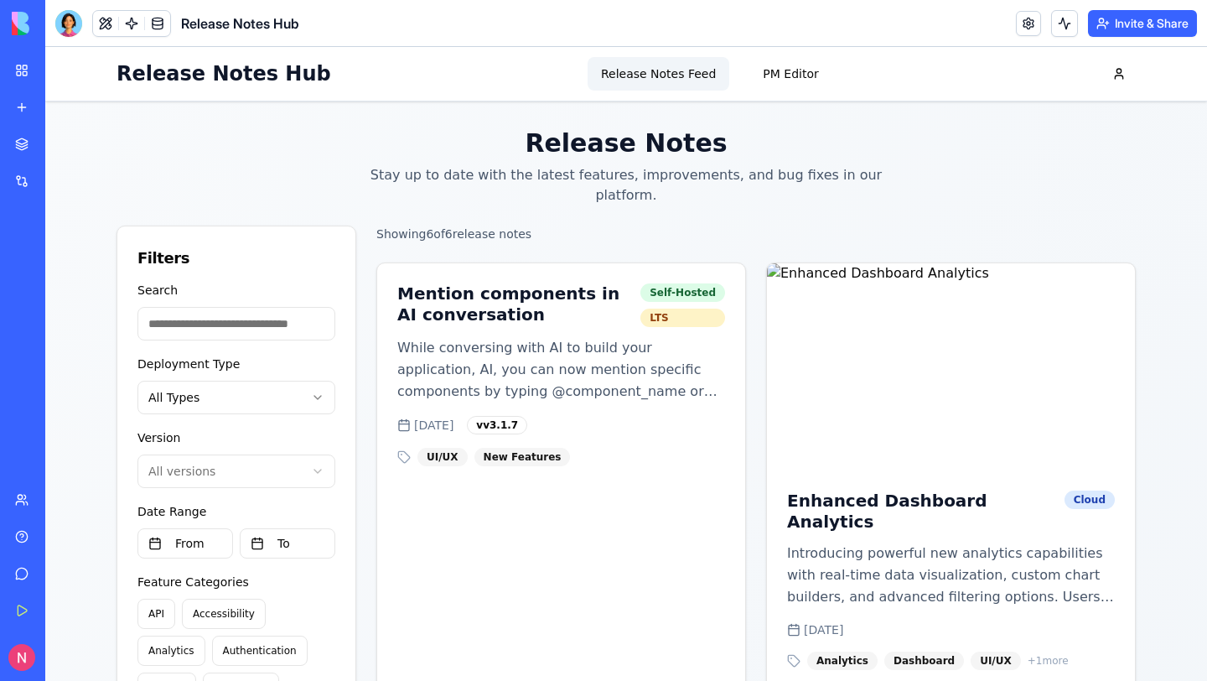
click at [1052, 27] on button at bounding box center [1064, 23] width 27 height 27
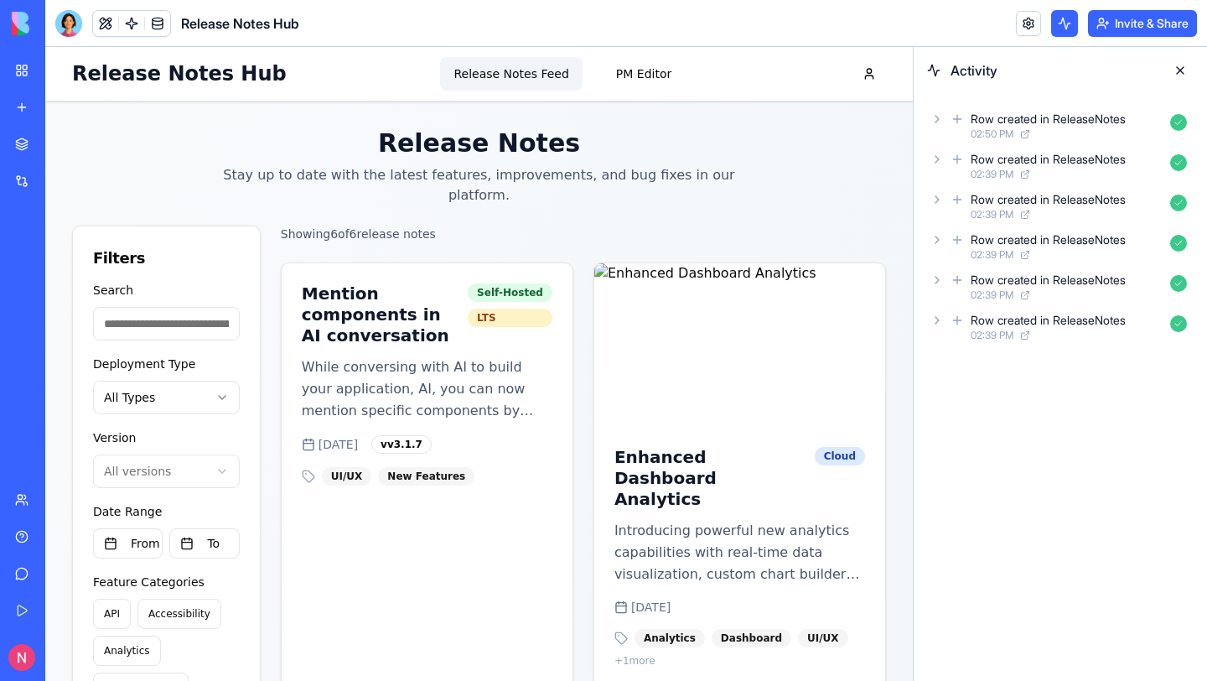
click at [1052, 27] on button at bounding box center [1064, 23] width 27 height 27
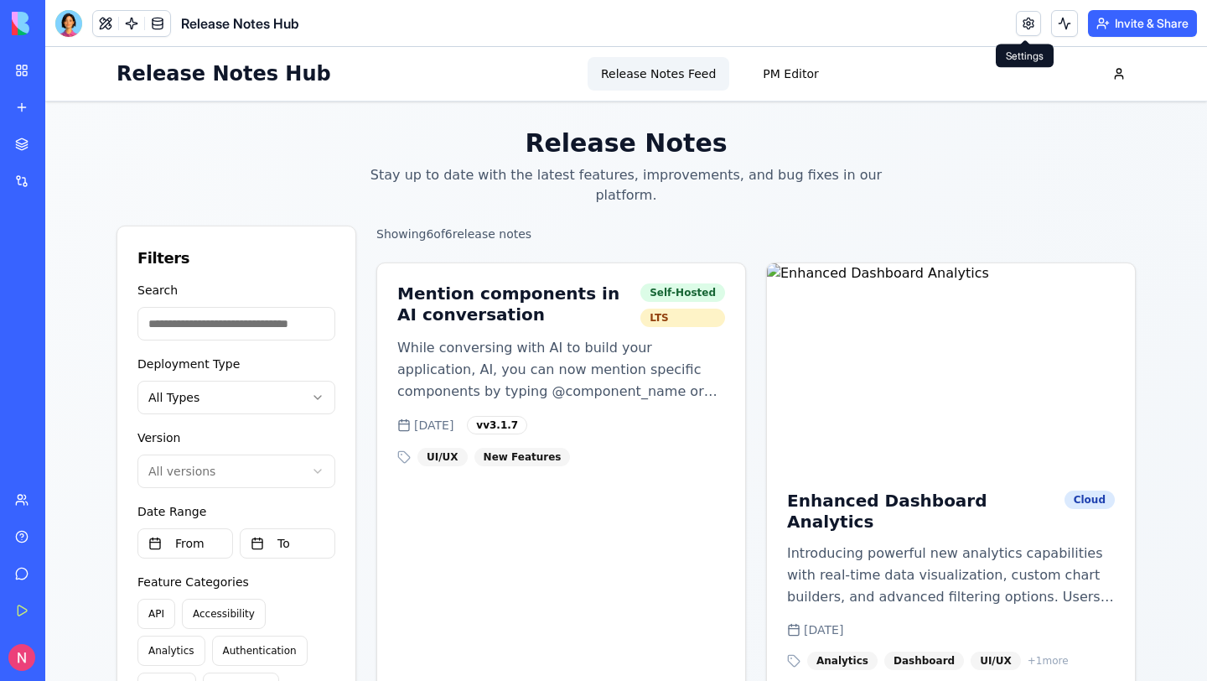
click at [1019, 28] on link at bounding box center [1028, 23] width 25 height 25
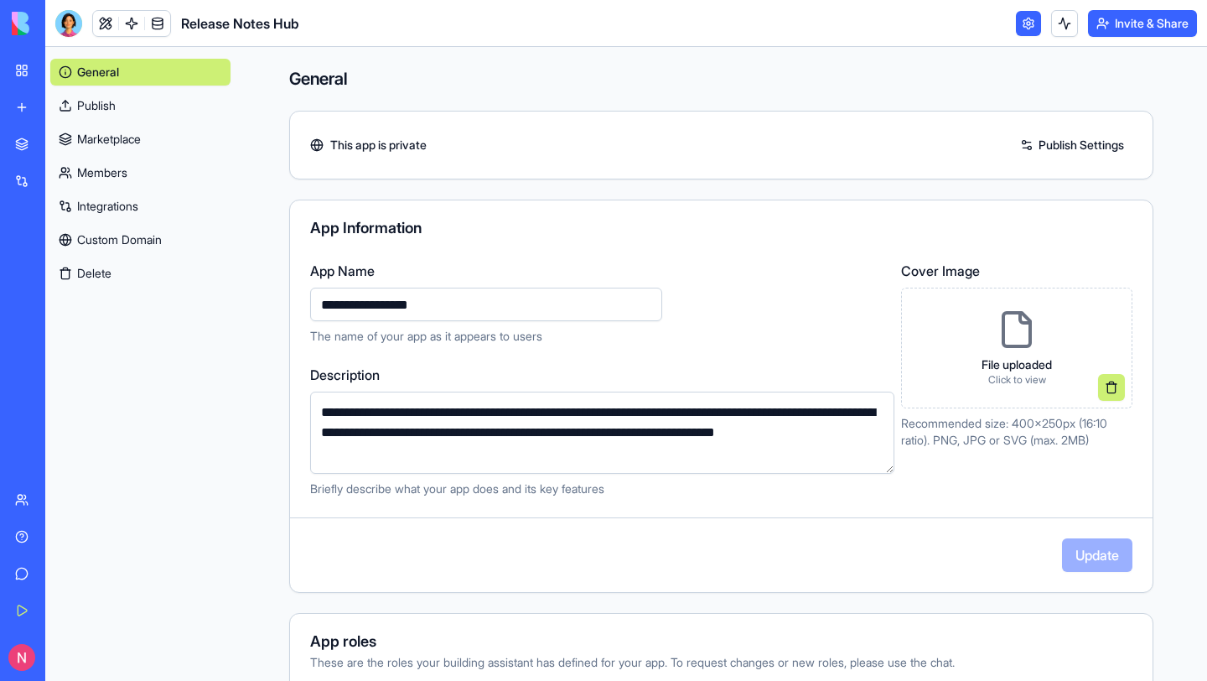
click at [1017, 26] on link at bounding box center [1028, 23] width 25 height 25
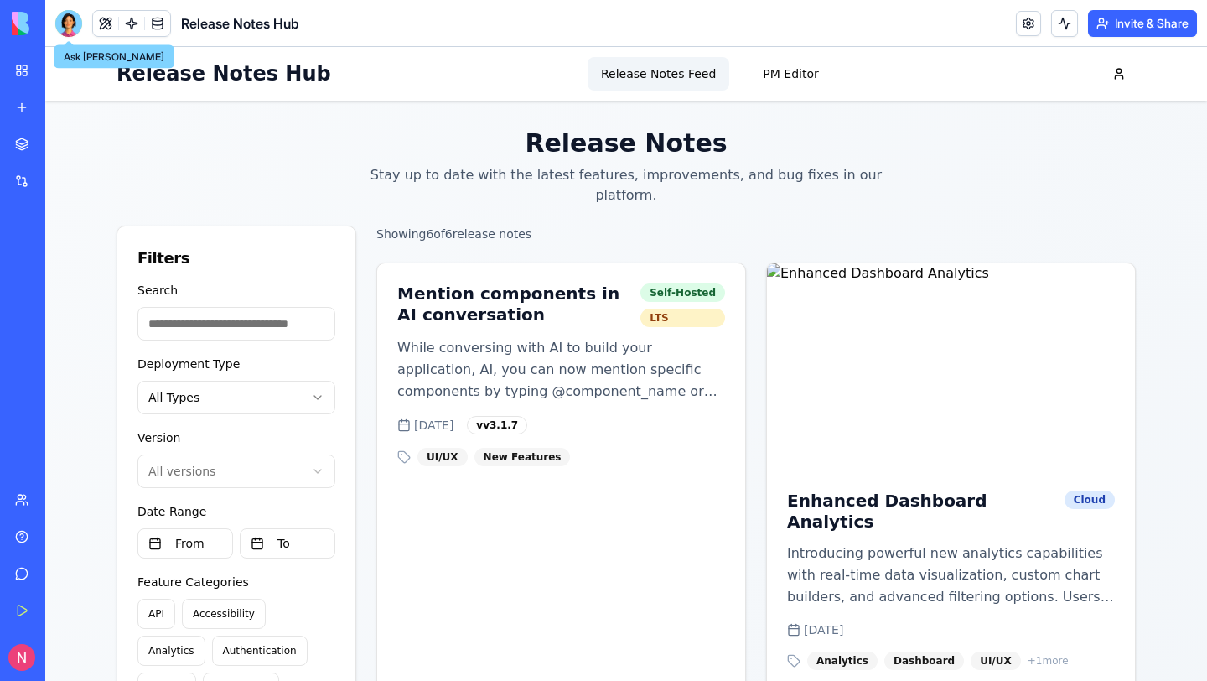
click at [65, 28] on div at bounding box center [68, 23] width 27 height 27
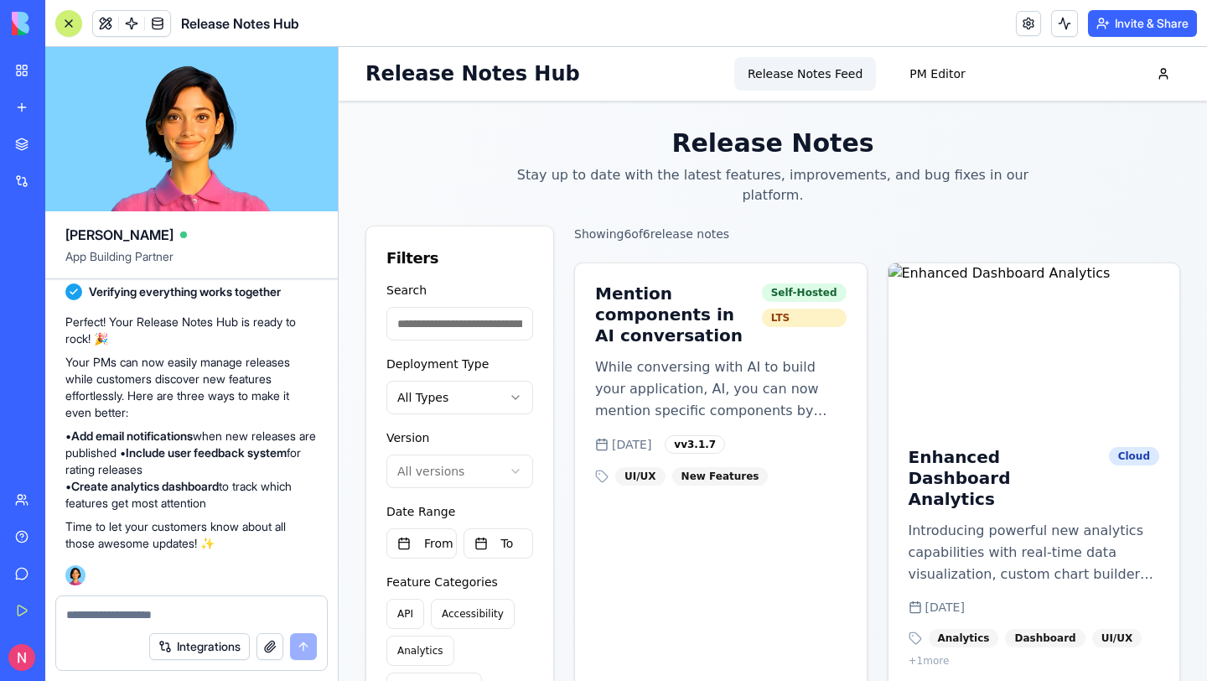
click at [75, 34] on button at bounding box center [68, 23] width 27 height 27
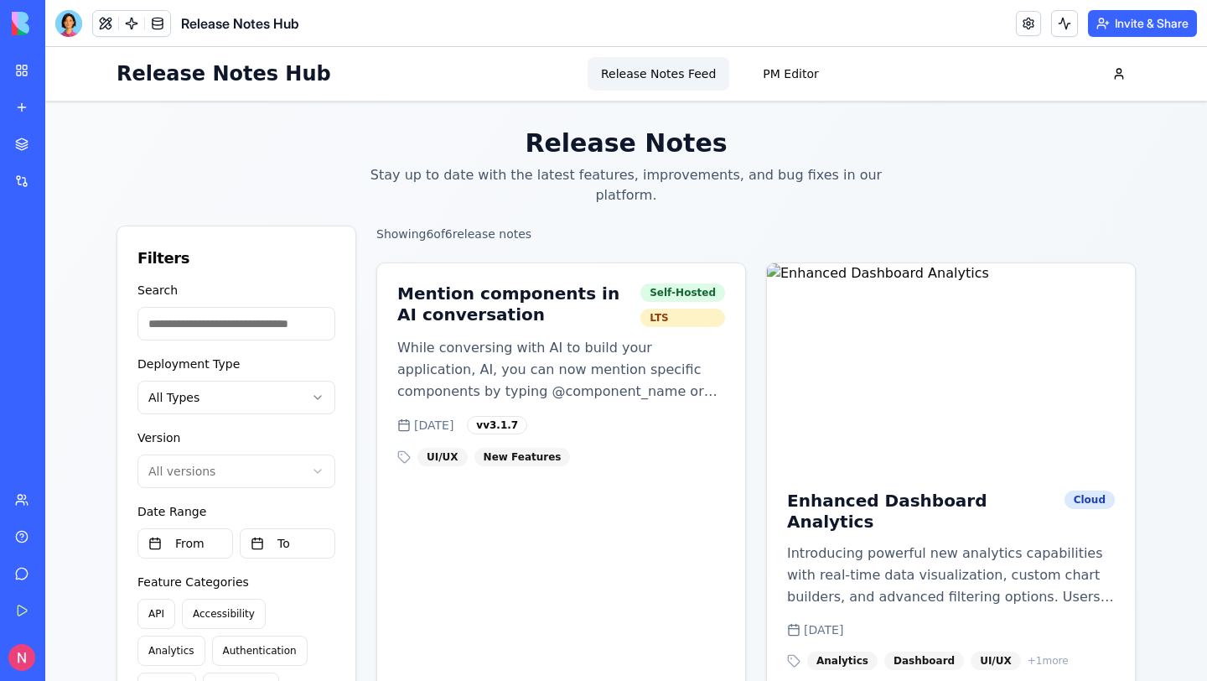
click at [136, 146] on h1 "Release Notes" at bounding box center [626, 143] width 1019 height 30
